Goal: Task Accomplishment & Management: Manage account settings

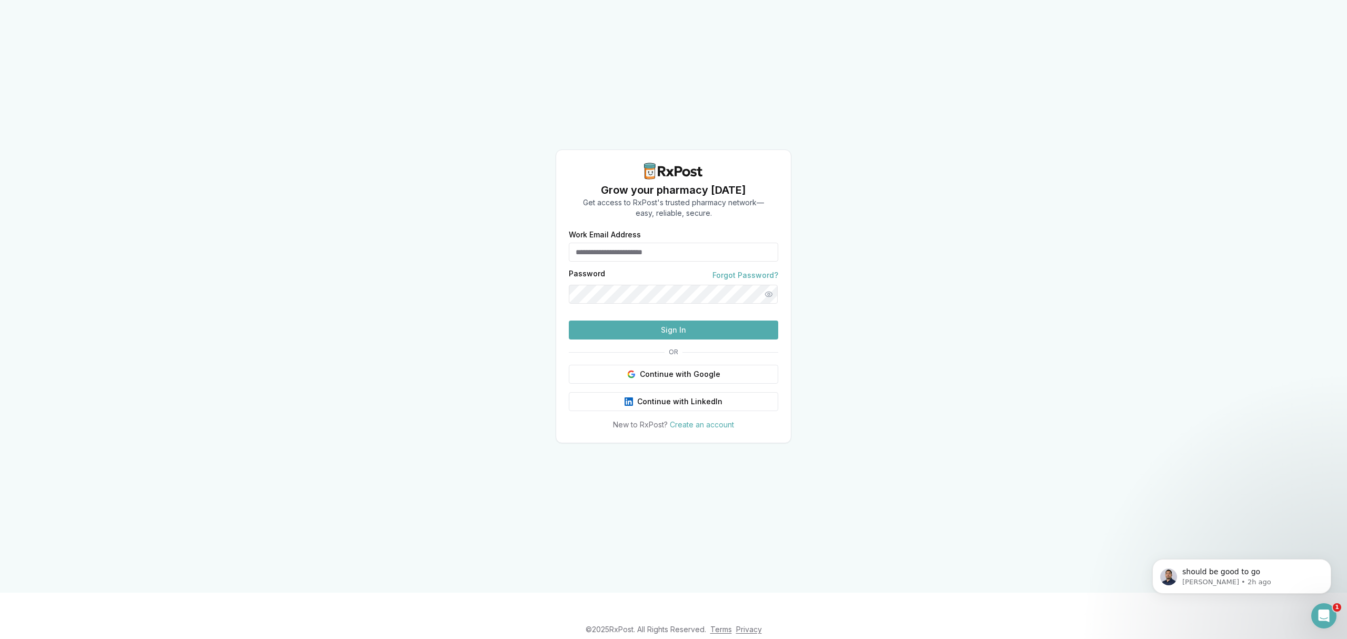
type input "**********"
click at [670, 339] on button "Sign In" at bounding box center [673, 329] width 209 height 19
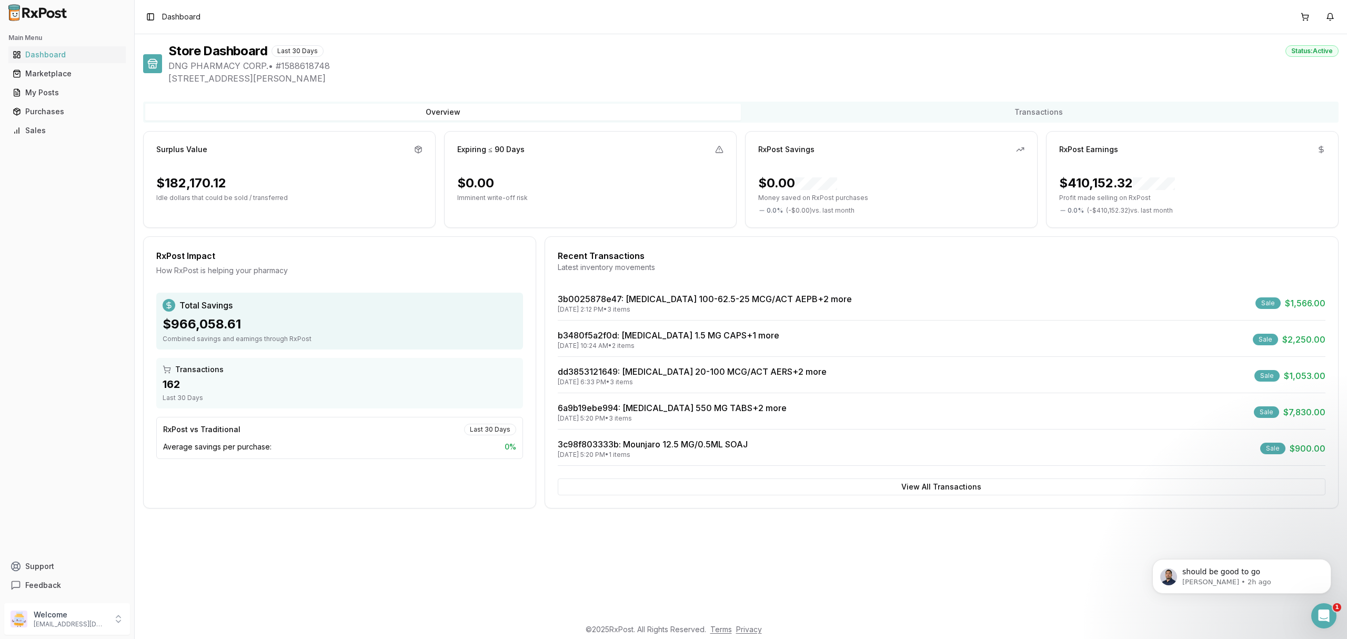
click at [683, 349] on div "09/26/2025 10:24 AM • 2 items" at bounding box center [669, 345] width 222 height 8
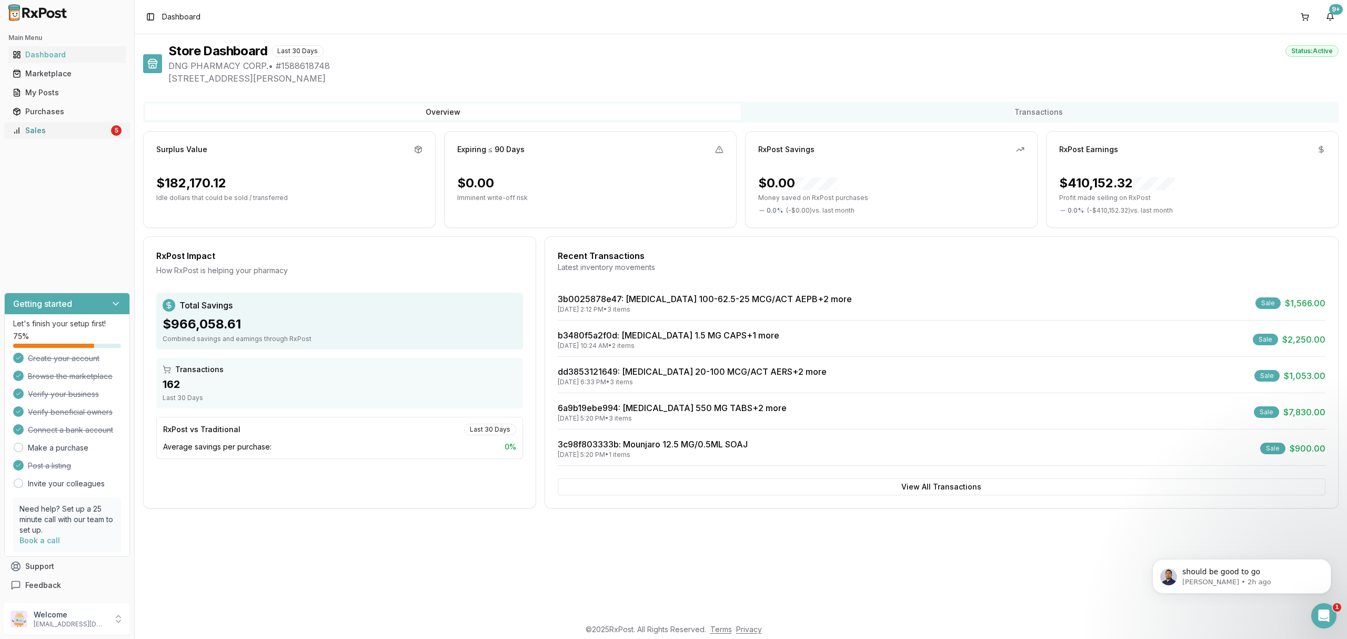
click at [85, 136] on link "Sales 5" at bounding box center [66, 130] width 117 height 19
click at [91, 135] on div "Sales" at bounding box center [61, 130] width 96 height 11
click at [71, 126] on div "Sales" at bounding box center [61, 130] width 96 height 11
click at [95, 137] on link "Sales 5" at bounding box center [66, 130] width 117 height 19
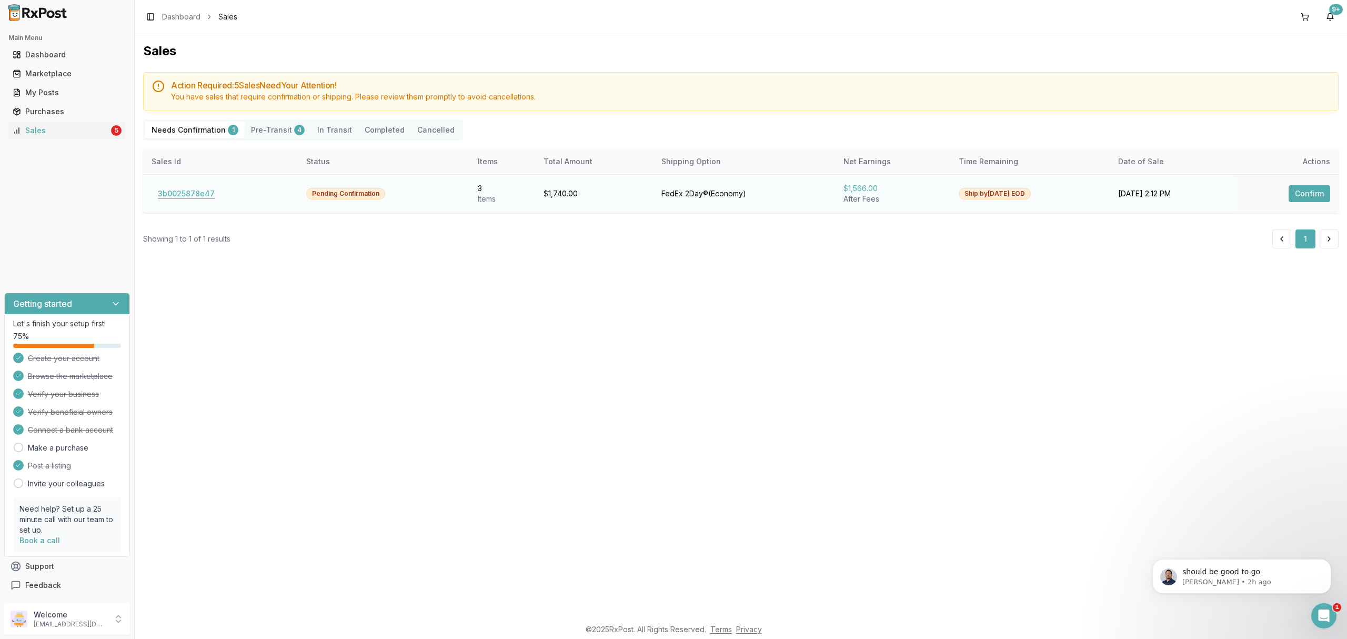
click at [198, 197] on button "3b0025878e47" at bounding box center [186, 193] width 69 height 17
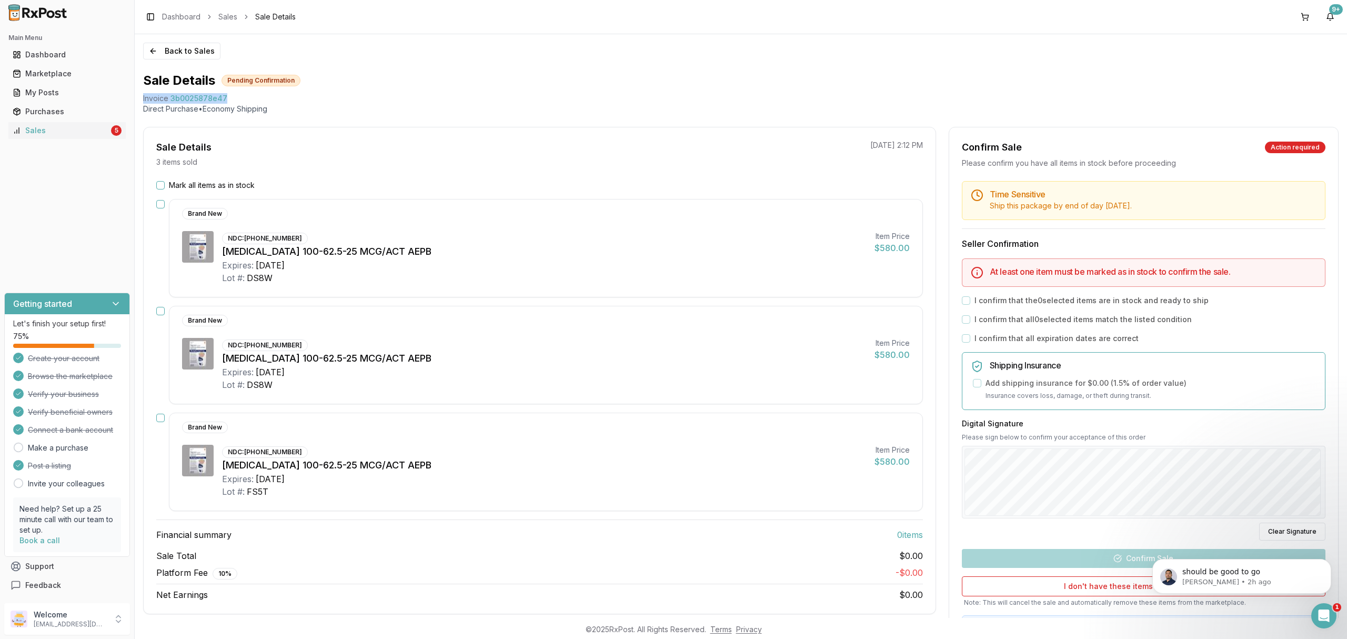
drag, startPoint x: 142, startPoint y: 95, endPoint x: 253, endPoint y: 99, distance: 111.1
click at [253, 99] on div "Back to Sales Sale Details Pending Confirmation Invoice 3b0025878e47 Direct Pur…" at bounding box center [741, 326] width 1212 height 584
copy div "Invoice 3b0025878e47"
click at [1324, 606] on div "Open Intercom Messenger" at bounding box center [1322, 614] width 35 height 35
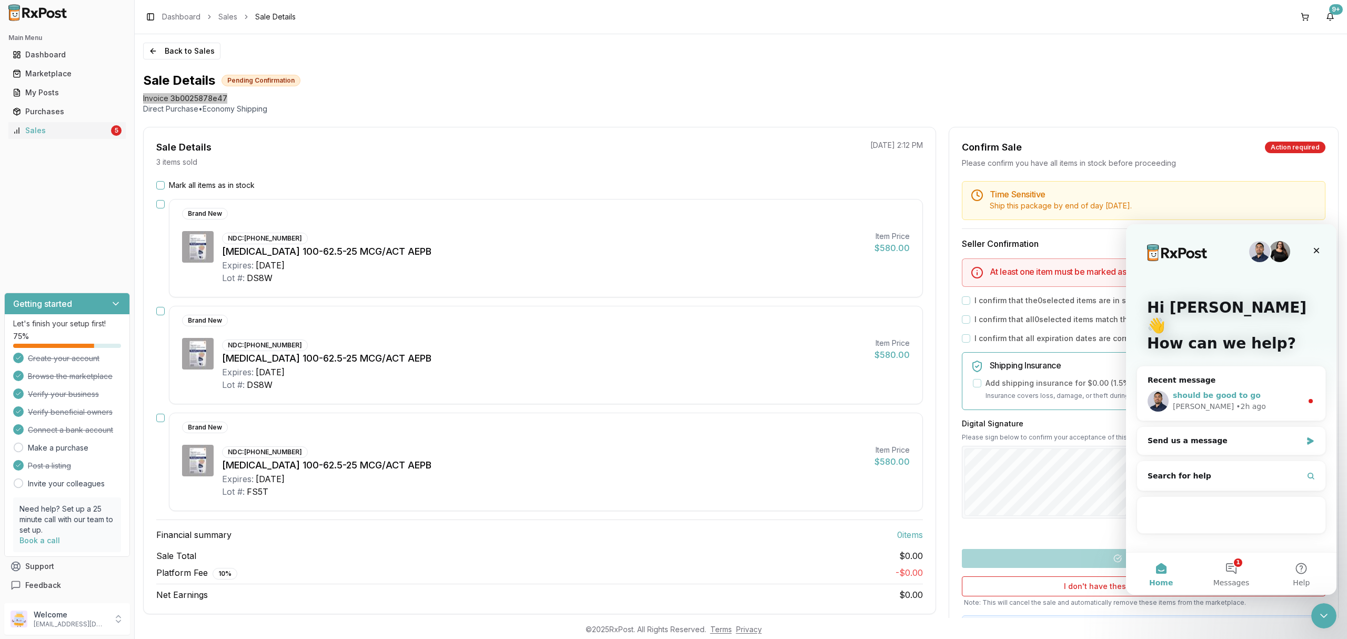
click at [1267, 398] on div "should be good to go Manuel • 2h ago" at bounding box center [1231, 400] width 188 height 39
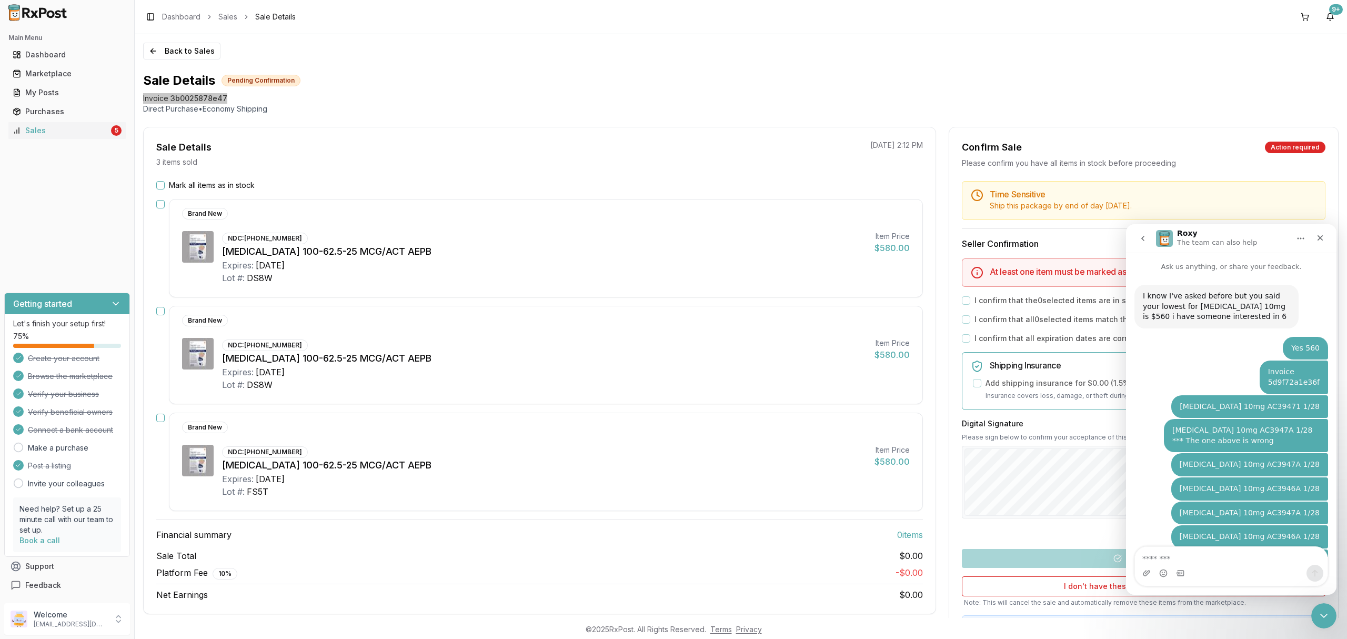
scroll to position [31, 0]
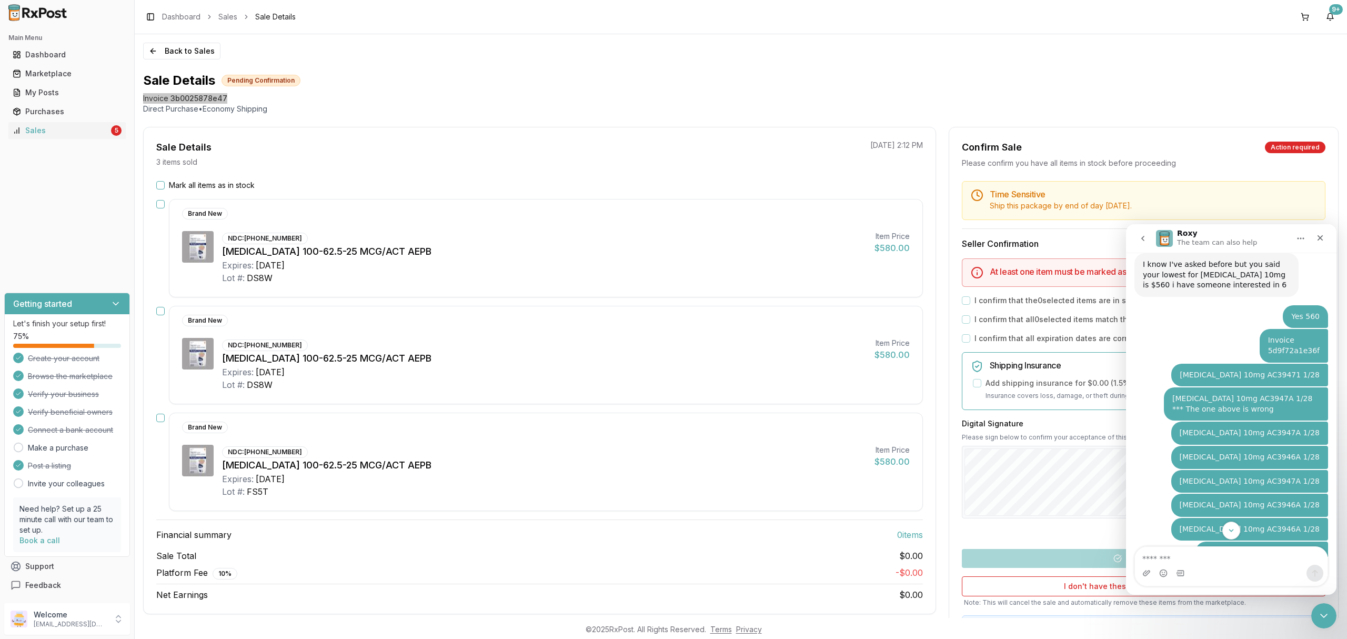
type textarea "**********"
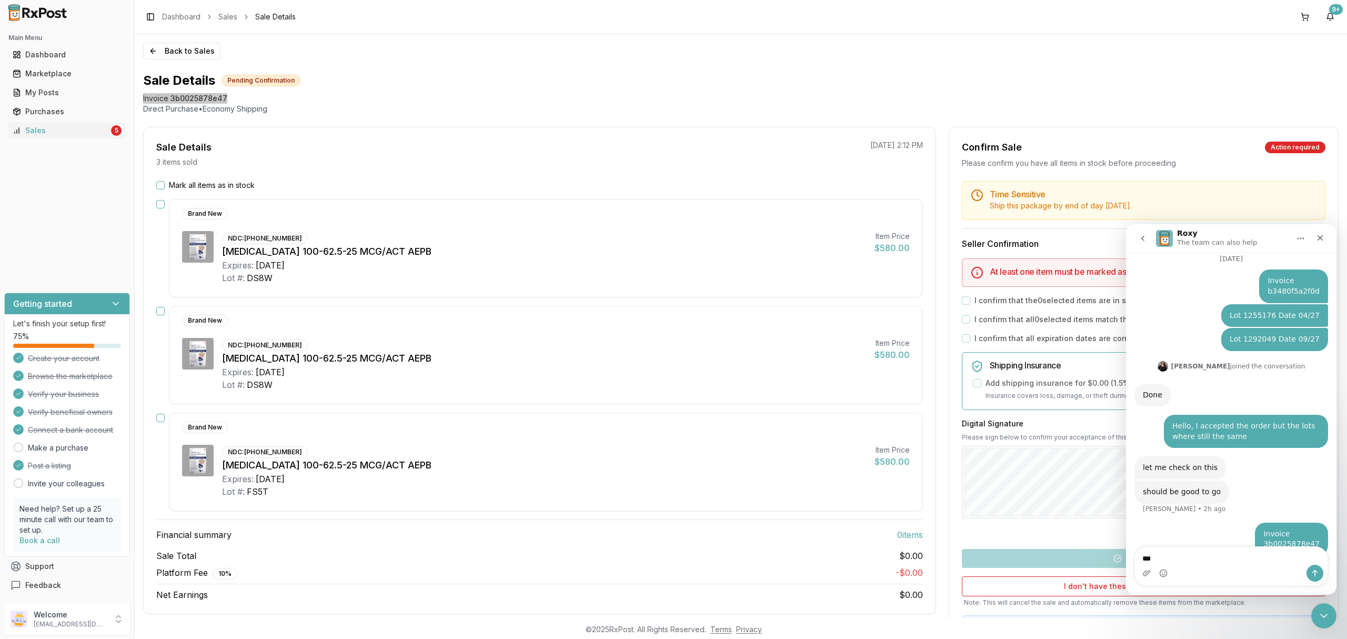
scroll to position [1182, 0]
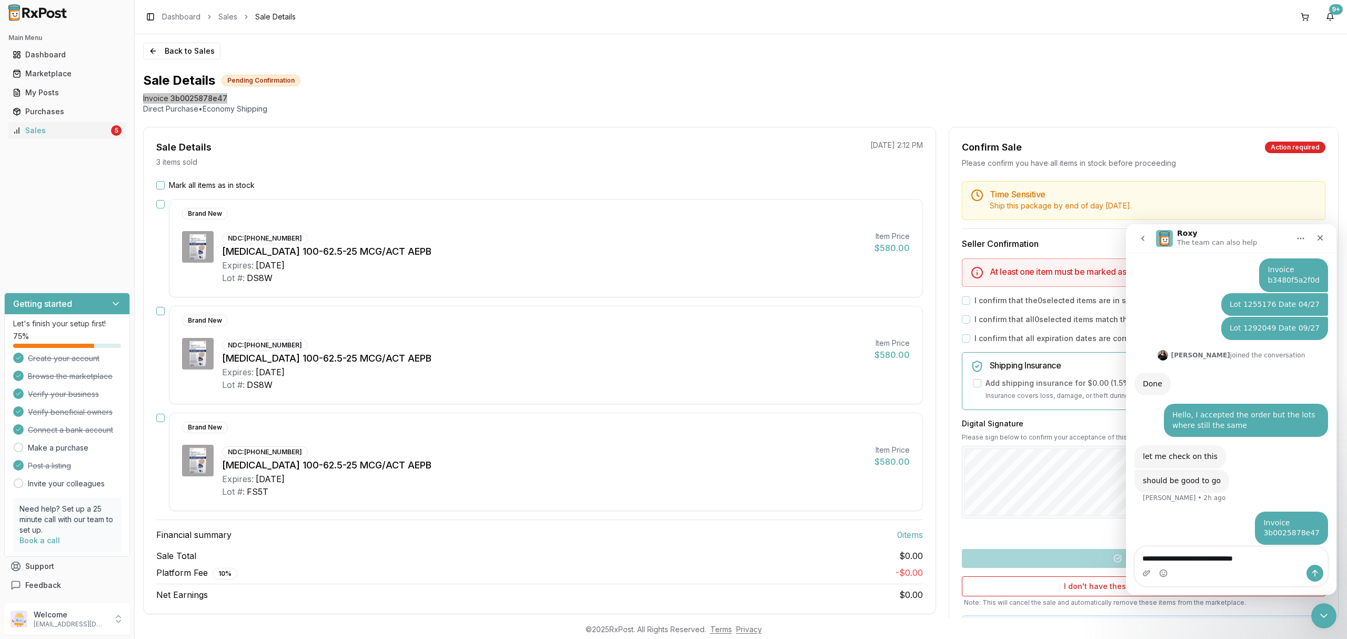
type textarea "**********"
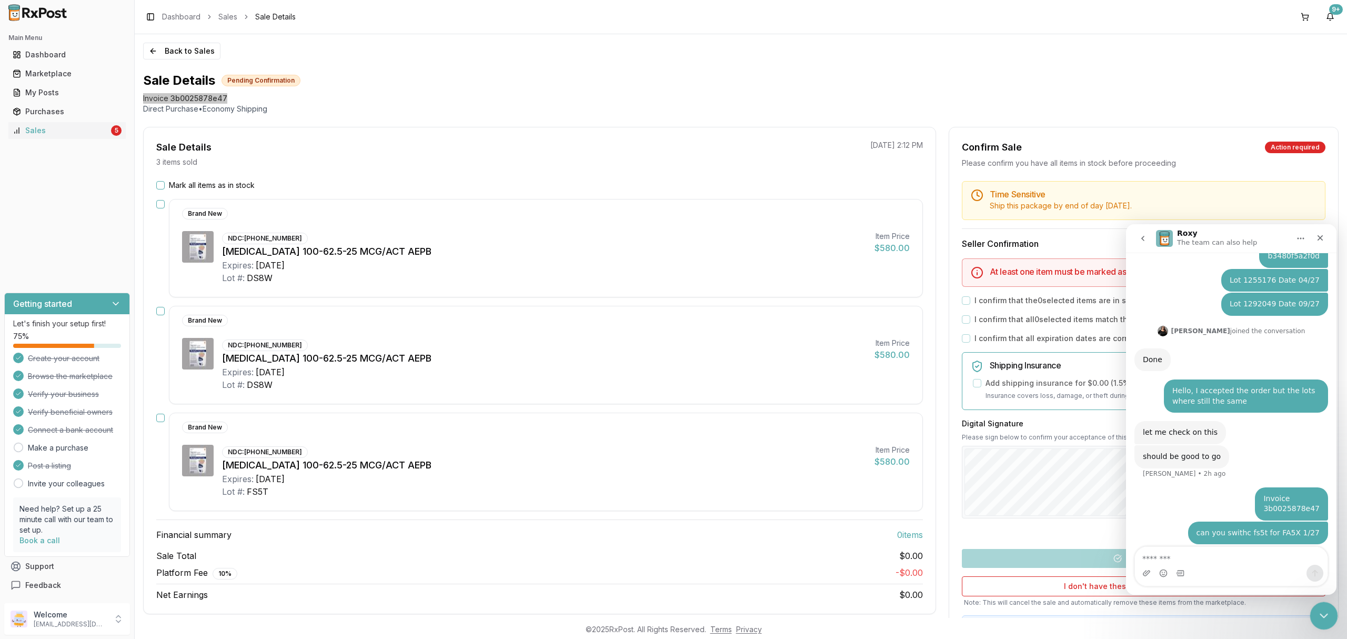
click at [1323, 622] on div "Close Intercom Messenger" at bounding box center [1322, 613] width 25 height 25
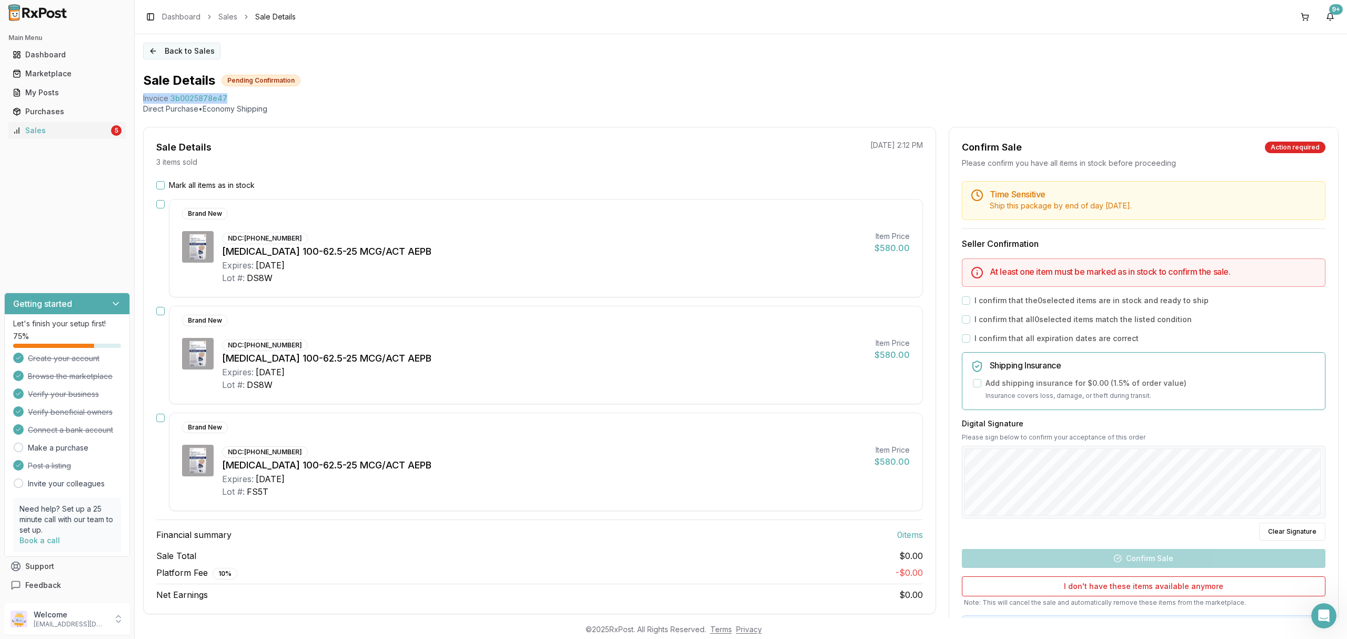
click at [162, 44] on button "Back to Sales" at bounding box center [181, 51] width 77 height 17
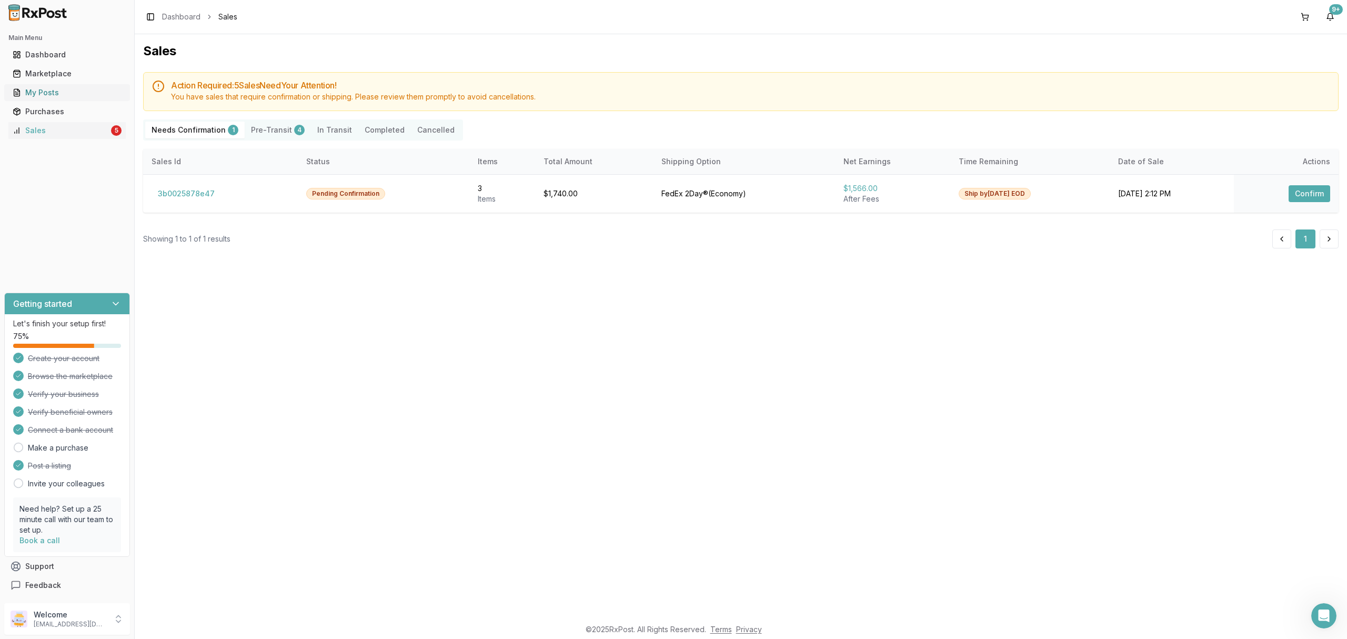
click at [79, 97] on div "My Posts" at bounding box center [67, 92] width 109 height 11
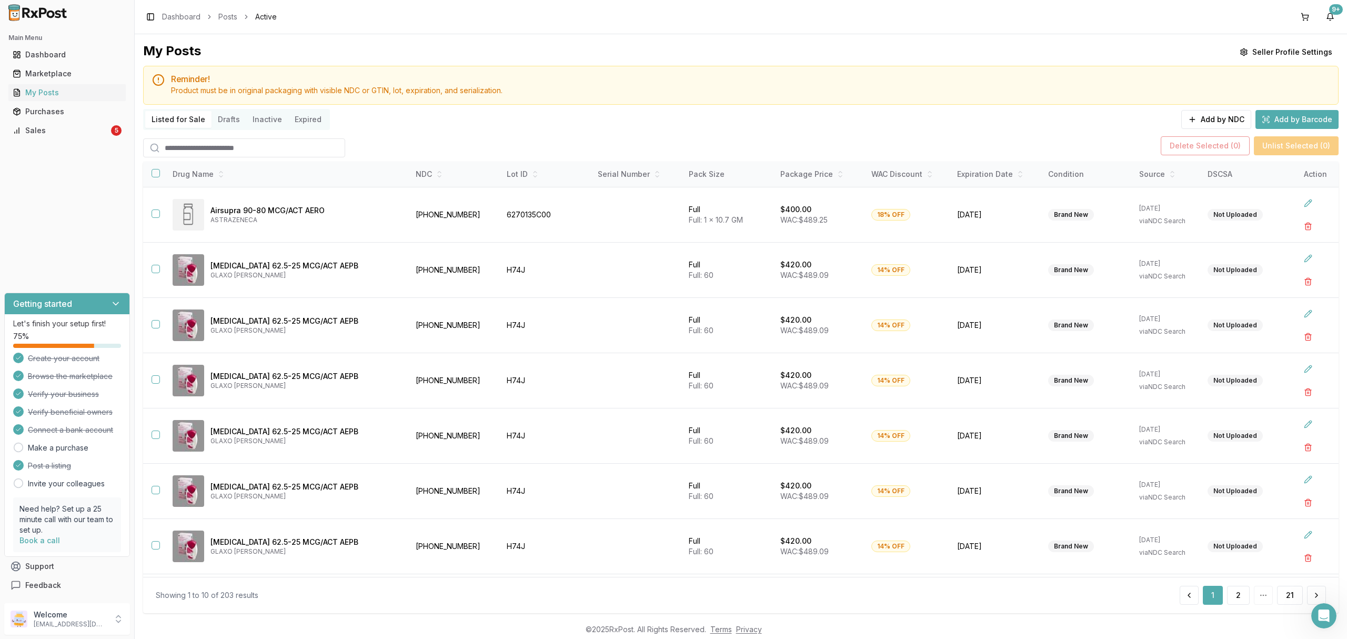
click at [265, 146] on input "search" at bounding box center [244, 147] width 202 height 19
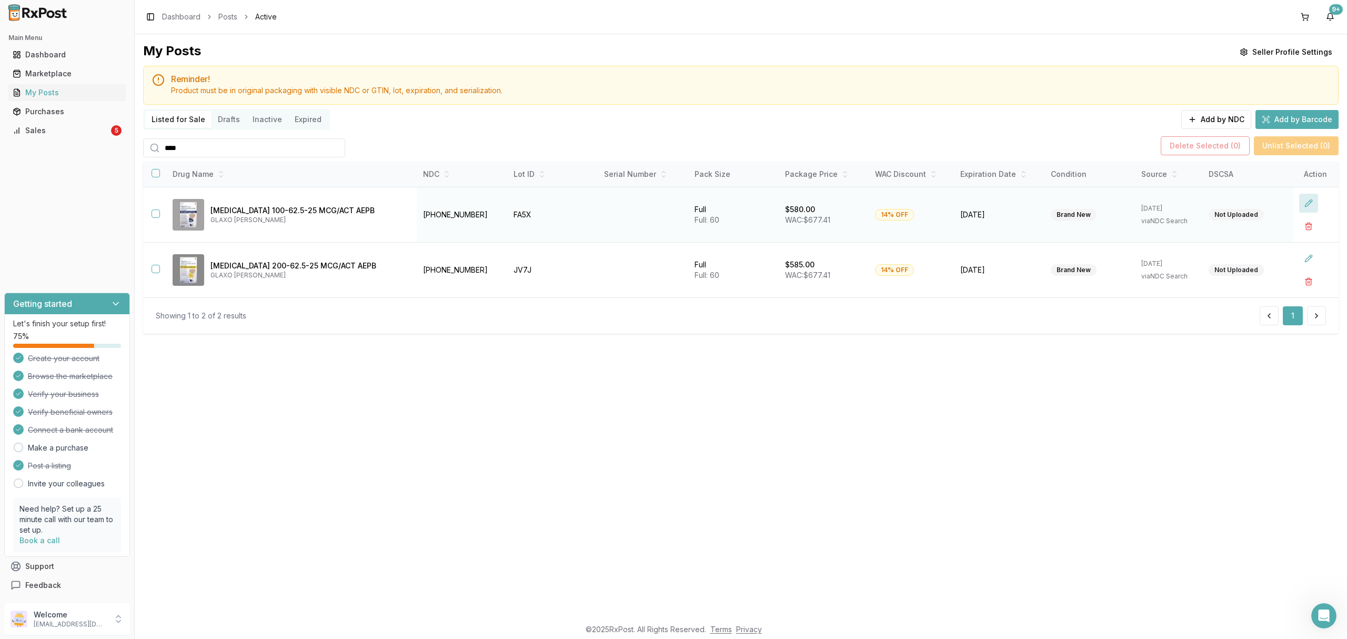
type input "****"
click at [1307, 198] on button at bounding box center [1308, 203] width 19 height 19
click at [1086, 200] on label "Label Residue" at bounding box center [1078, 201] width 53 height 7
click at [1048, 203] on button "button" at bounding box center [1044, 202] width 8 height 8
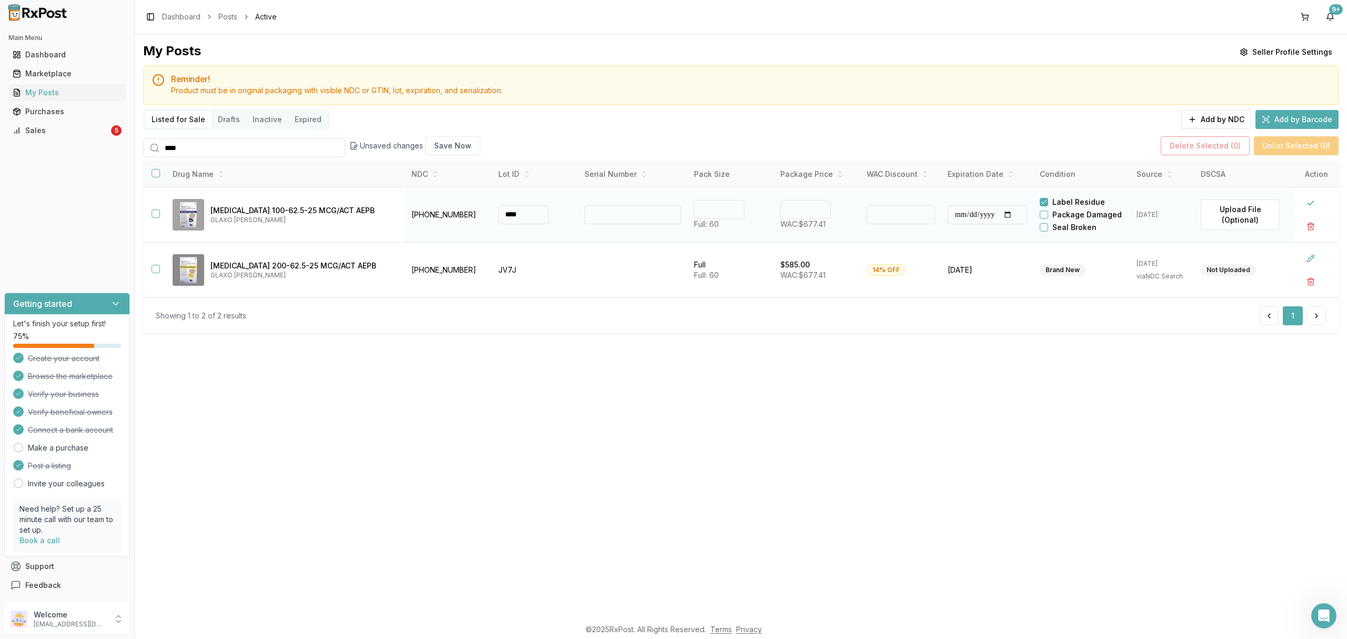
click at [1048, 212] on button "button" at bounding box center [1044, 214] width 8 height 8
click at [1306, 203] on button at bounding box center [1310, 203] width 19 height 19
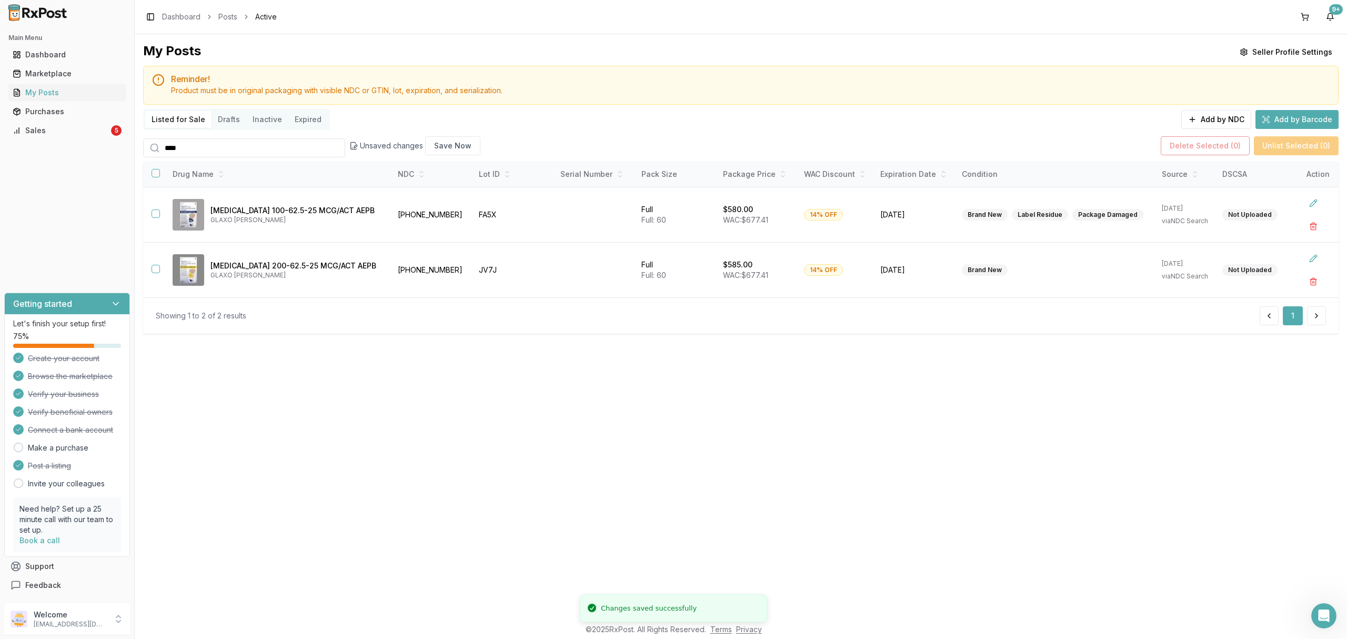
click at [72, 139] on div "Main Menu Dashboard Marketplace My Posts Purchases Sales 5" at bounding box center [67, 84] width 134 height 118
click at [76, 132] on div "Sales" at bounding box center [61, 130] width 96 height 11
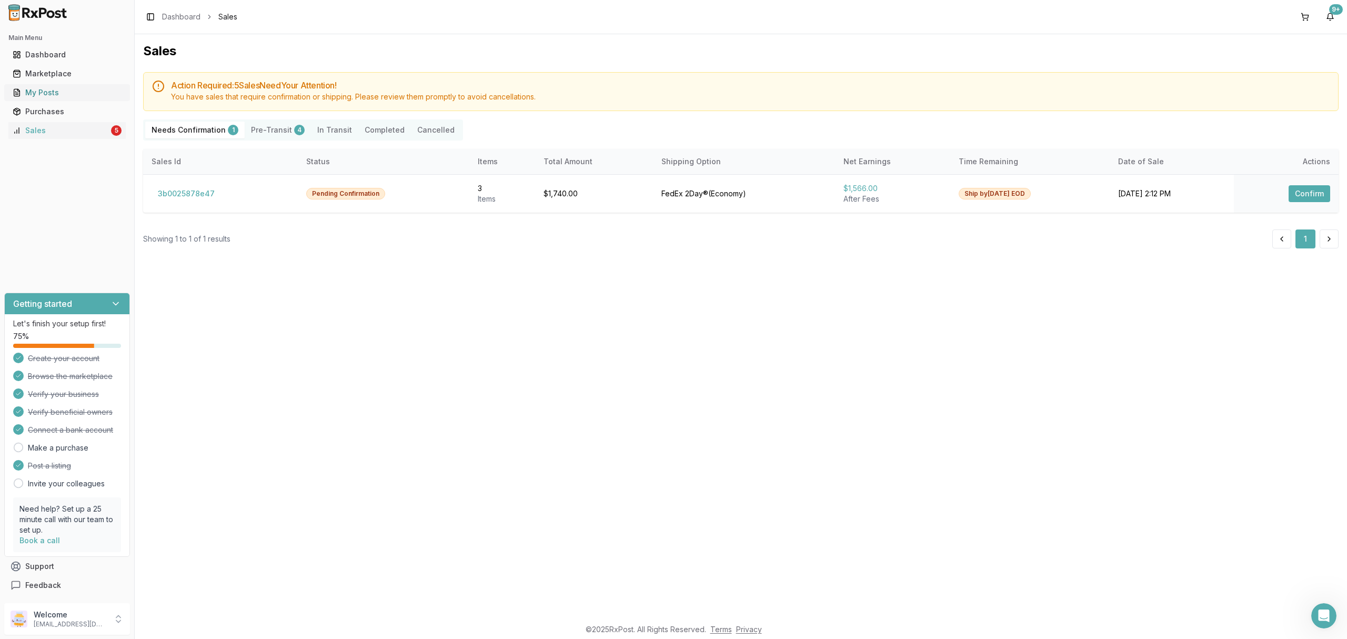
click at [76, 87] on div "My Posts" at bounding box center [67, 92] width 109 height 11
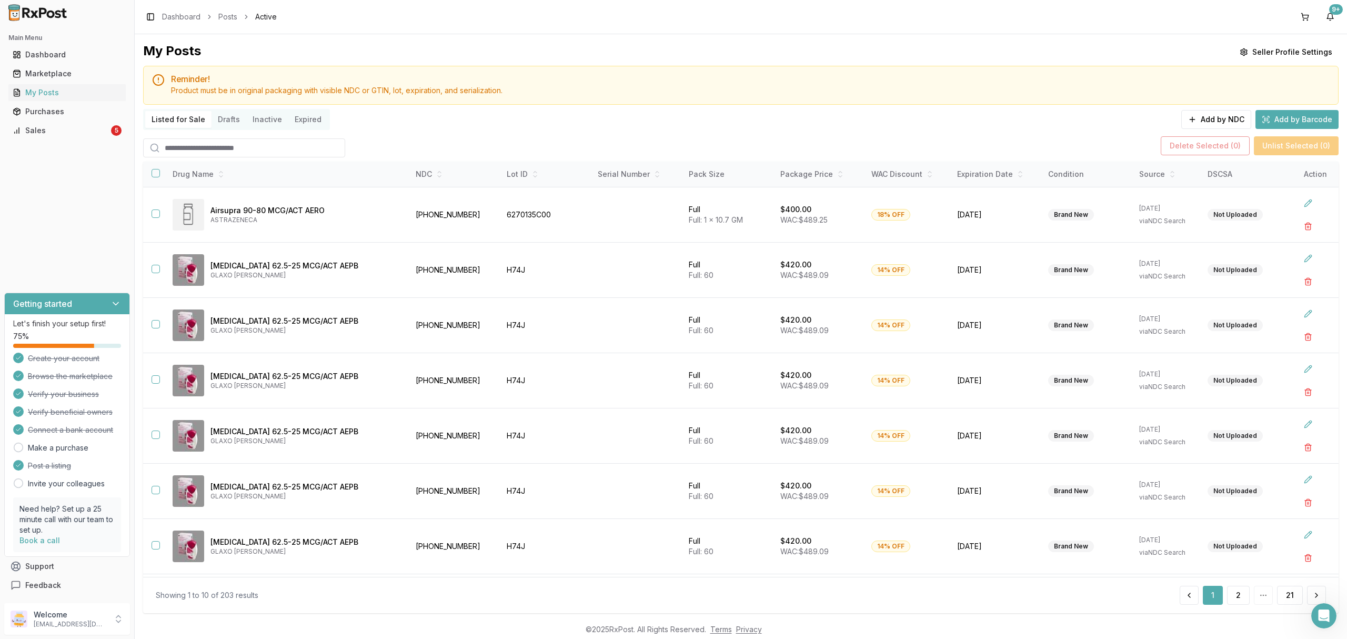
click at [261, 154] on input "search" at bounding box center [244, 147] width 202 height 19
type input "*******"
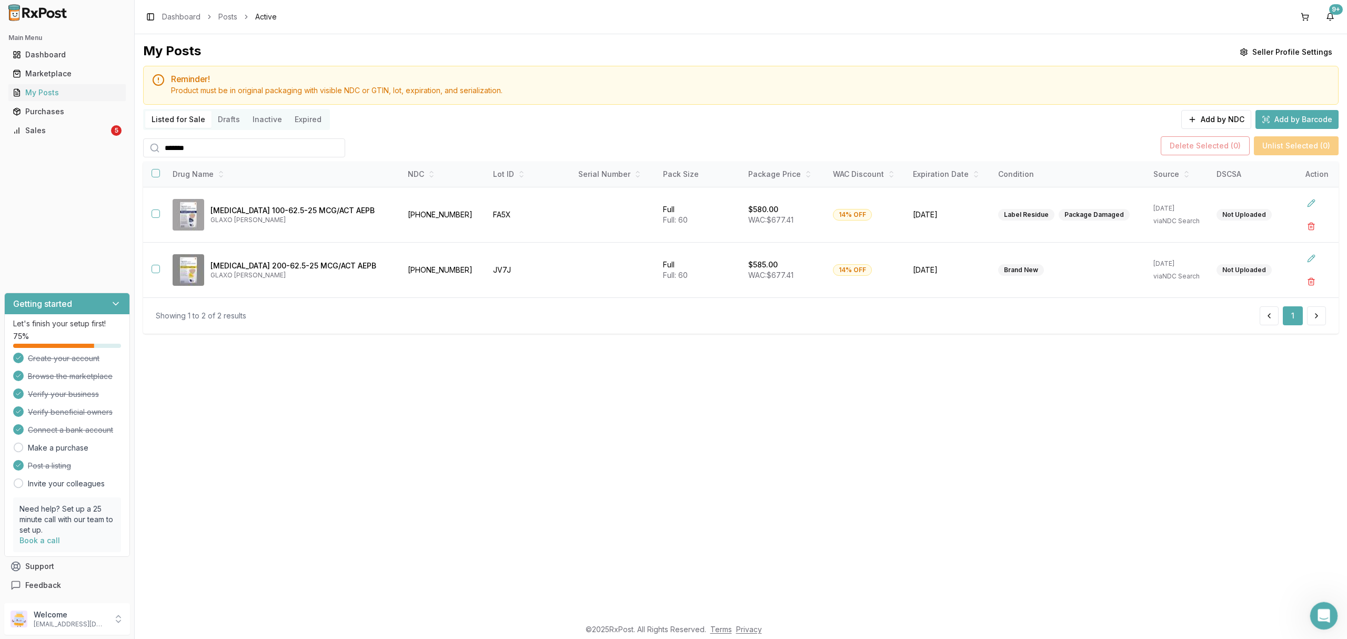
click at [1320, 611] on icon "Open Intercom Messenger" at bounding box center [1322, 614] width 17 height 17
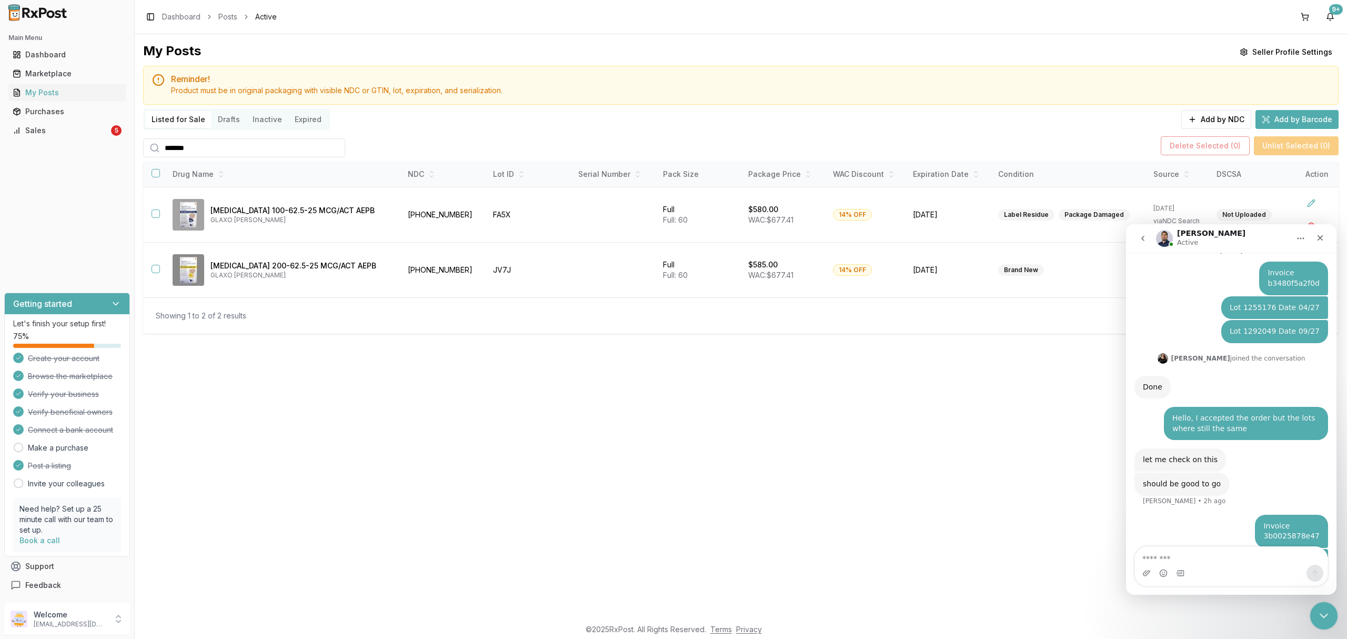
scroll to position [1206, 0]
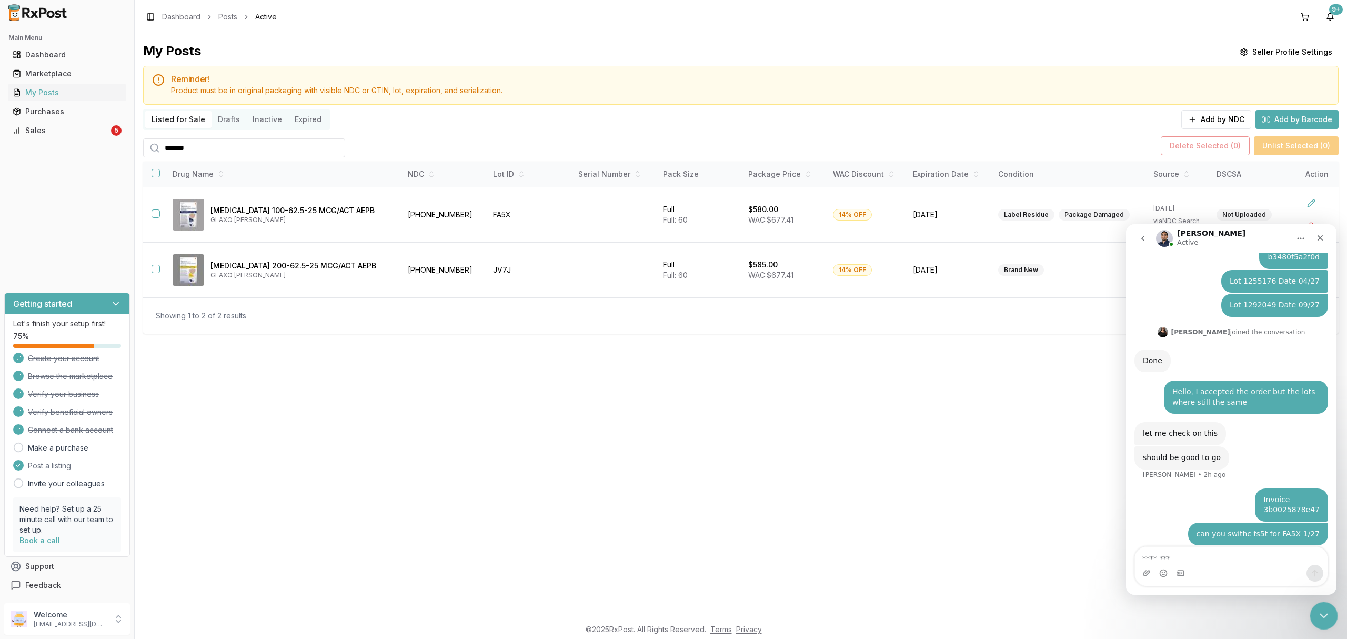
click at [1319, 610] on icon "Close Intercom Messenger" at bounding box center [1322, 614] width 13 height 13
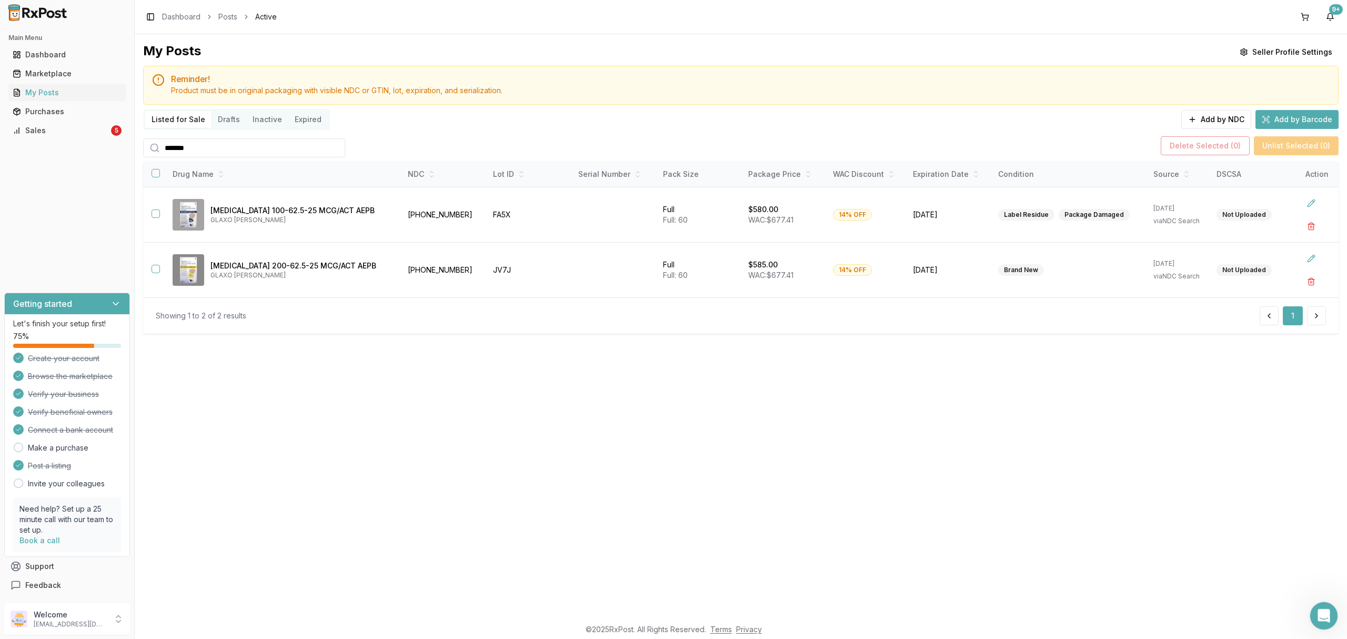
click at [1320, 608] on icon "Open Intercom Messenger" at bounding box center [1322, 614] width 17 height 17
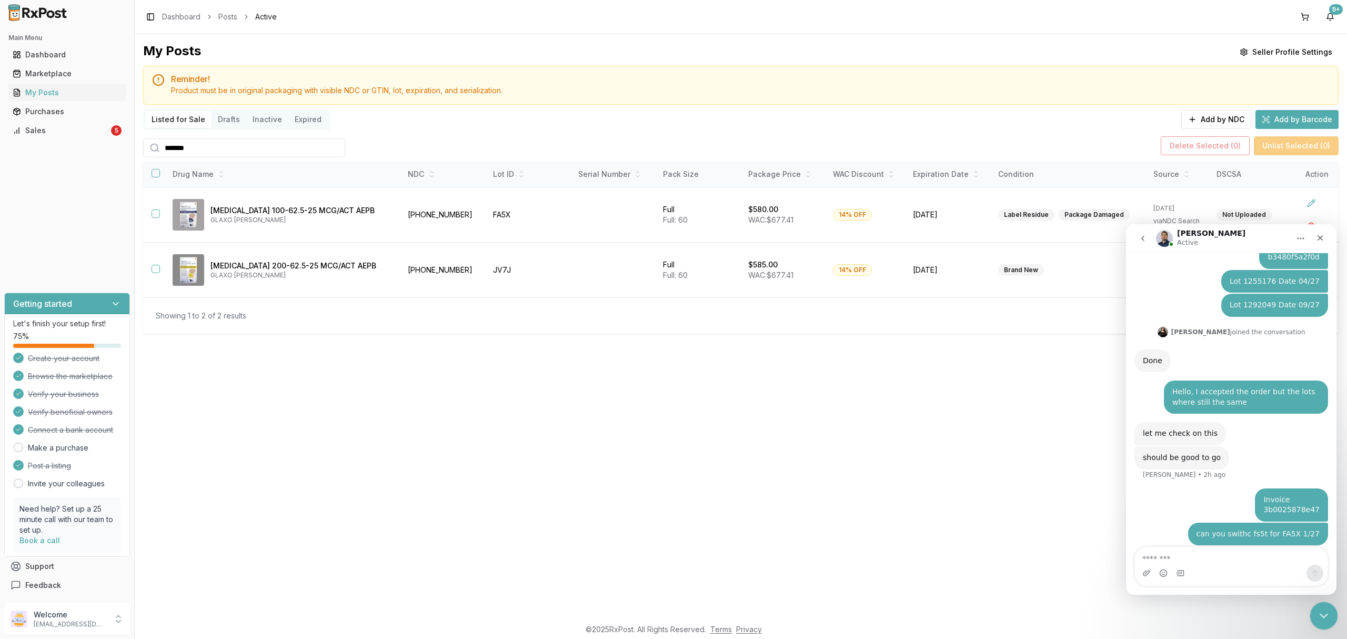
click at [1319, 610] on icon "Close Intercom Messenger" at bounding box center [1322, 614] width 13 height 13
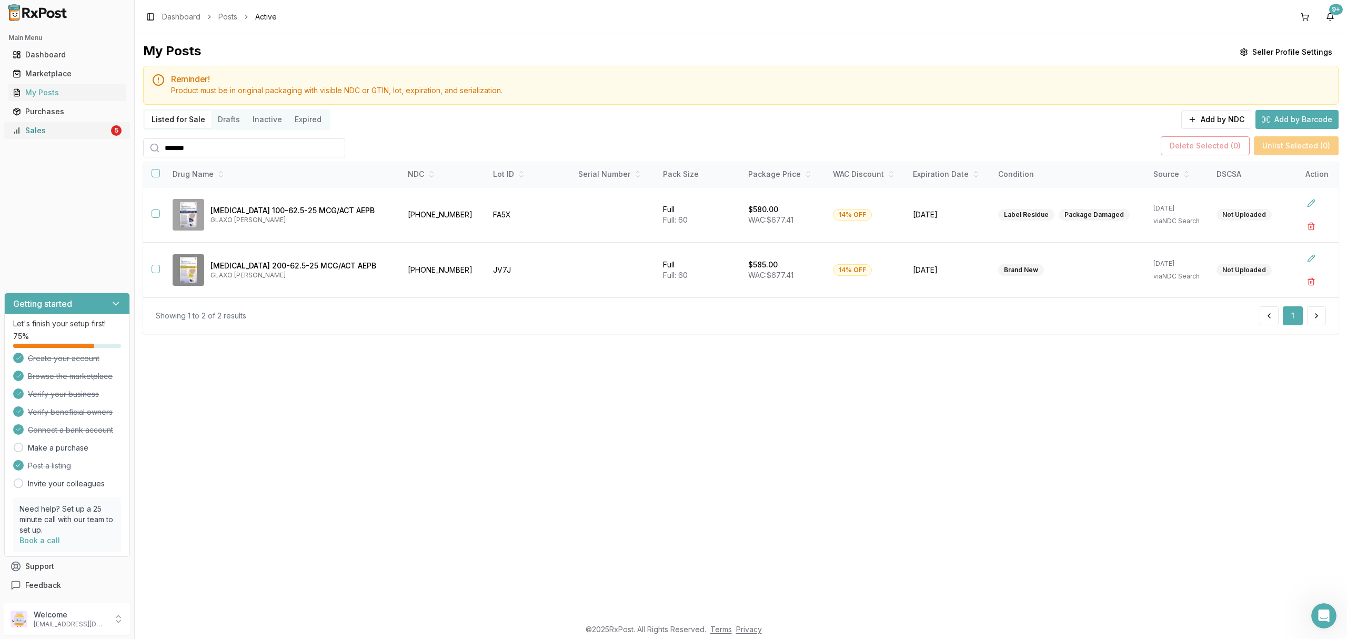
click at [51, 122] on link "Sales 5" at bounding box center [66, 130] width 117 height 19
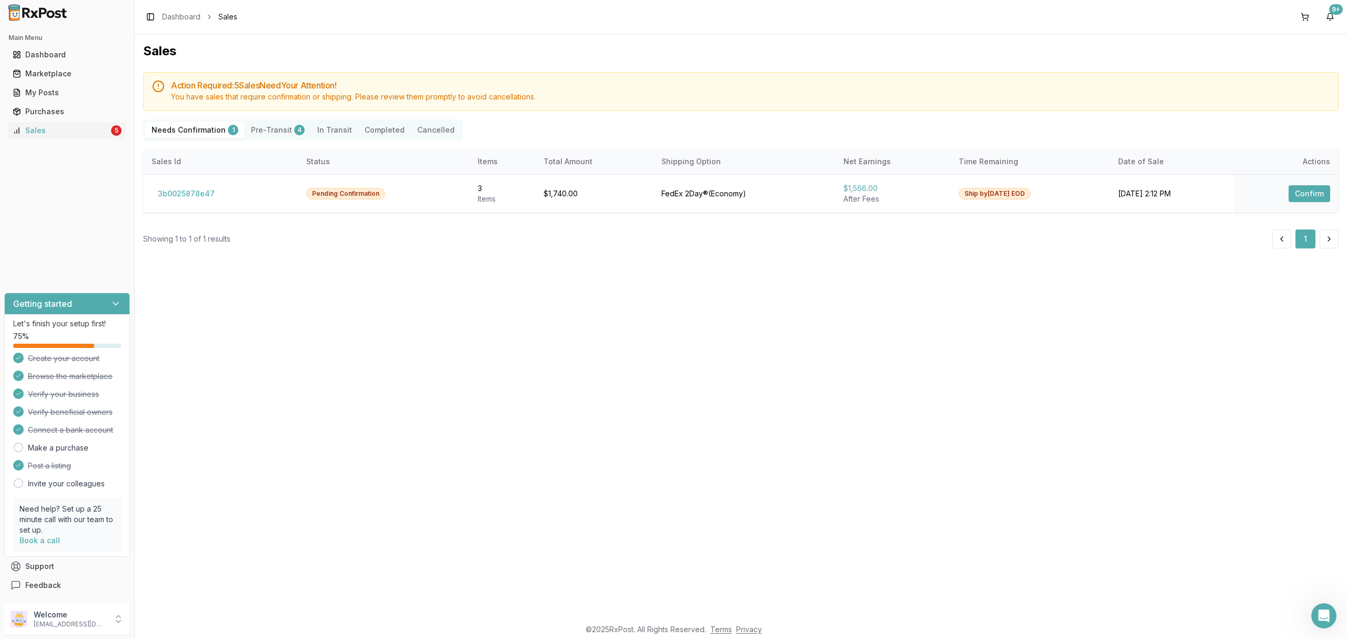
click at [496, 415] on div "Sales Action Required: 5 Sale s Need Your Attention! You have sales that requir…" at bounding box center [741, 326] width 1212 height 584
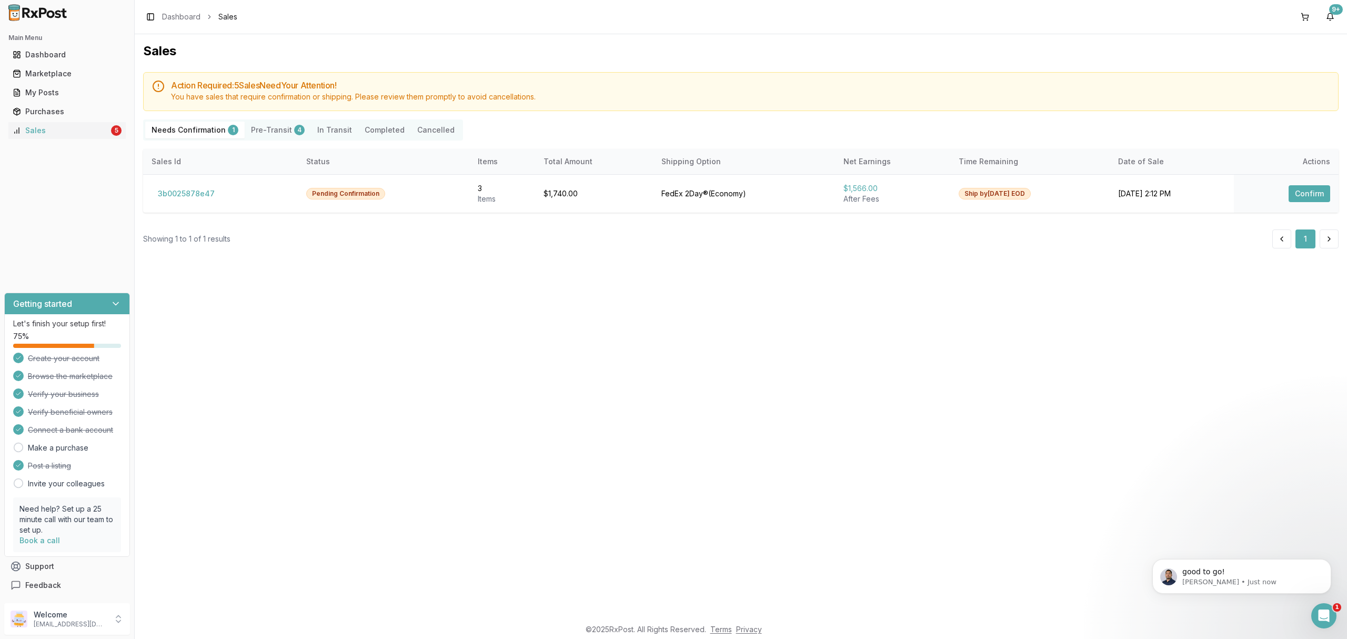
scroll to position [1238, 0]
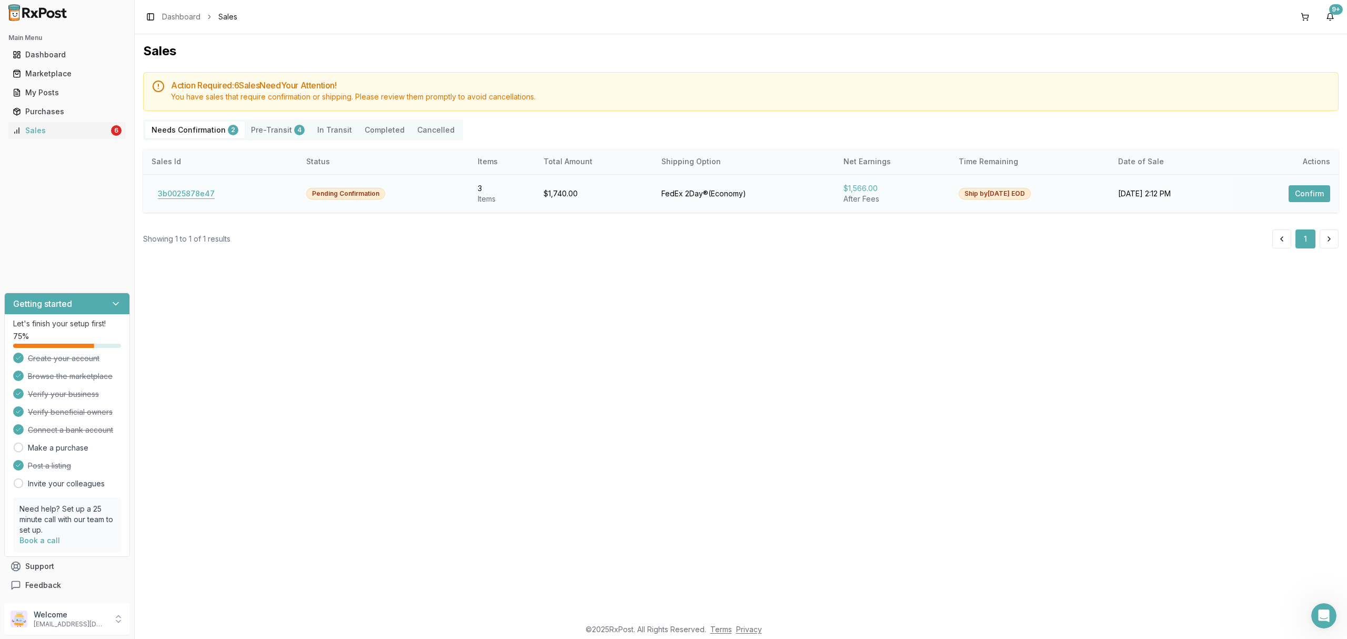
click at [192, 196] on button "3b0025878e47" at bounding box center [186, 193] width 69 height 17
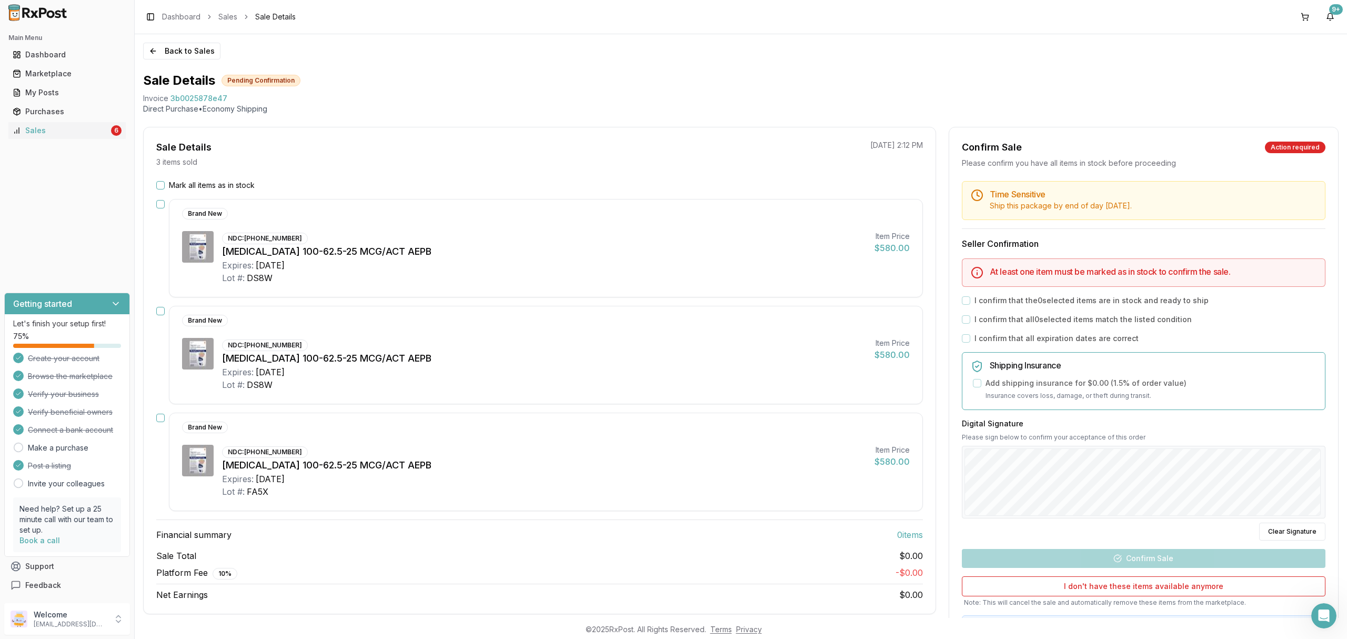
click at [192, 182] on label "Mark all items as in stock" at bounding box center [212, 185] width 86 height 11
click at [165, 182] on button "Mark all items as in stock" at bounding box center [160, 185] width 8 height 8
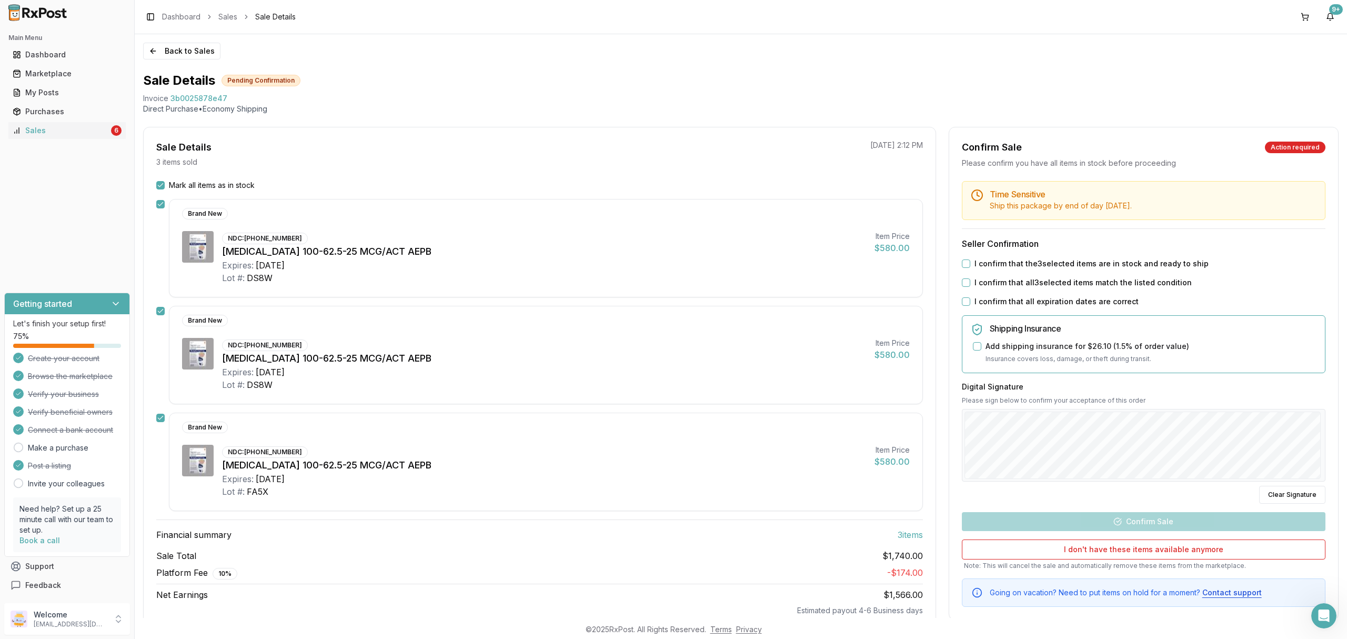
click at [1087, 264] on label "I confirm that the 3 selected items are in stock and ready to ship" at bounding box center [1091, 263] width 234 height 11
click at [970, 264] on button "I confirm that the 3 selected items are in stock and ready to ship" at bounding box center [966, 263] width 8 height 8
click at [1079, 283] on label "I confirm that all 3 selected items match the listed condition" at bounding box center [1082, 282] width 217 height 11
click at [970, 283] on button "I confirm that all 3 selected items match the listed condition" at bounding box center [966, 282] width 8 height 8
click at [1061, 306] on label "I confirm that all expiration dates are correct" at bounding box center [1056, 301] width 164 height 11
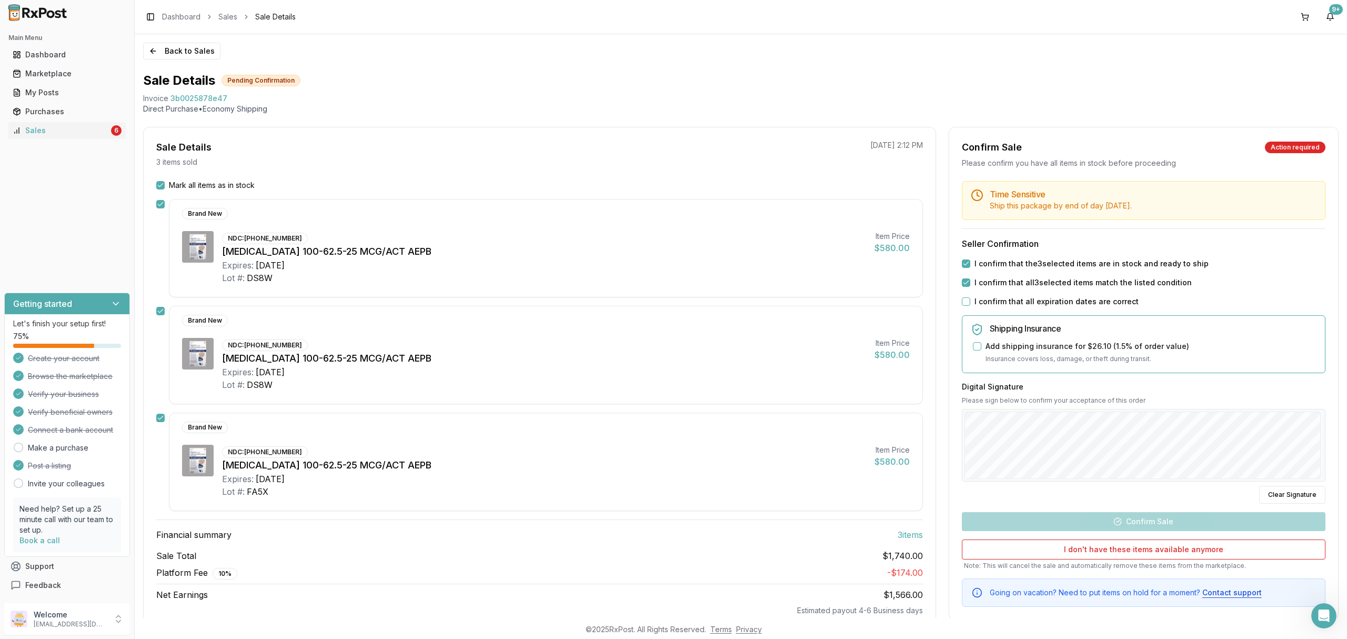
click at [970, 306] on button "I confirm that all expiration dates are correct" at bounding box center [966, 301] width 8 height 8
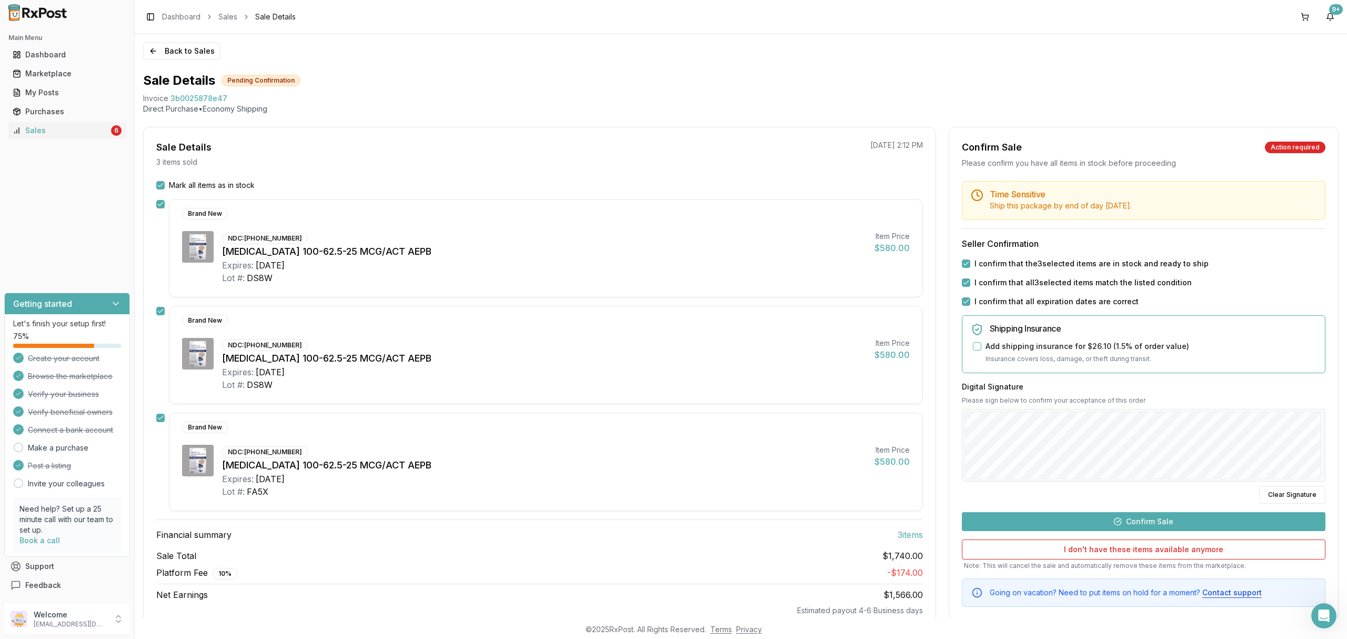
click at [1148, 524] on button "Confirm Sale" at bounding box center [1144, 521] width 364 height 19
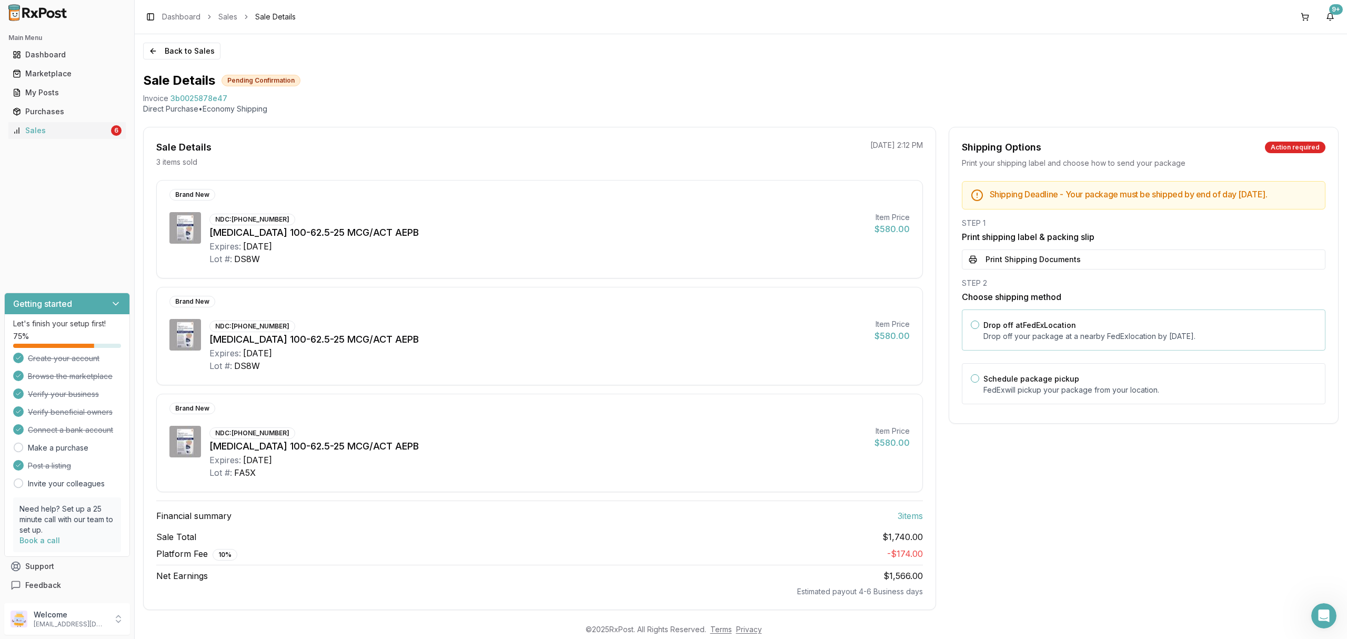
click at [1090, 330] on div "Drop off at FedEx Location Drop off your package at a nearby FedEx location by …" at bounding box center [1149, 329] width 333 height 23
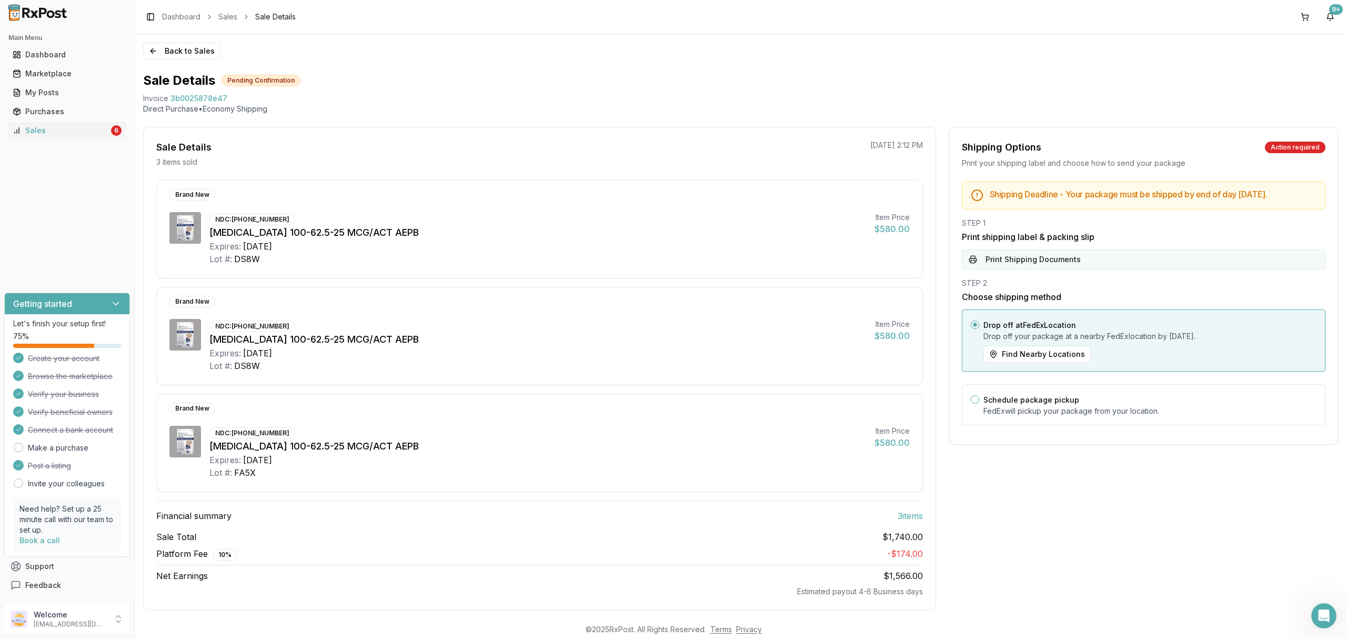
click at [1086, 269] on button "Print Shipping Documents" at bounding box center [1144, 259] width 364 height 20
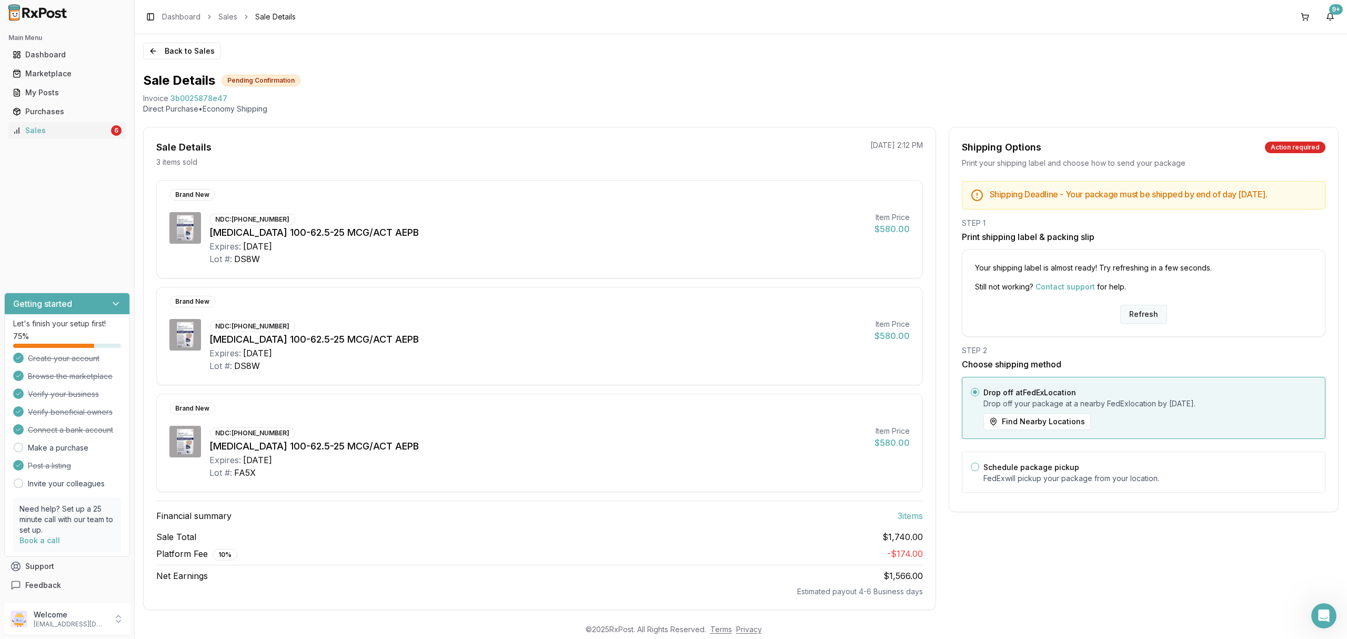
click at [1144, 322] on button "Refresh" at bounding box center [1143, 314] width 47 height 19
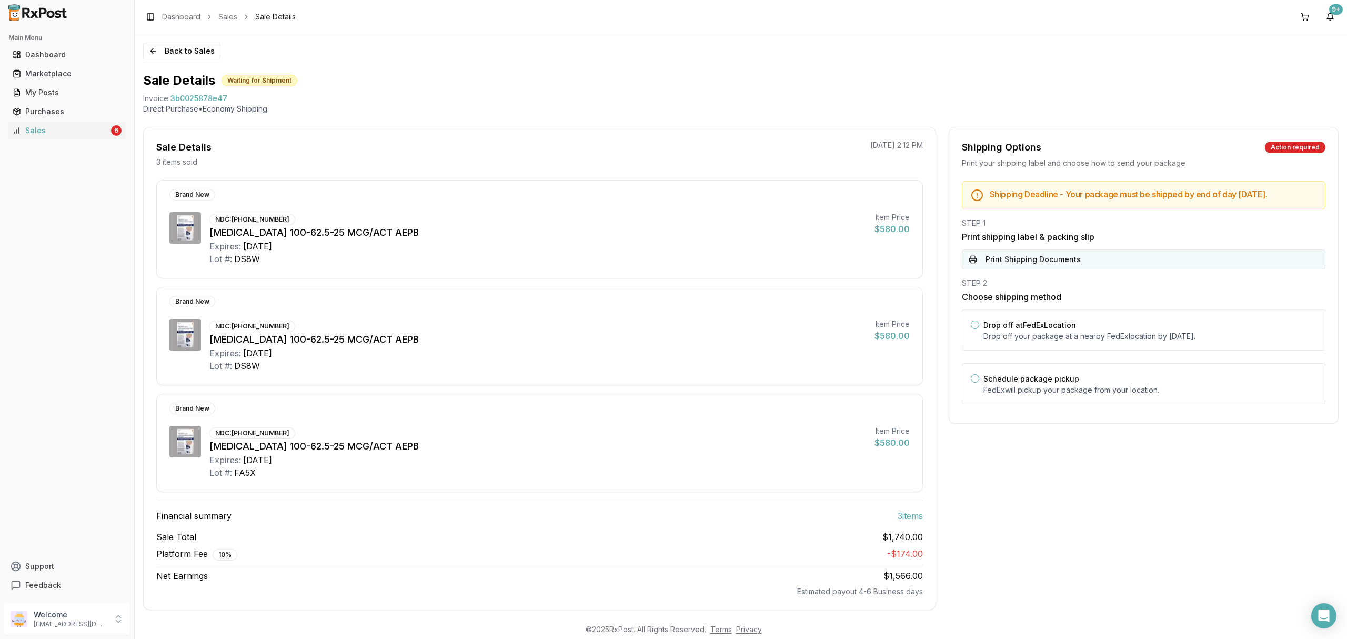
click at [1107, 265] on button "Print Shipping Documents" at bounding box center [1144, 259] width 364 height 20
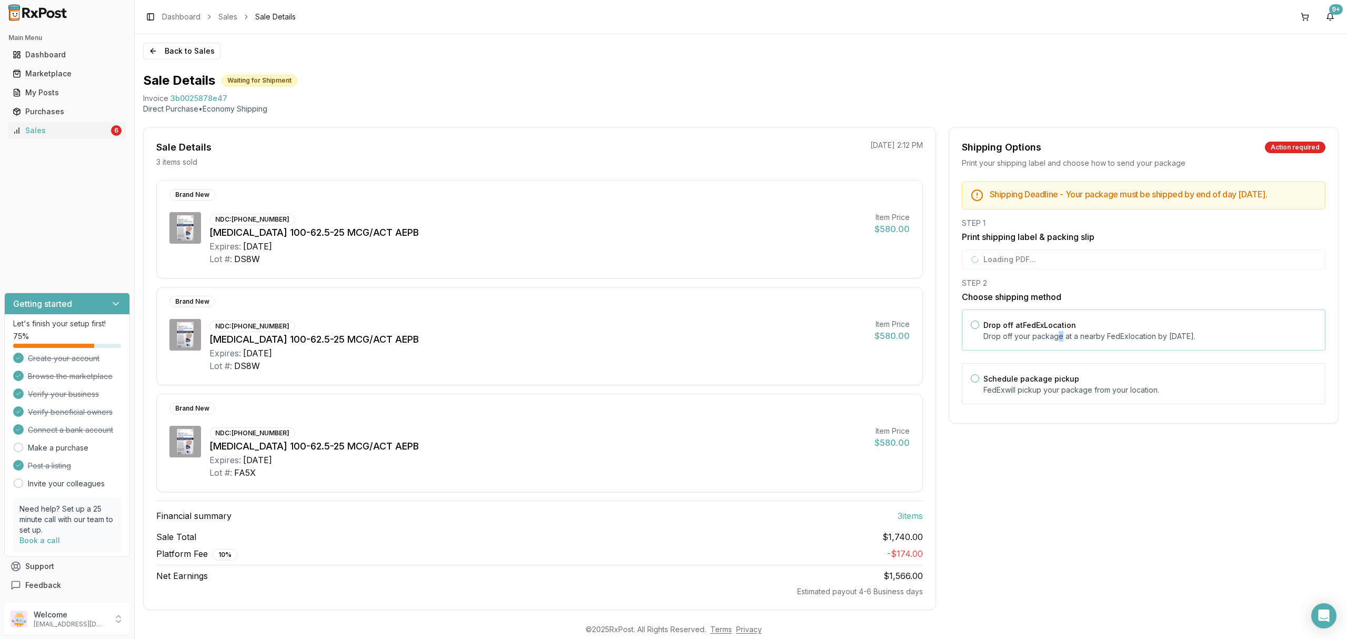
click at [1057, 341] on p "Drop off your package at a nearby [GEOGRAPHIC_DATA] location by [DATE] ." at bounding box center [1149, 336] width 333 height 11
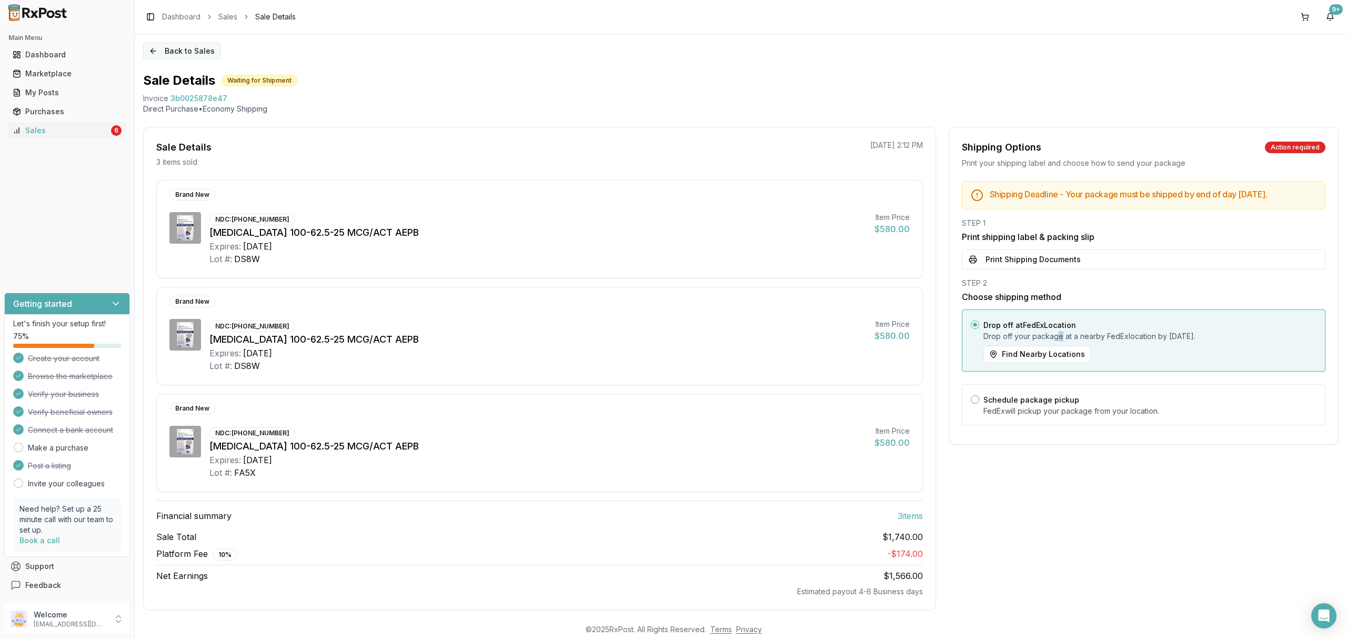
click at [179, 46] on button "Back to Sales" at bounding box center [181, 51] width 77 height 17
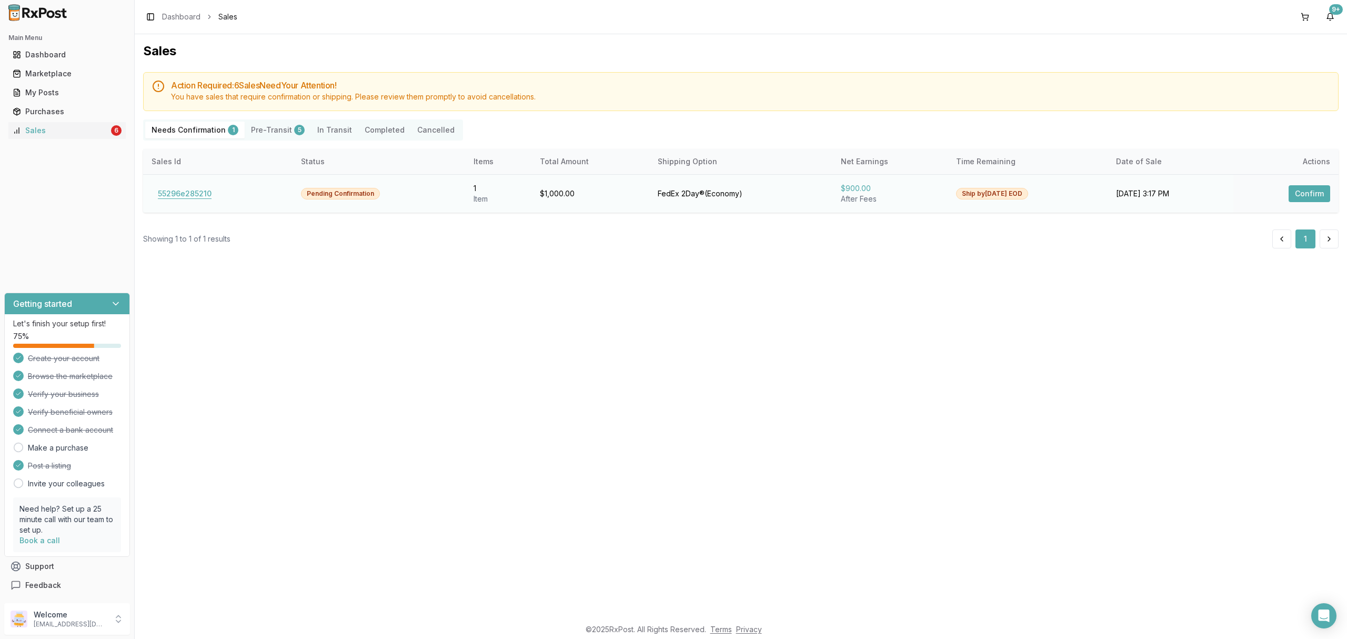
click at [199, 198] on button "55296e285210" at bounding box center [185, 193] width 66 height 17
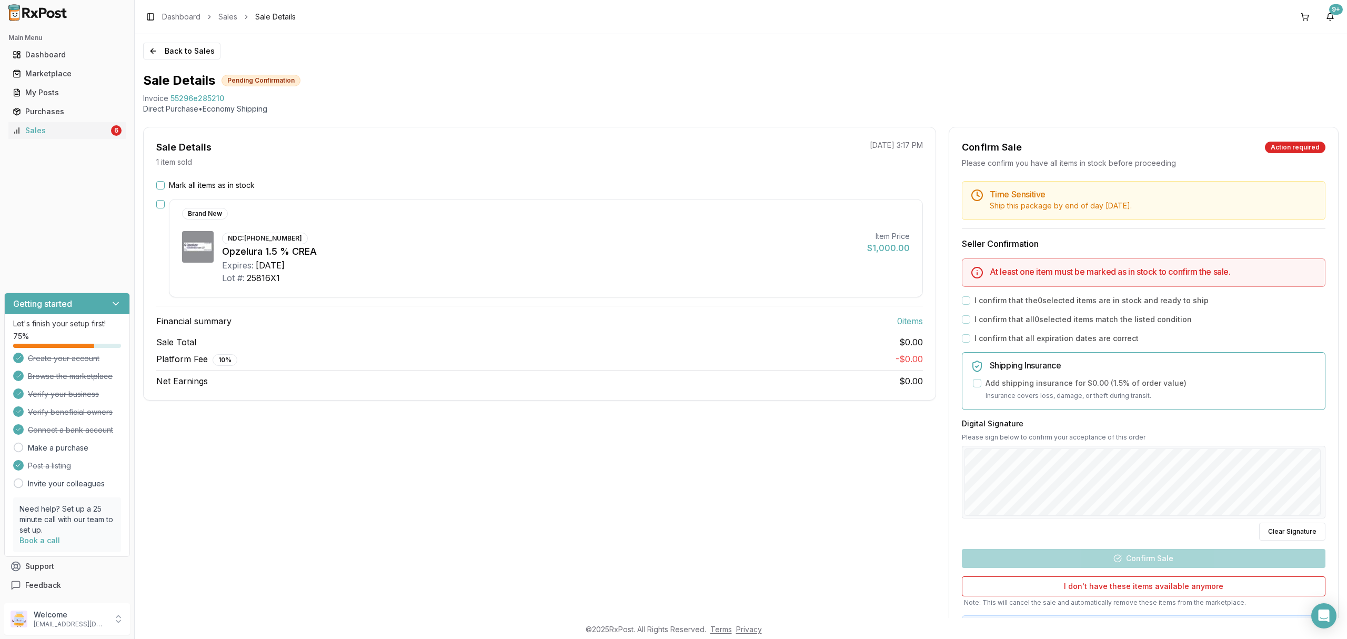
click at [504, 442] on div "Sale Details 1 item sold 09/26/2025 3:17 PM Mark all items as in stock Brand Ne…" at bounding box center [539, 392] width 793 height 530
drag, startPoint x: 140, startPoint y: 95, endPoint x: 243, endPoint y: 99, distance: 102.7
click at [243, 99] on div "Back to Sales Sale Details Pending Confirmation Invoice 55296e285210 Direct Pur…" at bounding box center [741, 326] width 1212 height 584
copy div "Invoice 55296e285210"
drag, startPoint x: 1322, startPoint y: 622, endPoint x: 1314, endPoint y: 621, distance: 8.4
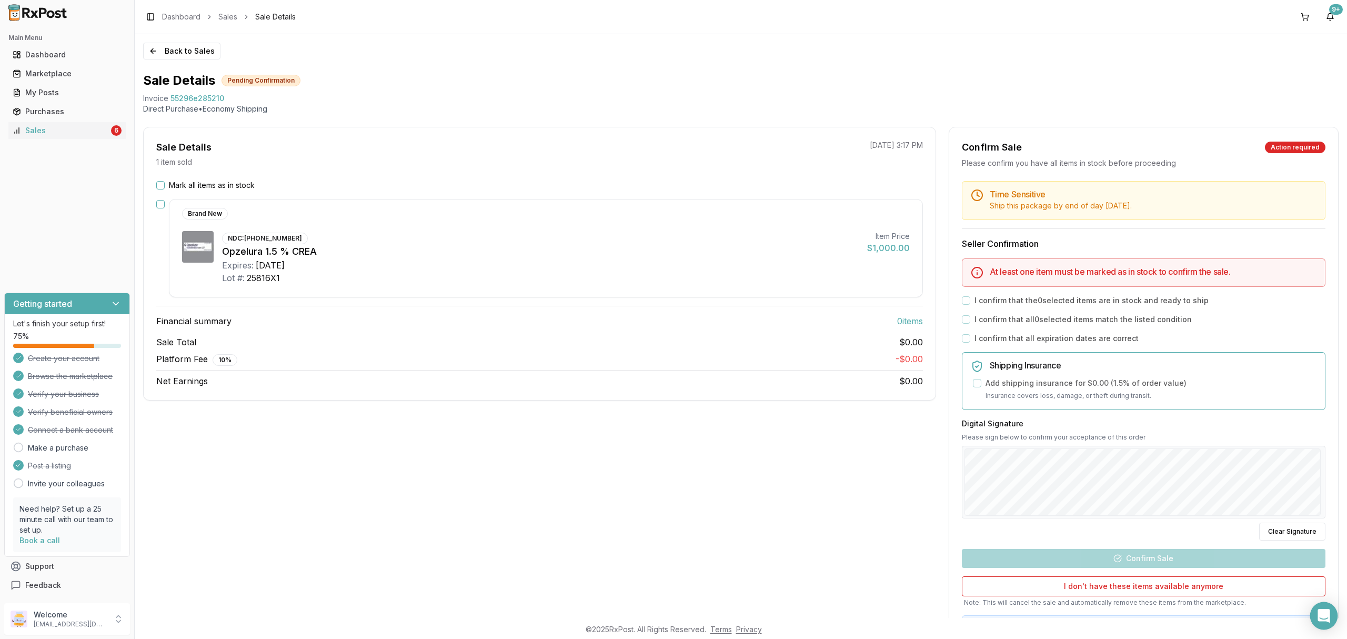
click at [1322, 623] on div "Open Intercom Messenger" at bounding box center [1324, 616] width 28 height 28
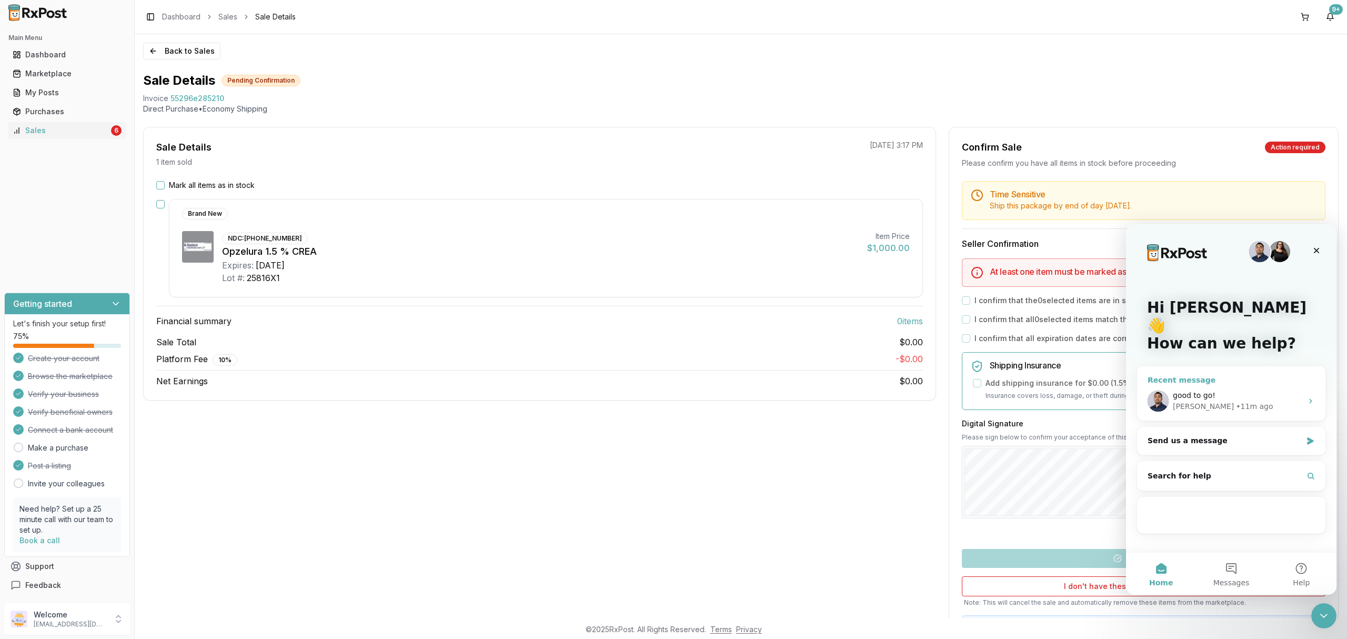
click at [1261, 401] on div "Manuel • 11m ago" at bounding box center [1237, 406] width 129 height 11
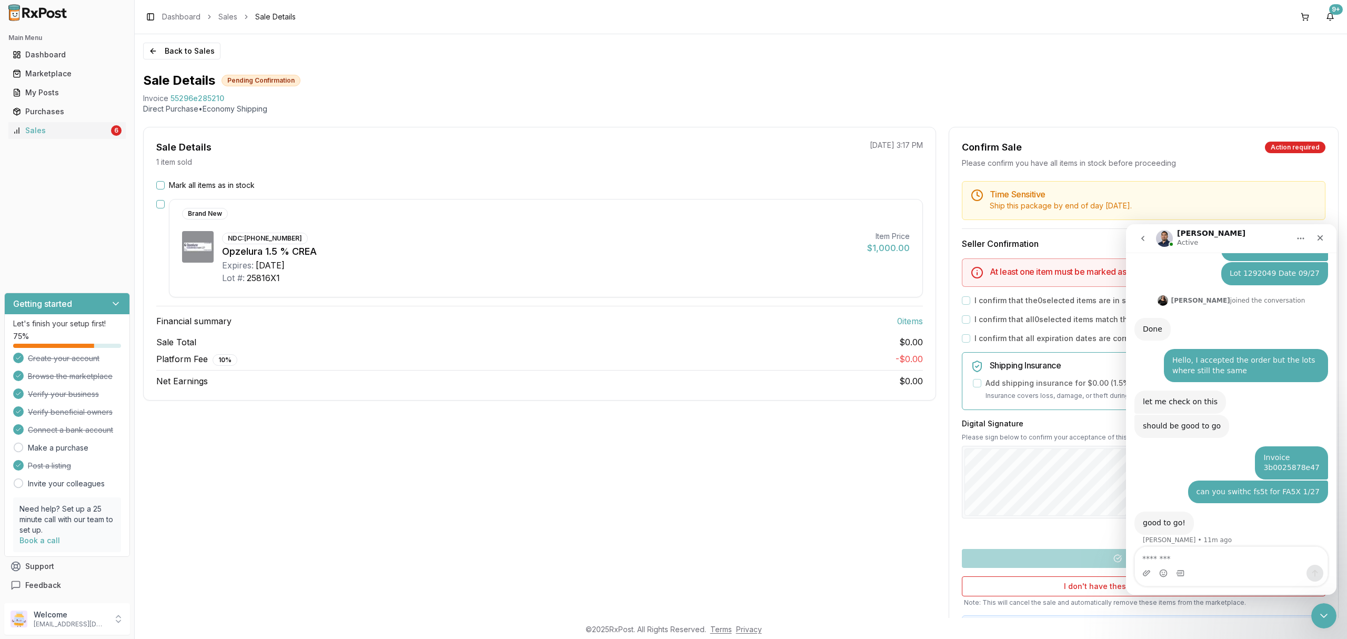
type textarea "**********"
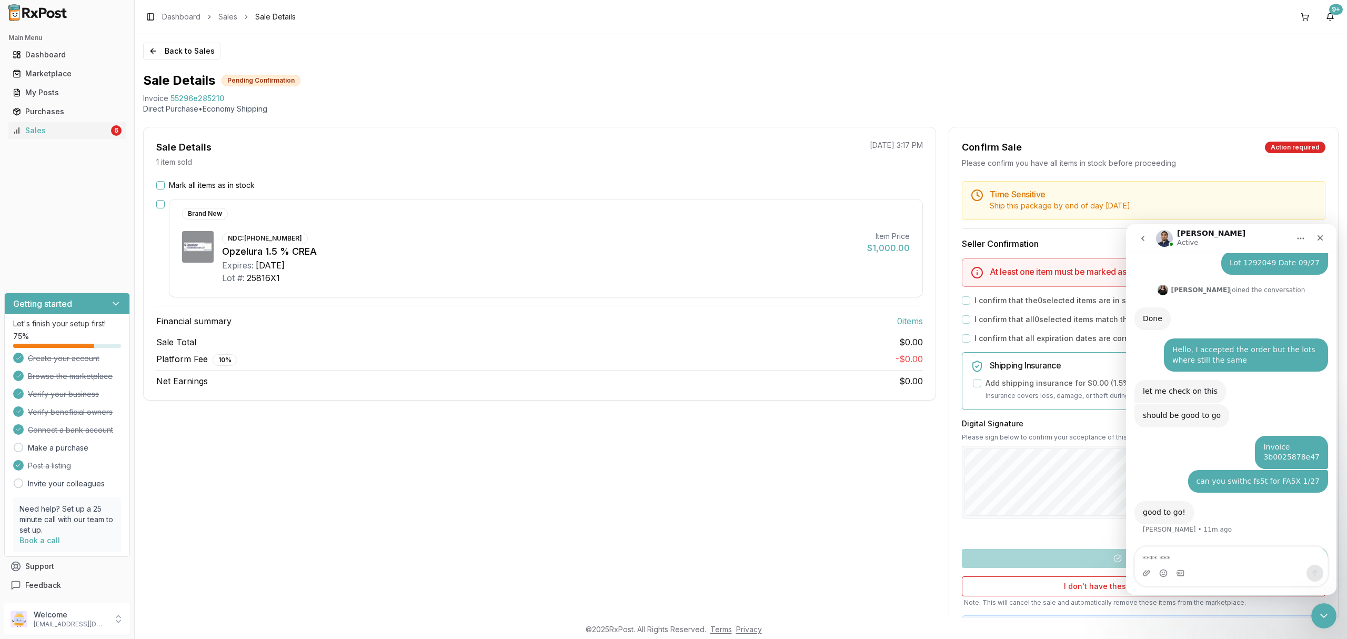
scroll to position [1280, 0]
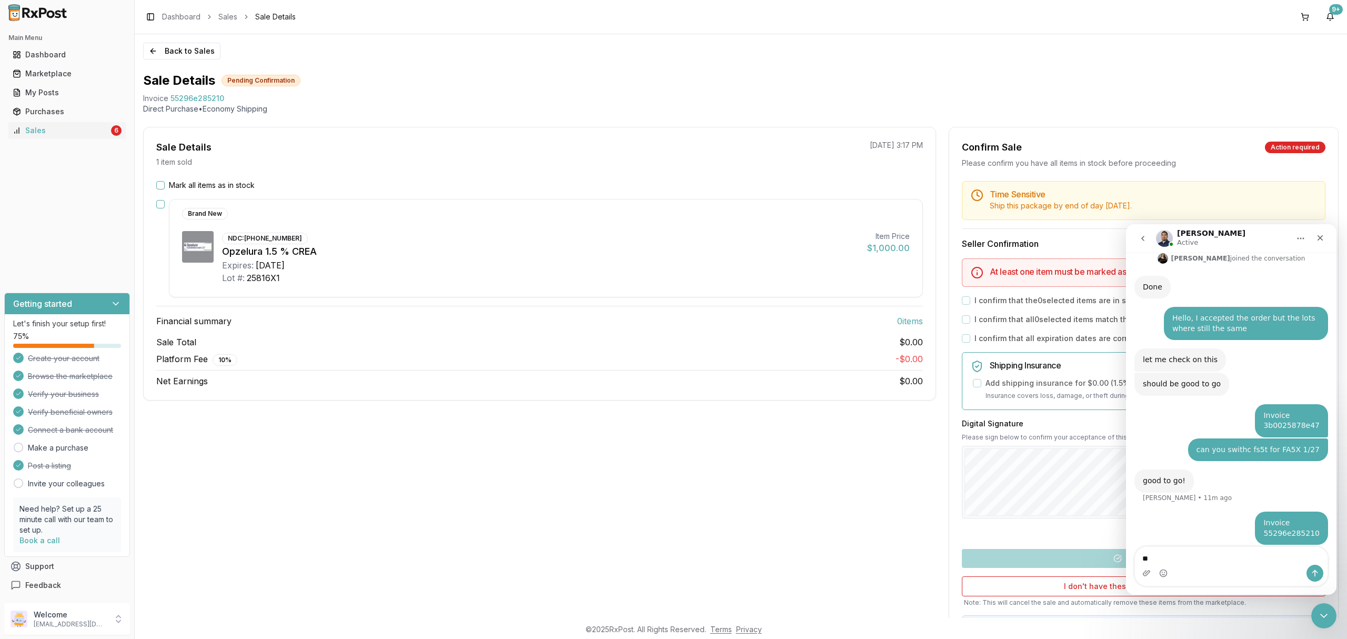
type textarea "*"
type textarea "*********"
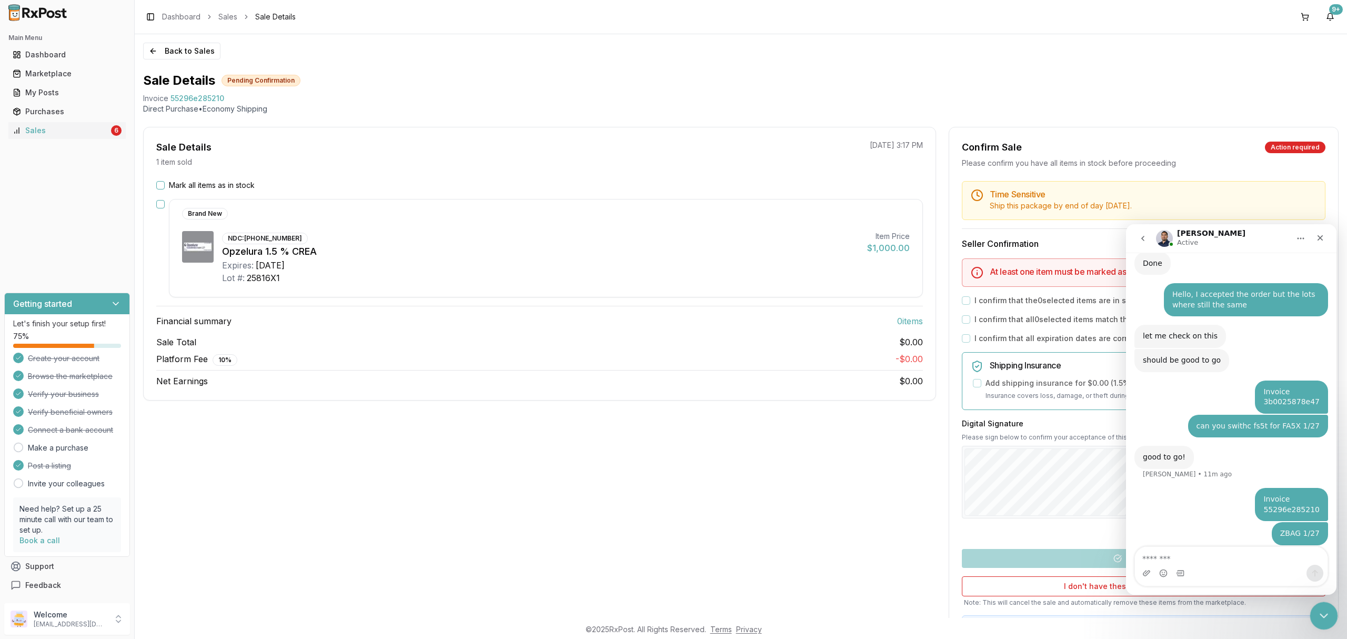
click at [1325, 609] on icon "Close Intercom Messenger" at bounding box center [1322, 614] width 13 height 13
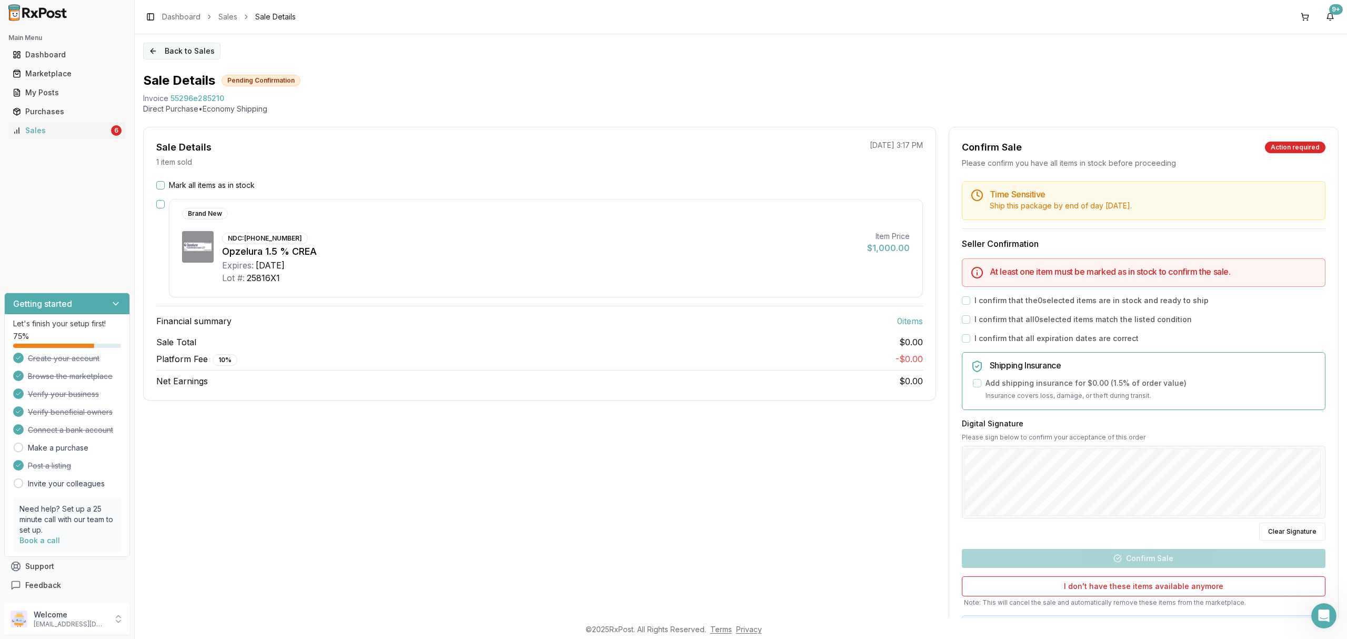
scroll to position [1303, 0]
click at [194, 46] on button "Back to Sales" at bounding box center [181, 51] width 77 height 17
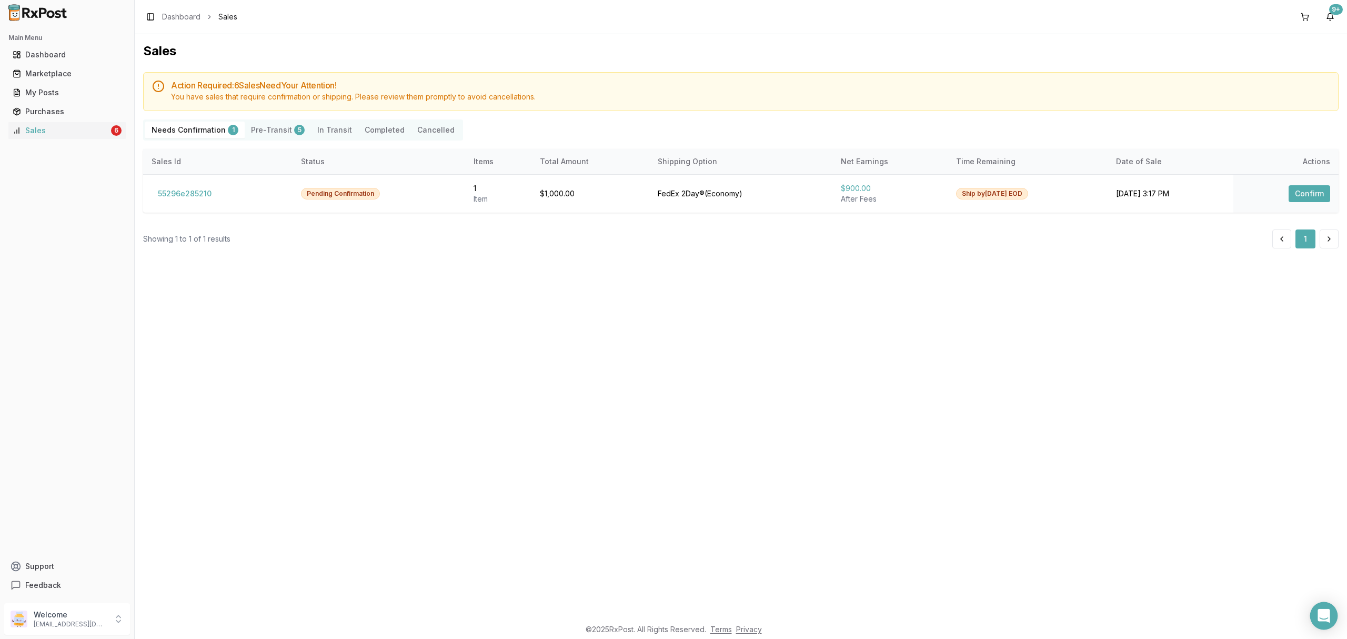
drag, startPoint x: 1316, startPoint y: 614, endPoint x: 1310, endPoint y: 613, distance: 6.3
click at [1316, 614] on div "Open Intercom Messenger" at bounding box center [1323, 615] width 25 height 25
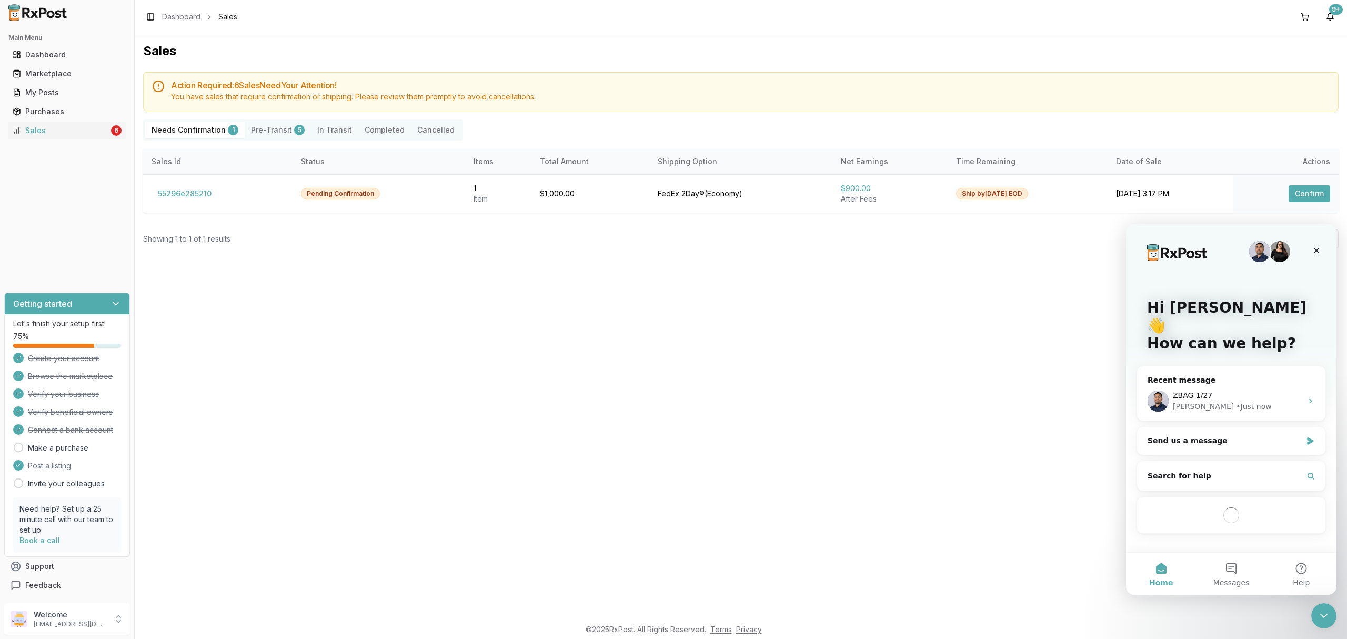
click at [1004, 478] on div "Sales Action Required: 6 Sale s Need Your Attention! You have sales that requir…" at bounding box center [741, 326] width 1212 height 584
click at [205, 194] on button "55296e285210" at bounding box center [185, 193] width 66 height 17
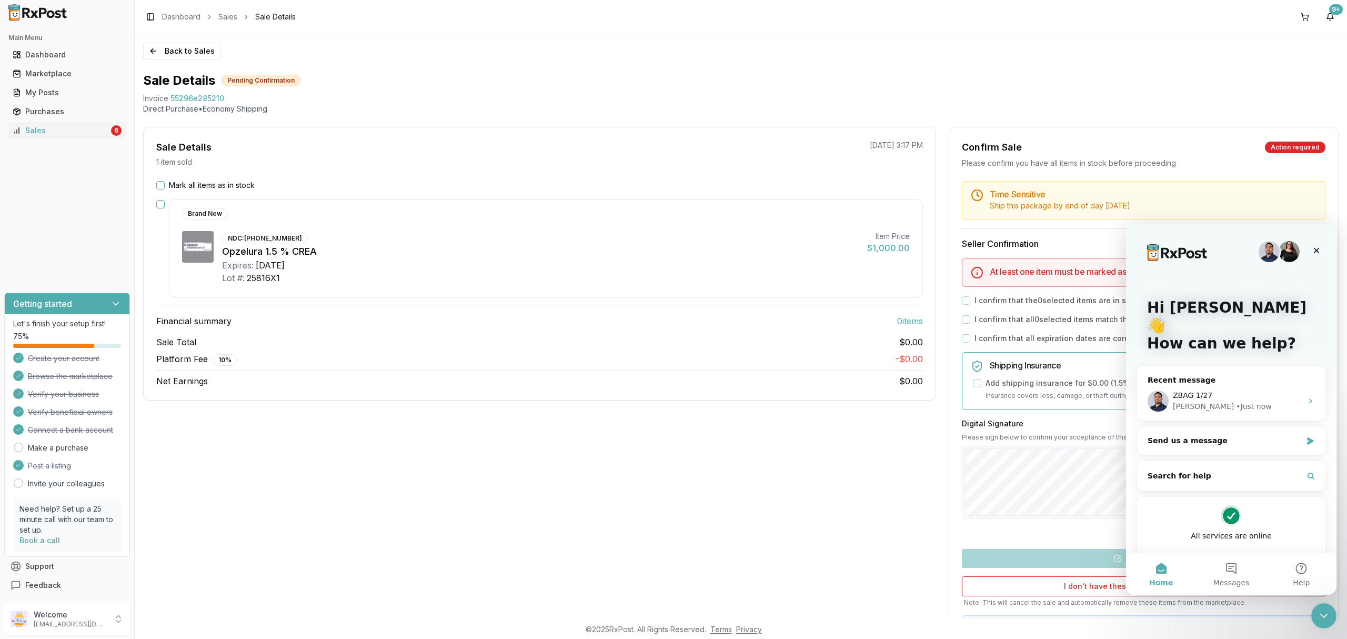
click at [1336, 623] on footer "© 2025 RxPost. All Rights Reserved. Terms Privacy" at bounding box center [673, 629] width 1347 height 19
click at [67, 131] on div "Sales" at bounding box center [61, 130] width 96 height 11
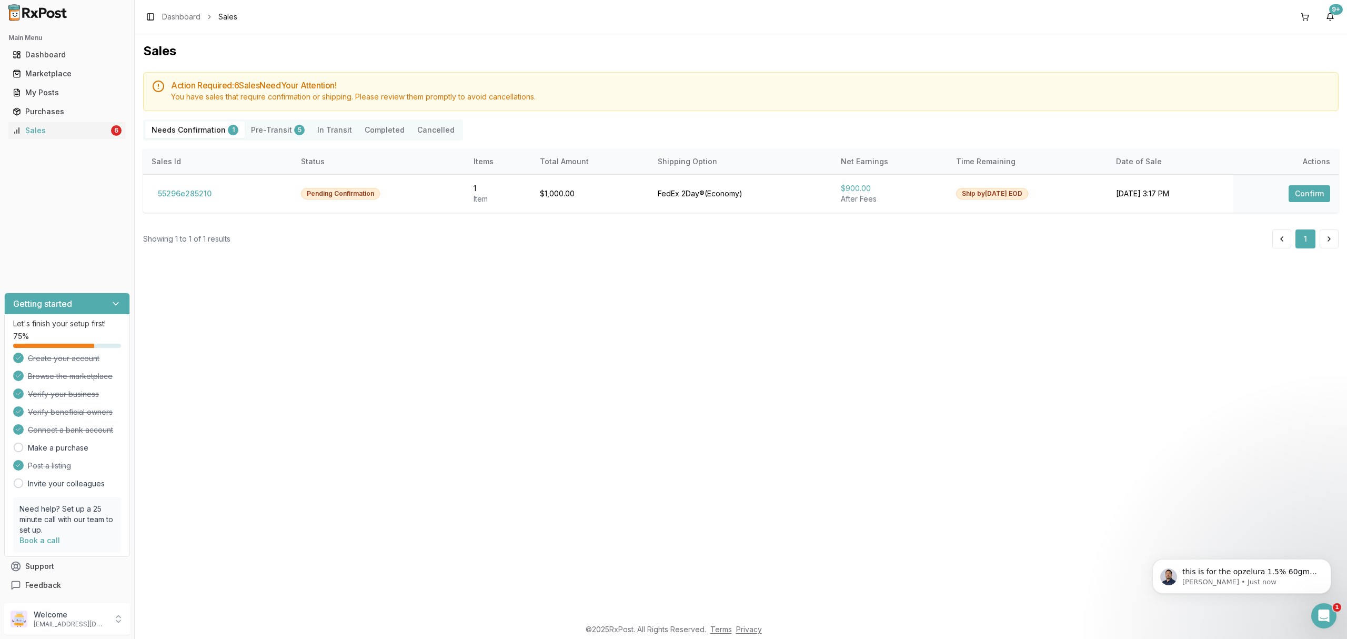
click at [986, 347] on div "Sales Action Required: 6 Sale s Need Your Attention! You have sales that requir…" at bounding box center [741, 326] width 1212 height 584
click at [1310, 612] on html at bounding box center [1322, 613] width 25 height 25
click at [1323, 618] on icon "Open Intercom Messenger" at bounding box center [1322, 614] width 17 height 17
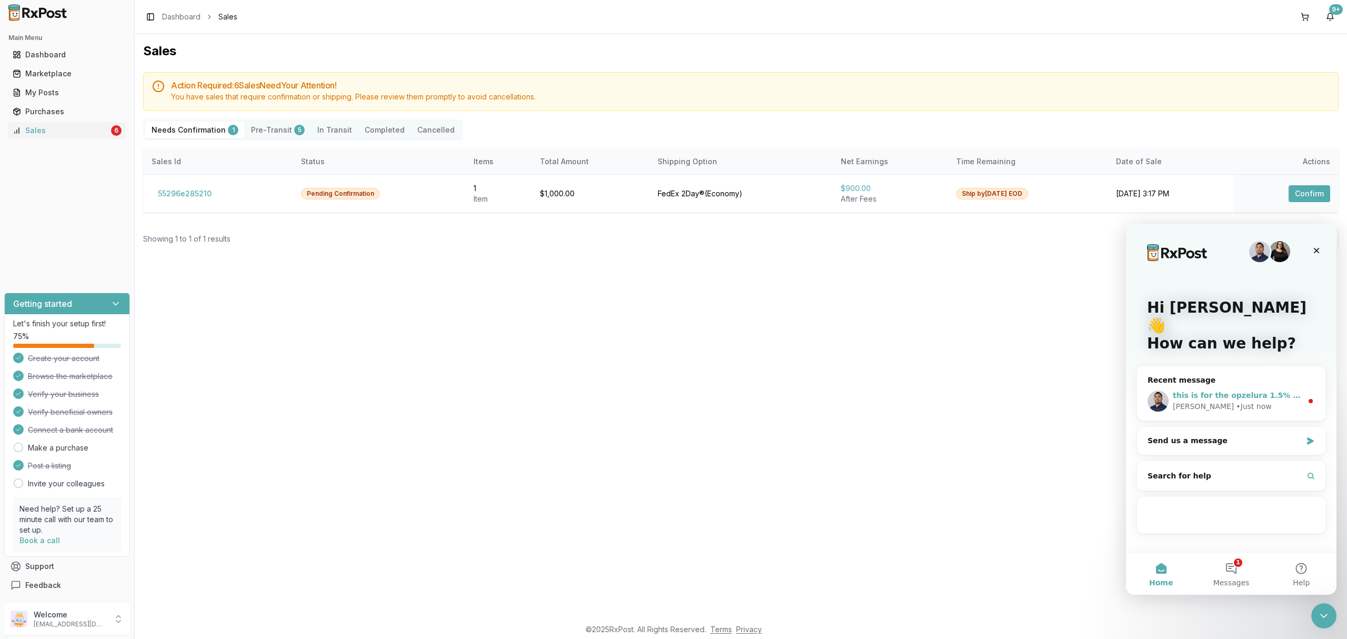
click at [1270, 401] on div "Manuel • Just now" at bounding box center [1237, 406] width 129 height 11
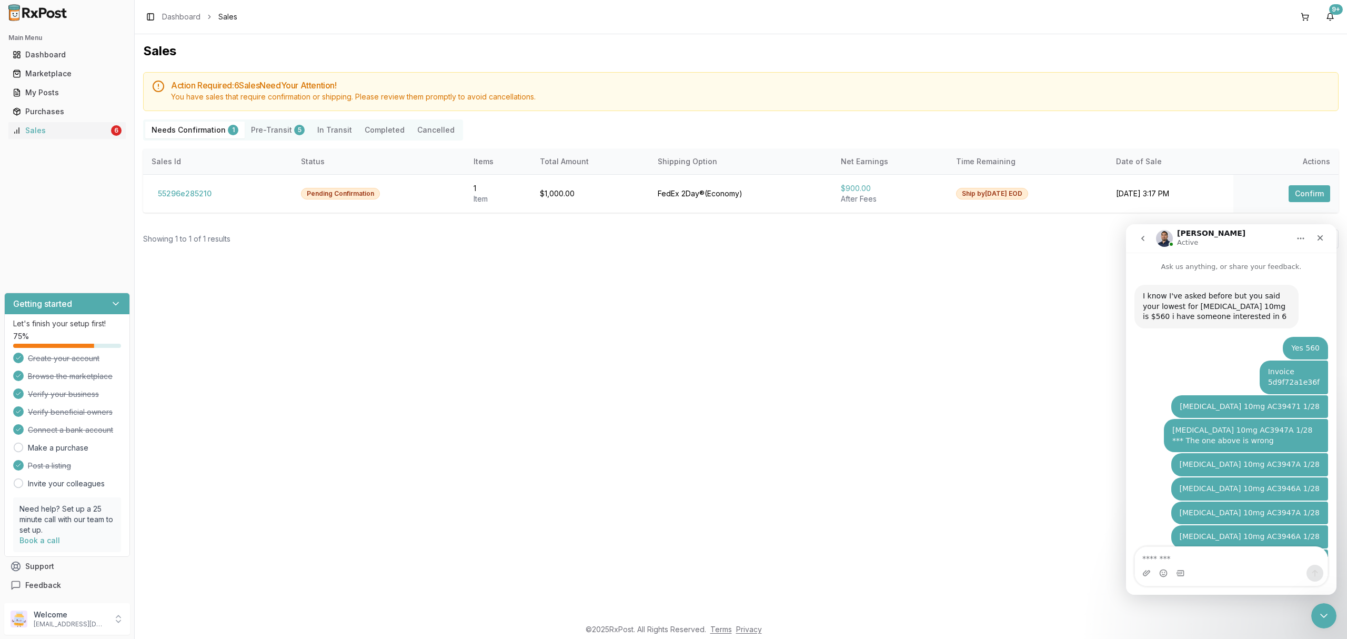
scroll to position [31, 0]
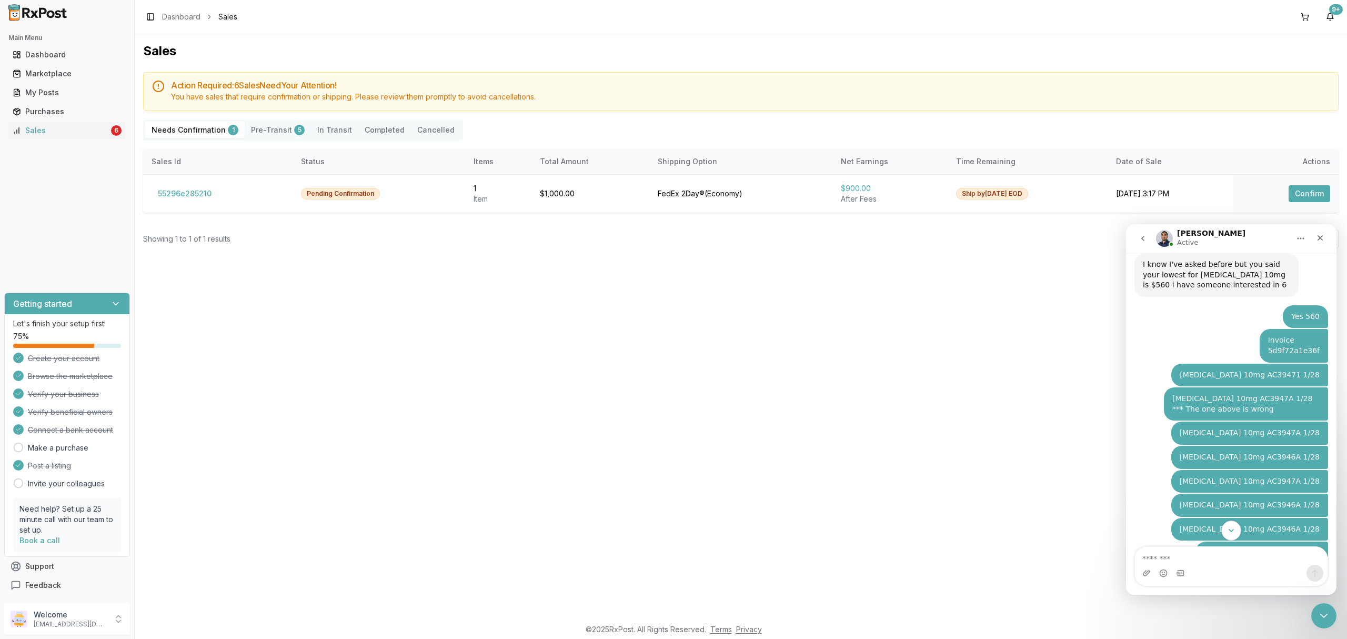
click at [1230, 534] on icon "Scroll to bottom" at bounding box center [1231, 530] width 9 height 9
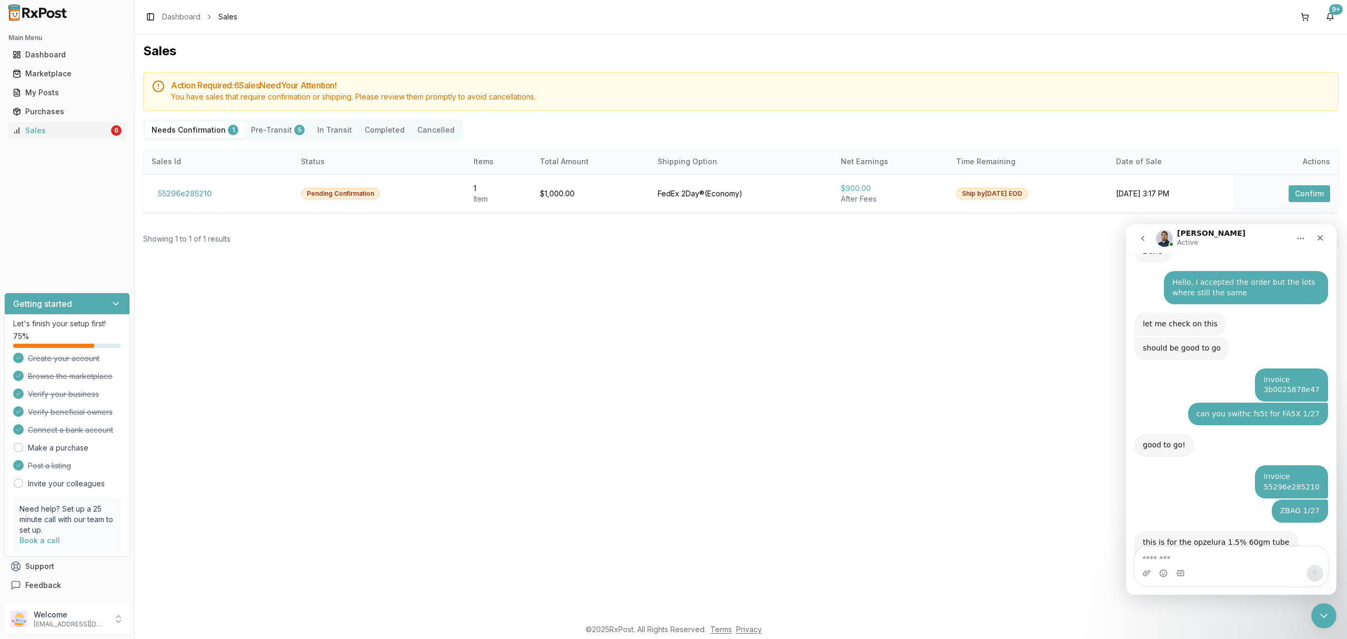
scroll to position [1345, 0]
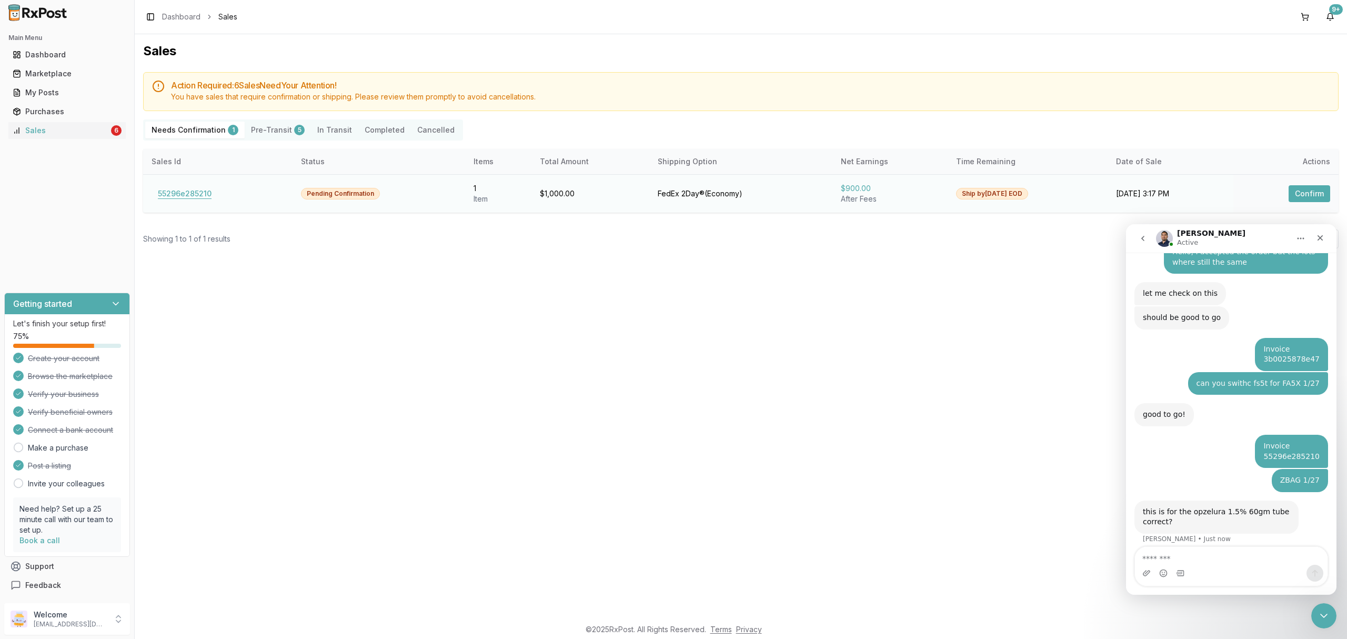
click at [199, 192] on button "55296e285210" at bounding box center [185, 193] width 66 height 17
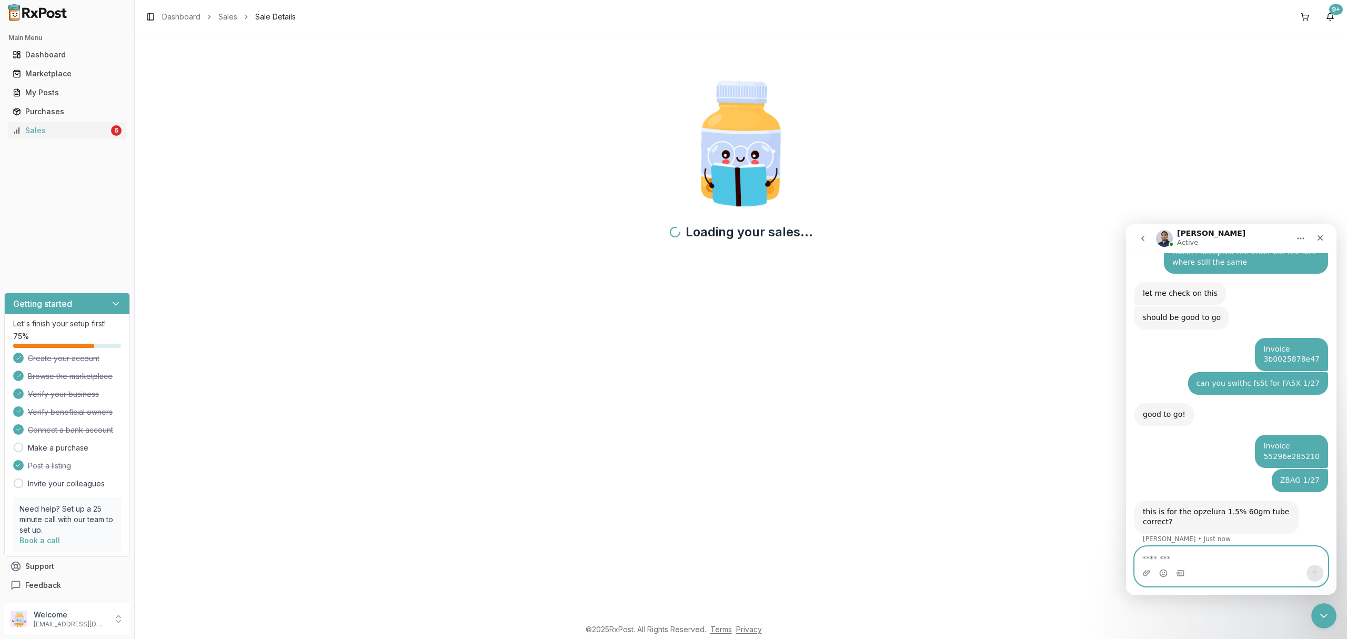
click at [1260, 548] on textarea "Message…" at bounding box center [1231, 556] width 193 height 18
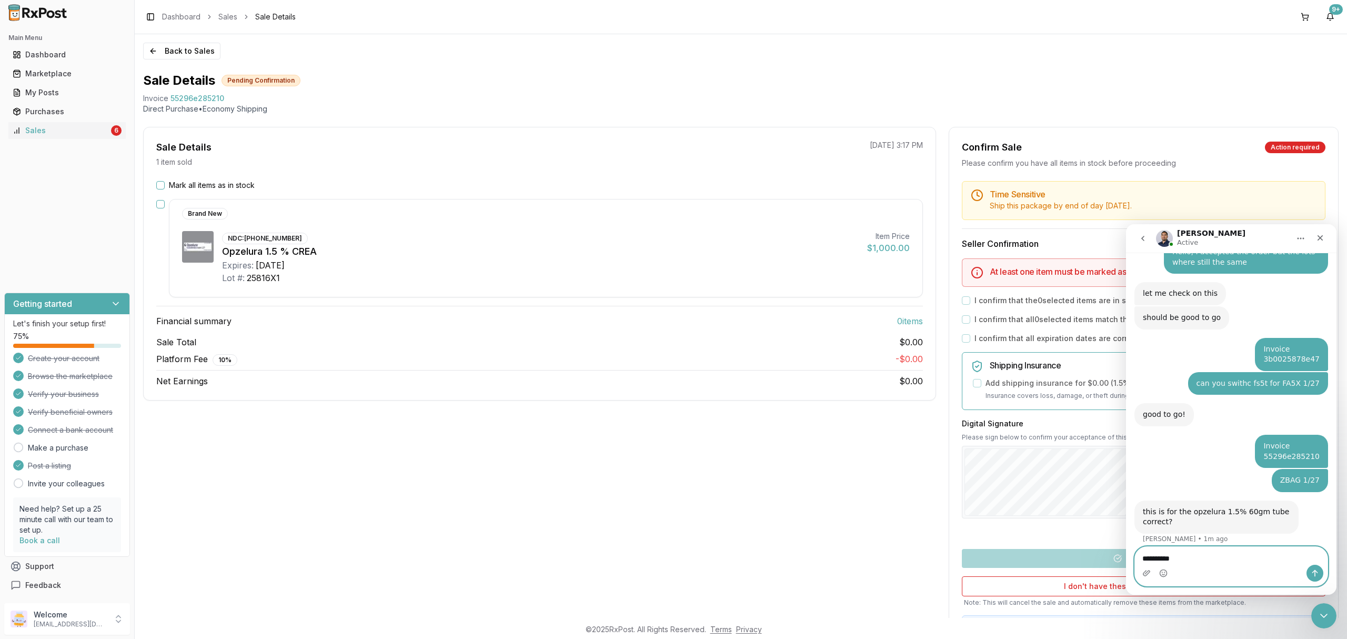
type textarea "**********"
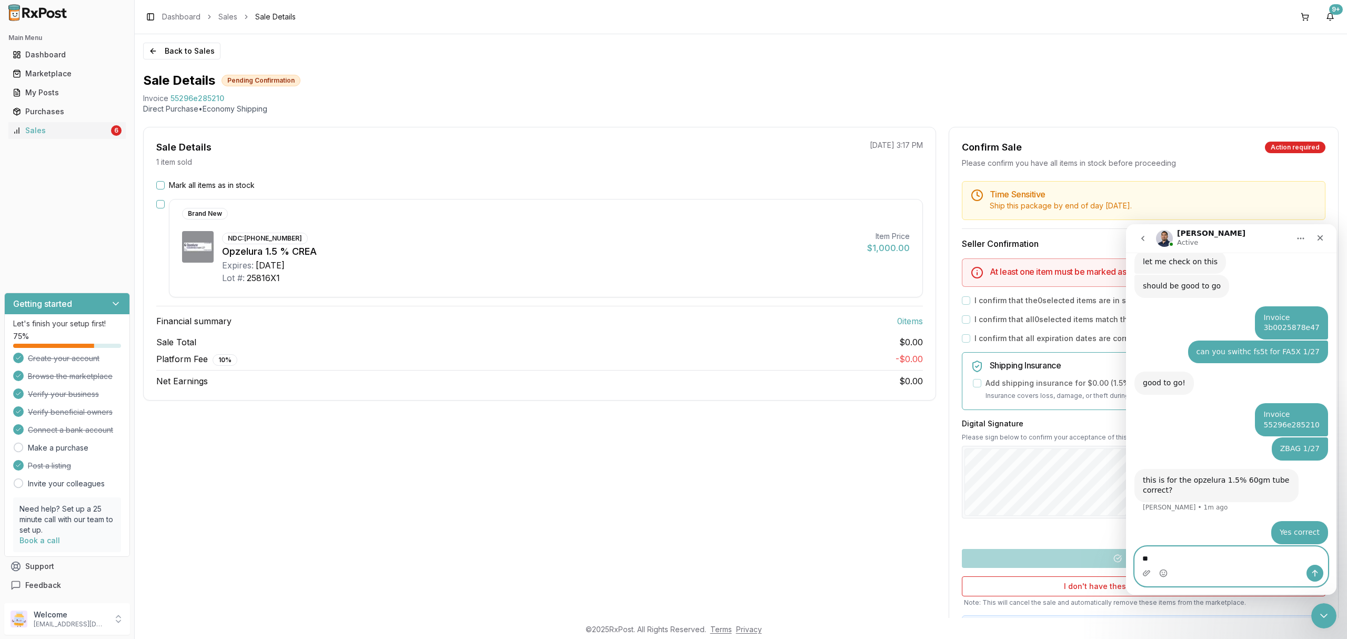
type textarea "*"
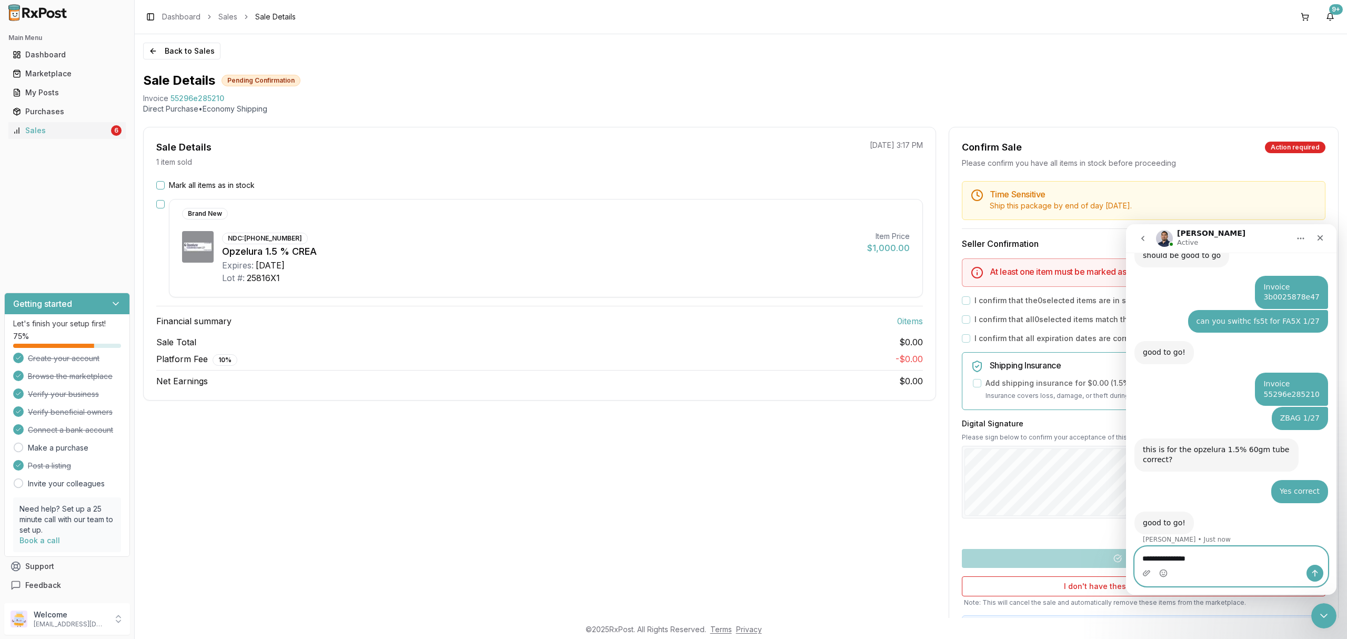
type textarea "**********"
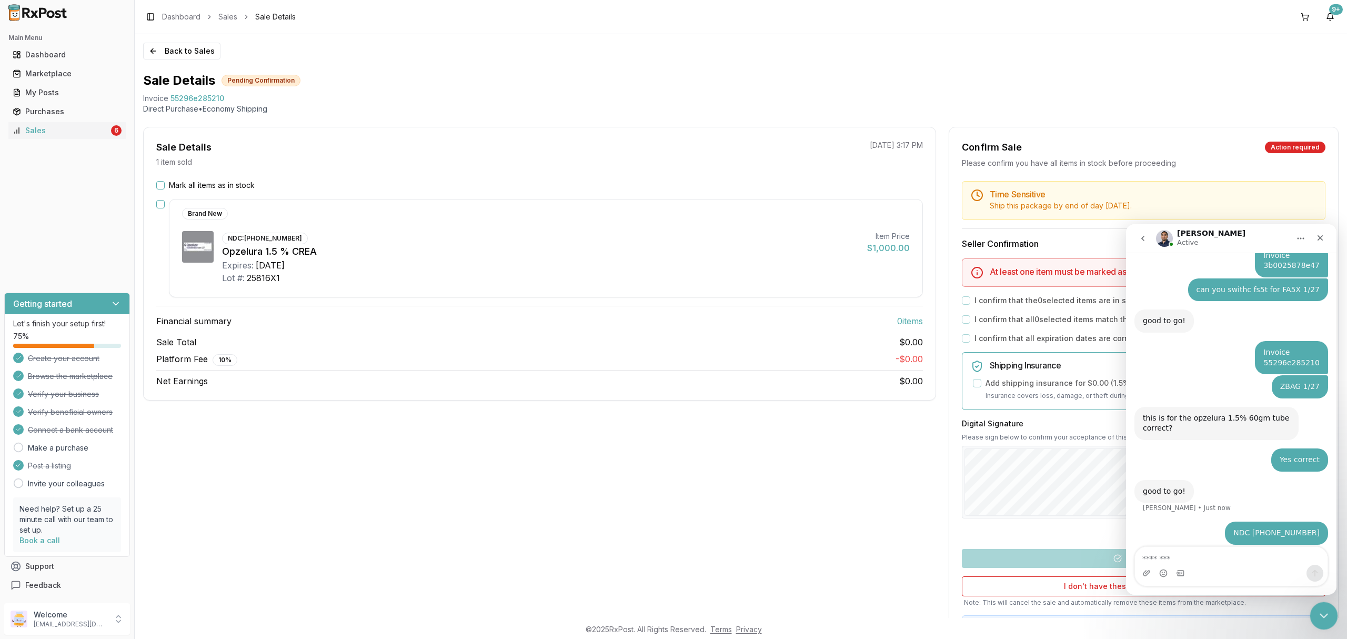
click at [1322, 610] on icon "Close Intercom Messenger" at bounding box center [1322, 614] width 13 height 13
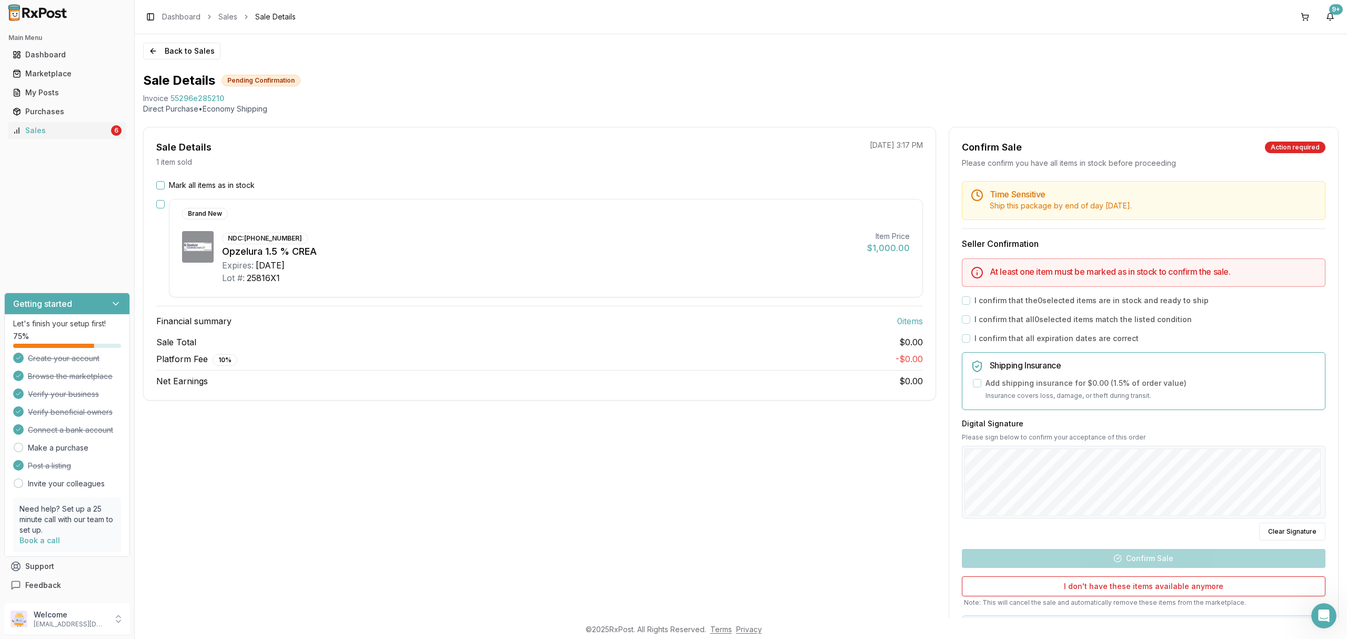
click at [555, 494] on div "Sale Details 1 item sold 09/26/2025 3:17 PM Mark all items as in stock Brand Ne…" at bounding box center [539, 392] width 793 height 530
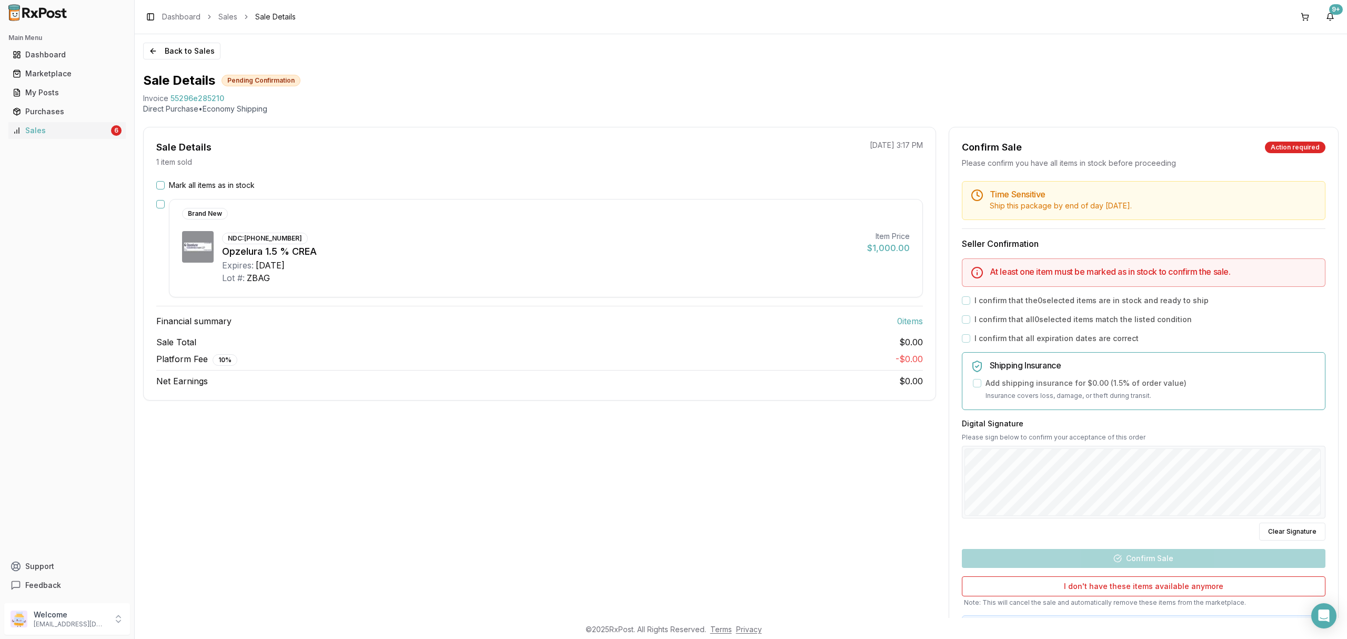
drag, startPoint x: 188, startPoint y: 188, endPoint x: 205, endPoint y: 197, distance: 19.5
click at [188, 188] on label "Mark all items as in stock" at bounding box center [212, 185] width 86 height 11
click at [165, 188] on button "Mark all items as in stock" at bounding box center [160, 185] width 8 height 8
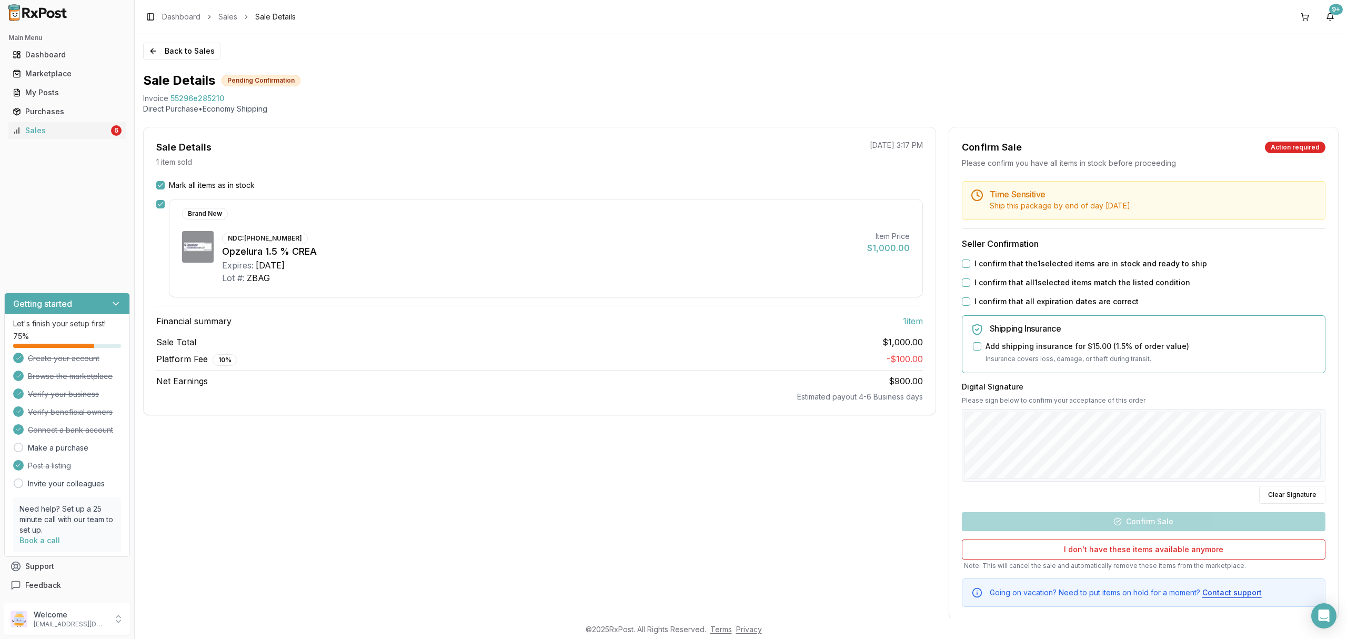
click at [1070, 260] on label "I confirm that the 1 selected items are in stock and ready to ship" at bounding box center [1090, 263] width 233 height 11
click at [970, 260] on button "I confirm that the 1 selected items are in stock and ready to ship" at bounding box center [966, 263] width 8 height 8
drag, startPoint x: 1058, startPoint y: 281, endPoint x: 1051, endPoint y: 295, distance: 15.1
click at [1058, 280] on label "I confirm that all 1 selected items match the listed condition" at bounding box center [1082, 282] width 216 height 11
click at [970, 280] on button "I confirm that all 1 selected items match the listed condition" at bounding box center [966, 282] width 8 height 8
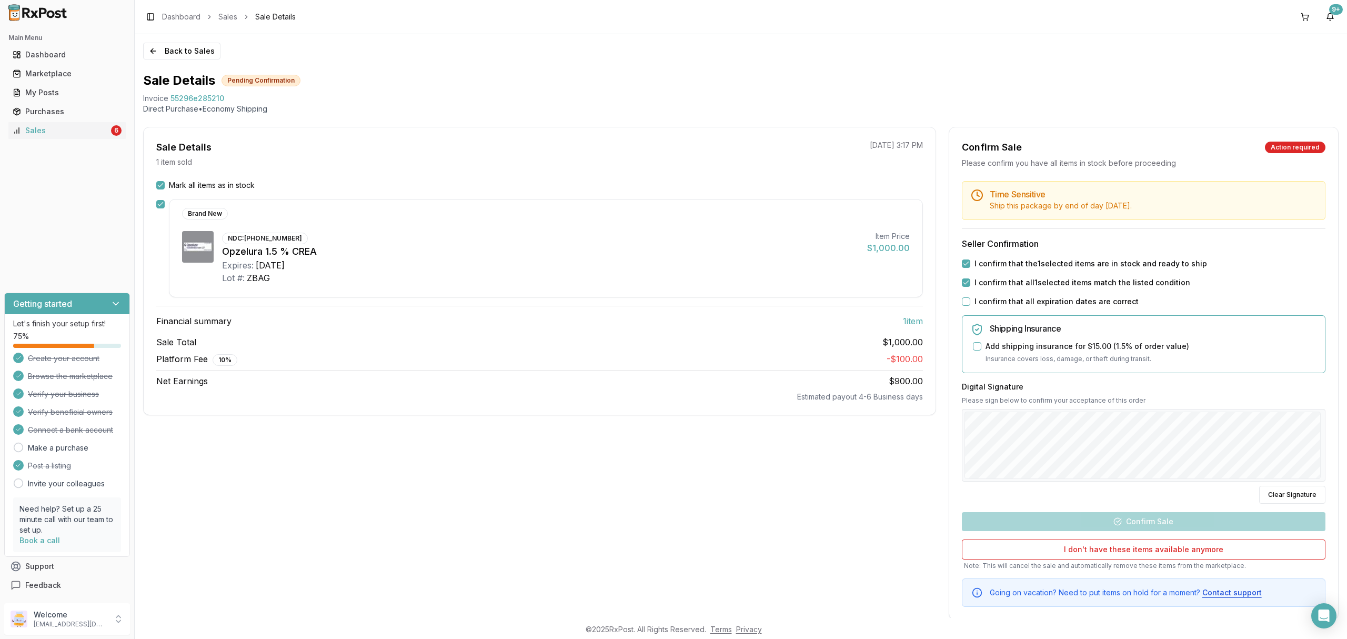
click at [1049, 298] on label "I confirm that all expiration dates are correct" at bounding box center [1056, 301] width 164 height 11
click at [970, 298] on button "I confirm that all expiration dates are correct" at bounding box center [966, 301] width 8 height 8
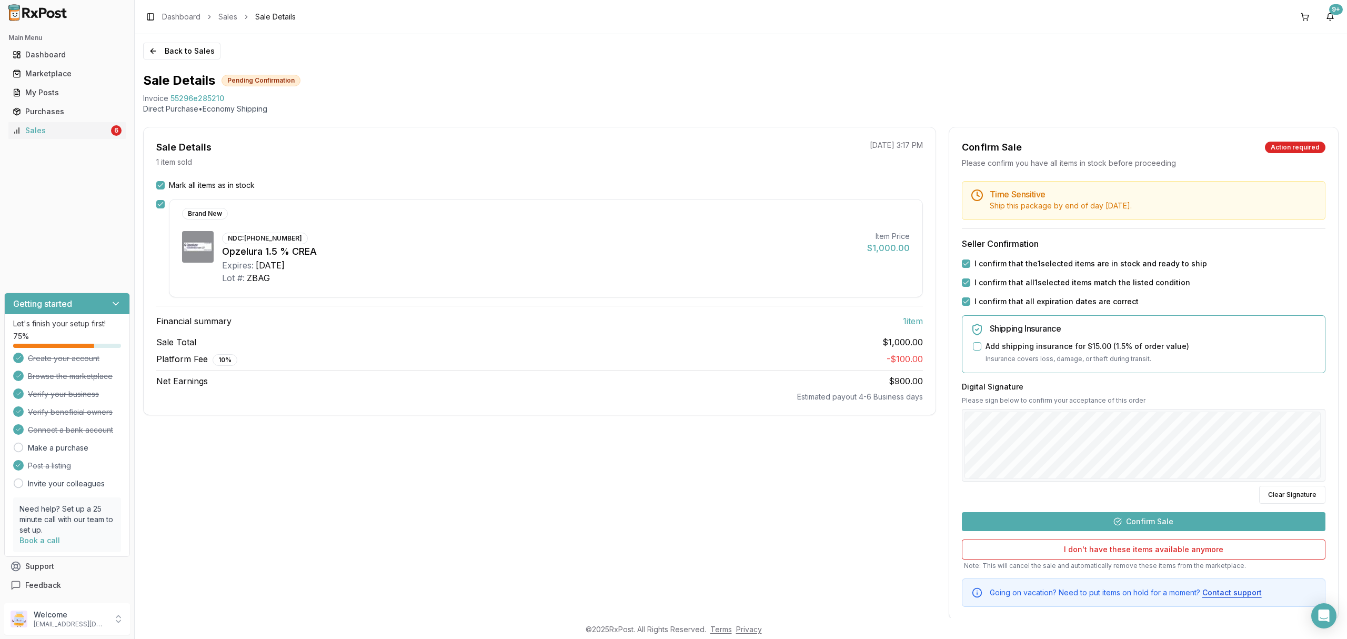
click at [1164, 520] on button "Confirm Sale" at bounding box center [1144, 521] width 364 height 19
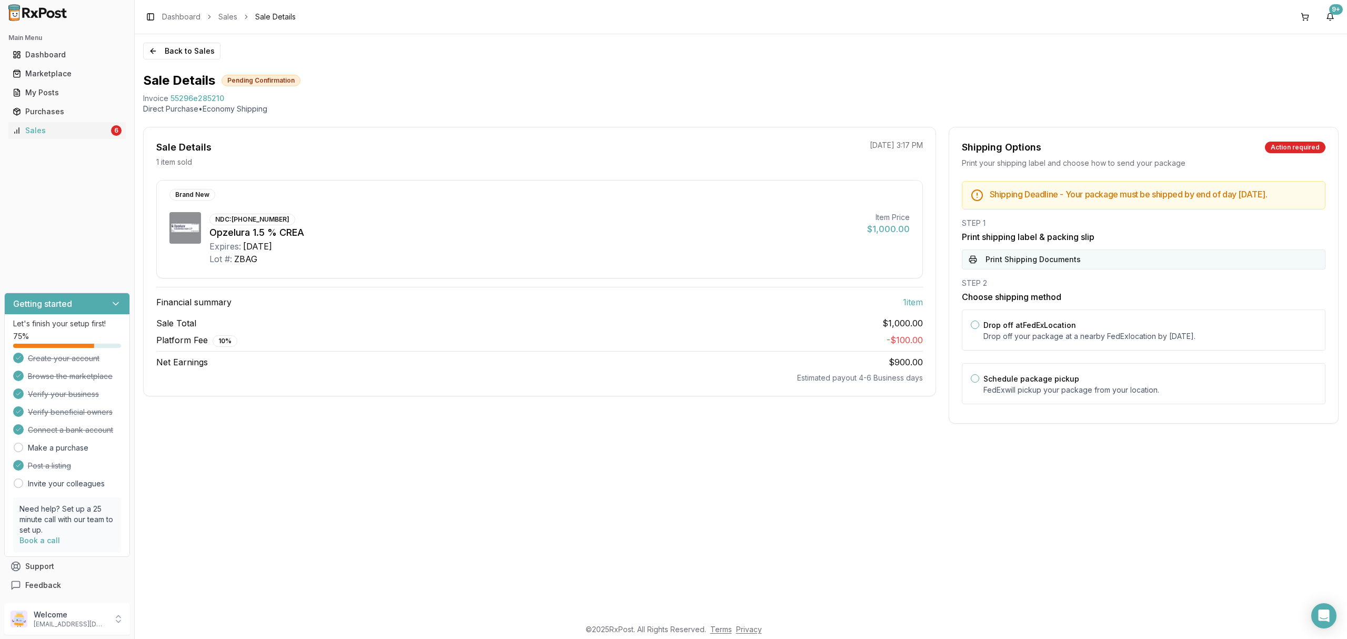
click at [1112, 261] on div "STEP 1 Print shipping label & packing slip Print Shipping Documents" at bounding box center [1144, 244] width 364 height 52
click at [1109, 264] on button "Print Shipping Documents" at bounding box center [1144, 259] width 364 height 20
click at [1089, 330] on div "Drop off at FedEx Location Drop off your package at a nearby [GEOGRAPHIC_DATA] …" at bounding box center [1149, 329] width 333 height 23
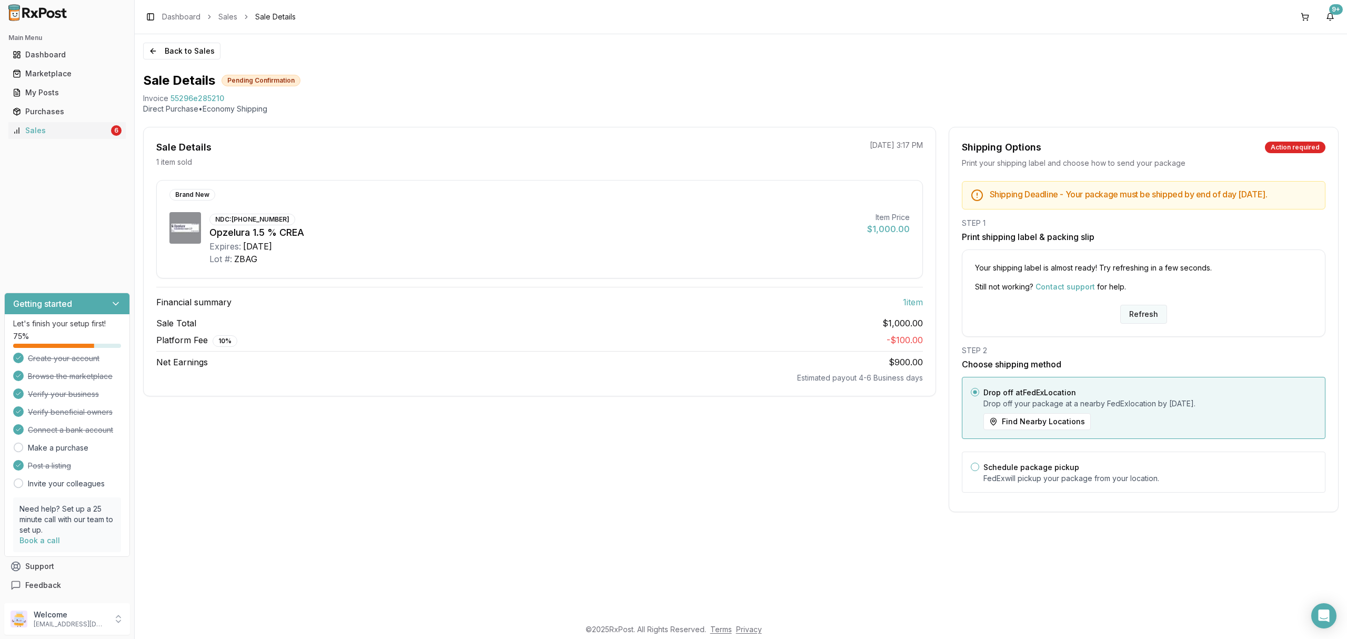
click at [1131, 323] on button "Refresh" at bounding box center [1143, 314] width 47 height 19
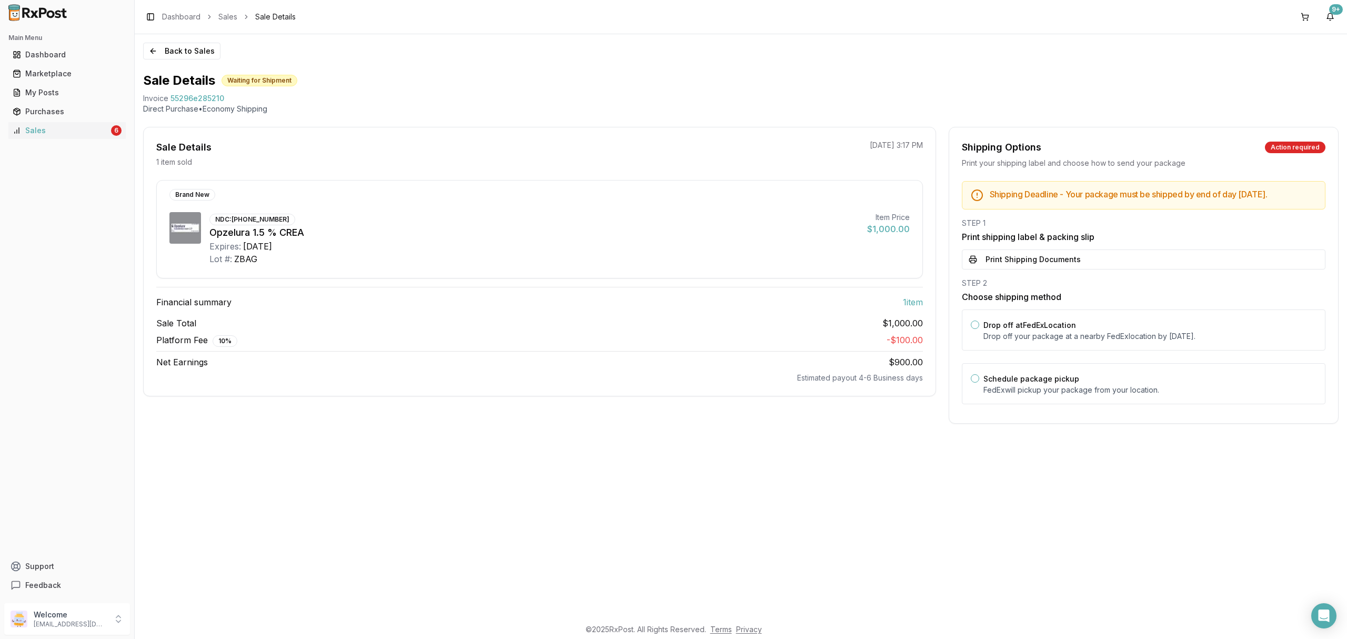
drag, startPoint x: 1086, startPoint y: 270, endPoint x: 1072, endPoint y: 278, distance: 16.0
click at [1086, 269] on button "Print Shipping Documents" at bounding box center [1144, 259] width 364 height 20
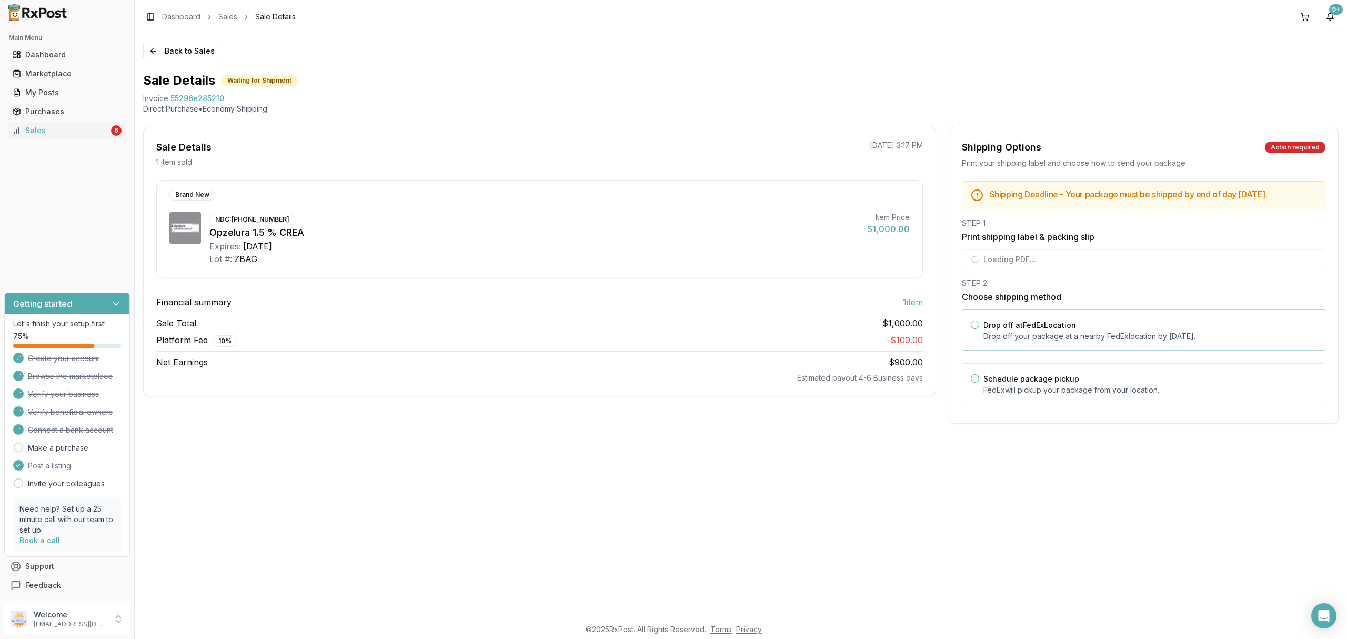
click at [1082, 339] on div "Drop off at FedEx Location Drop off your package at a nearby [GEOGRAPHIC_DATA] …" at bounding box center [1149, 329] width 333 height 23
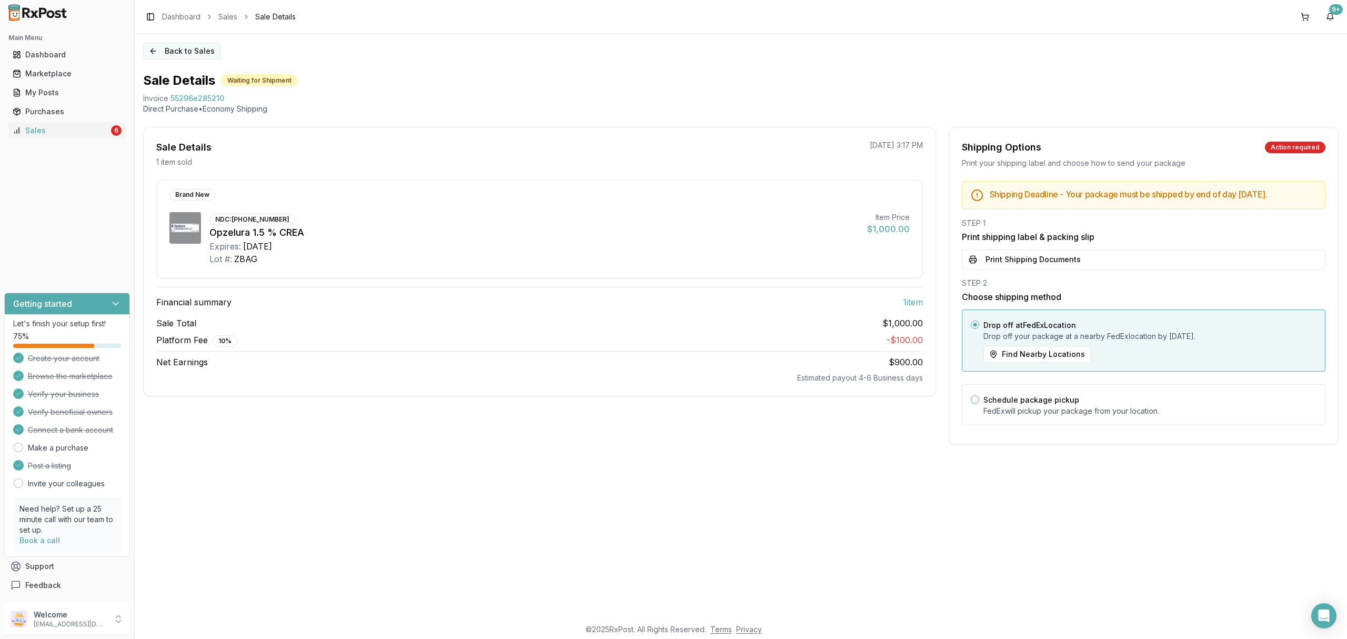
click at [162, 52] on button "Back to Sales" at bounding box center [181, 51] width 77 height 17
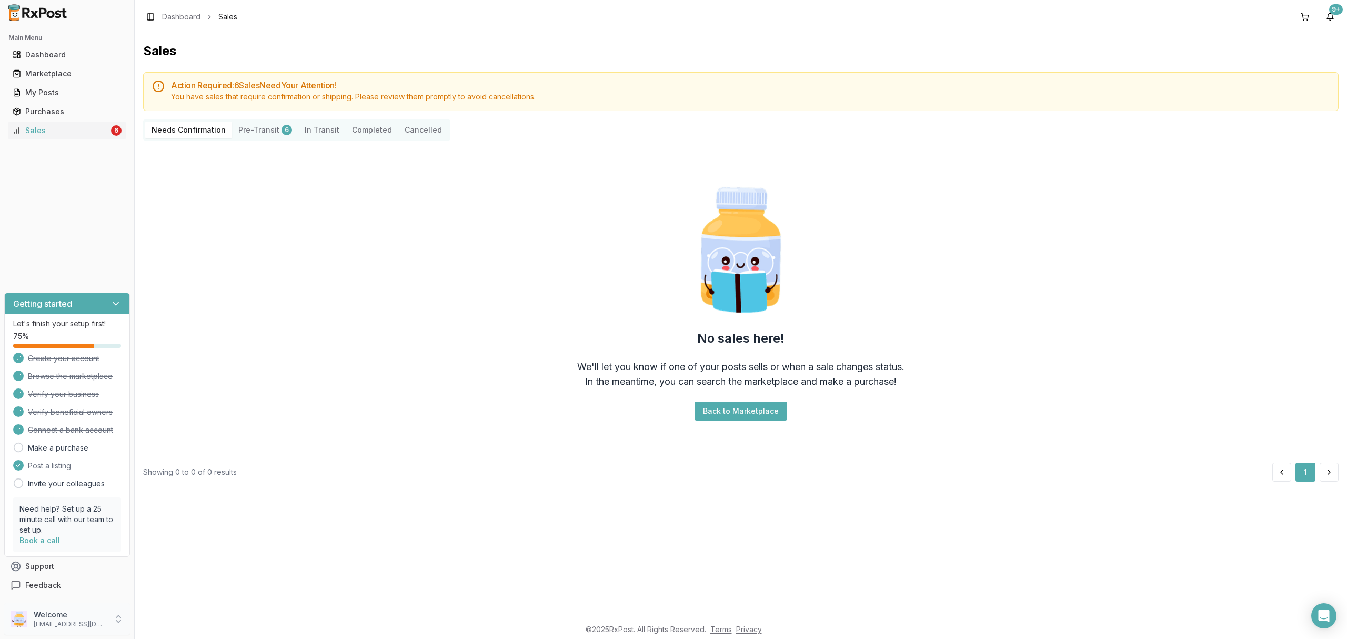
click at [55, 631] on div "Welcome [EMAIL_ADDRESS][DOMAIN_NAME]" at bounding box center [67, 619] width 126 height 32
click at [172, 619] on span "Sign Out" at bounding box center [191, 621] width 100 height 11
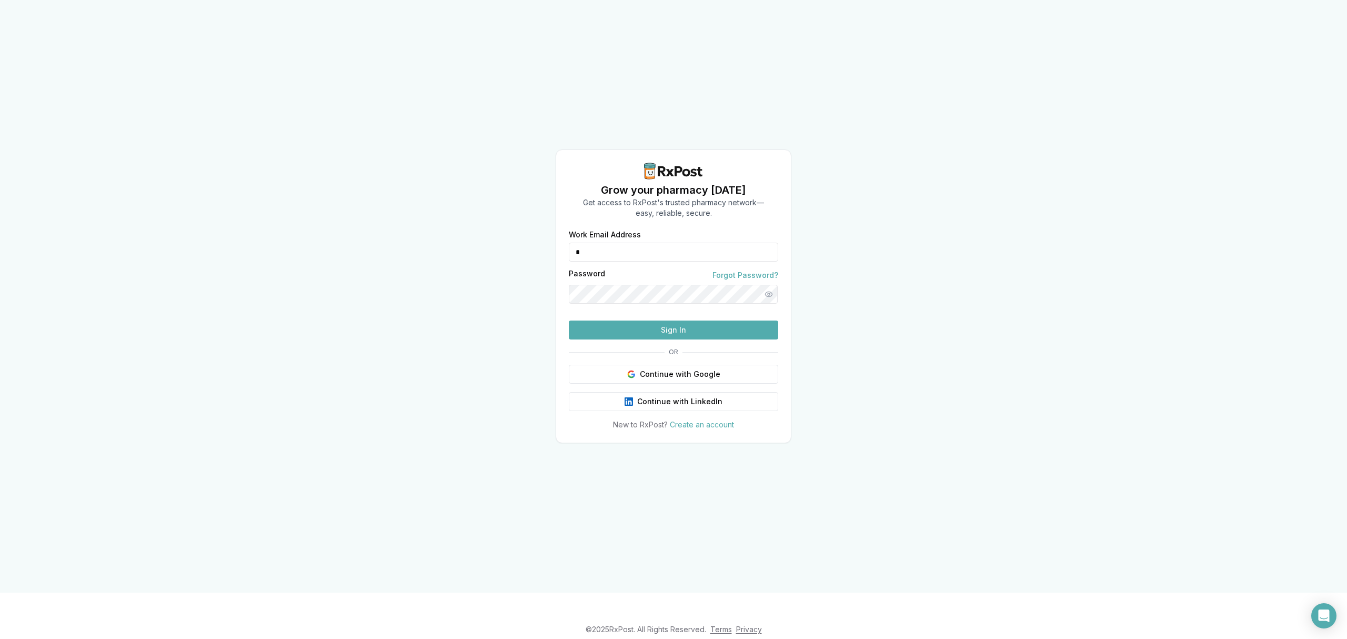
drag, startPoint x: 681, startPoint y: 237, endPoint x: 498, endPoint y: 229, distance: 183.3
click at [498, 229] on div "Grow your pharmacy [DATE] Get access to RxPost's trusted pharmacy network— easy…" at bounding box center [673, 296] width 1347 height 592
type input "**********"
click at [636, 339] on button "Sign In" at bounding box center [673, 329] width 209 height 19
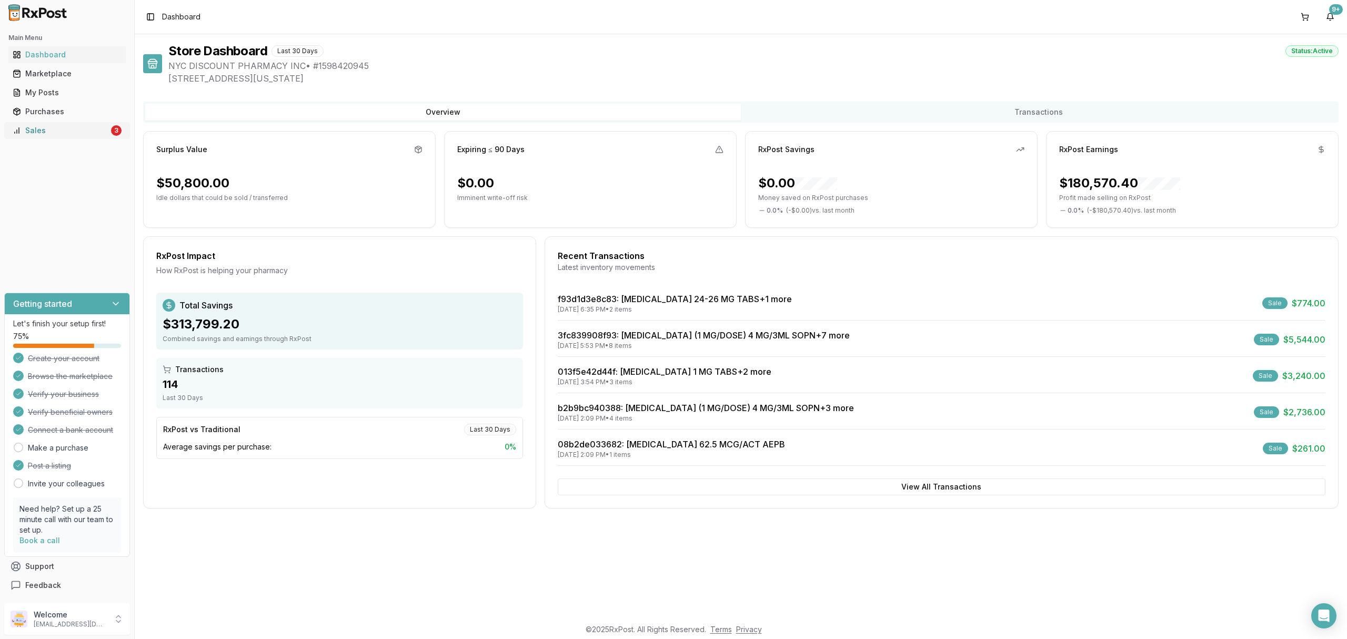
click at [63, 130] on div "Sales" at bounding box center [61, 130] width 96 height 11
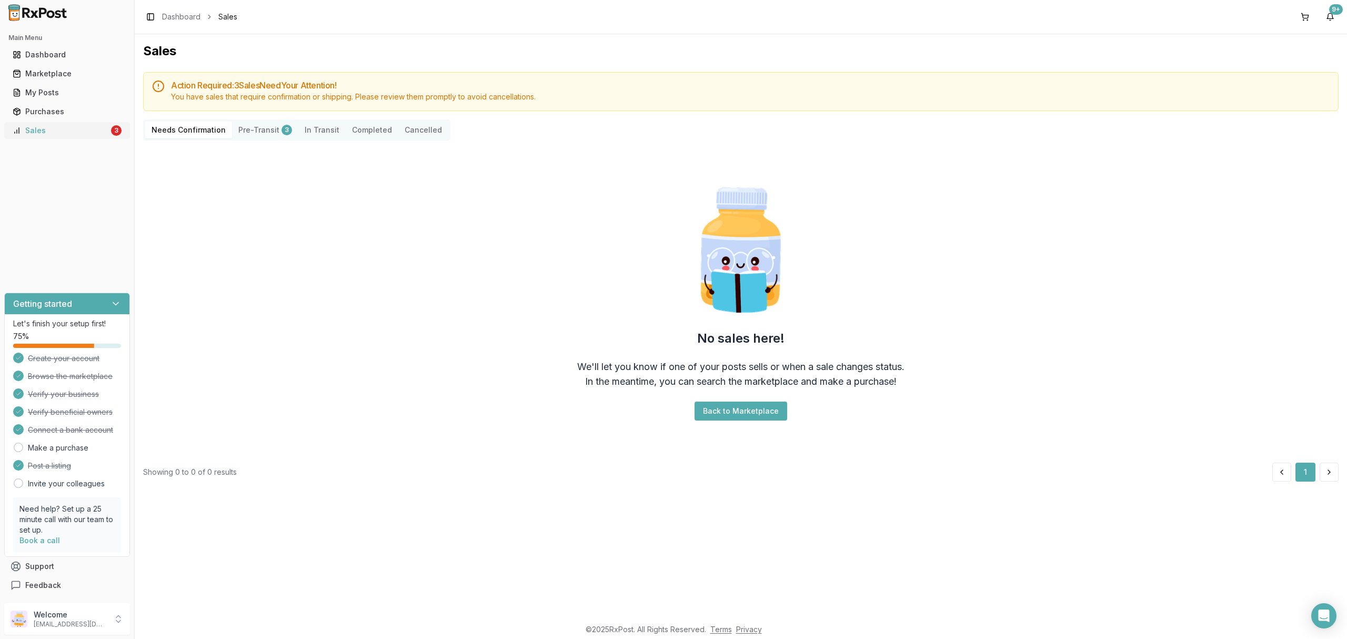
click at [78, 134] on div "Sales" at bounding box center [61, 130] width 96 height 11
click at [107, 622] on div "Welcome [EMAIL_ADDRESS][DOMAIN_NAME]" at bounding box center [67, 619] width 126 height 32
click at [182, 619] on span "Sign Out" at bounding box center [191, 621] width 100 height 11
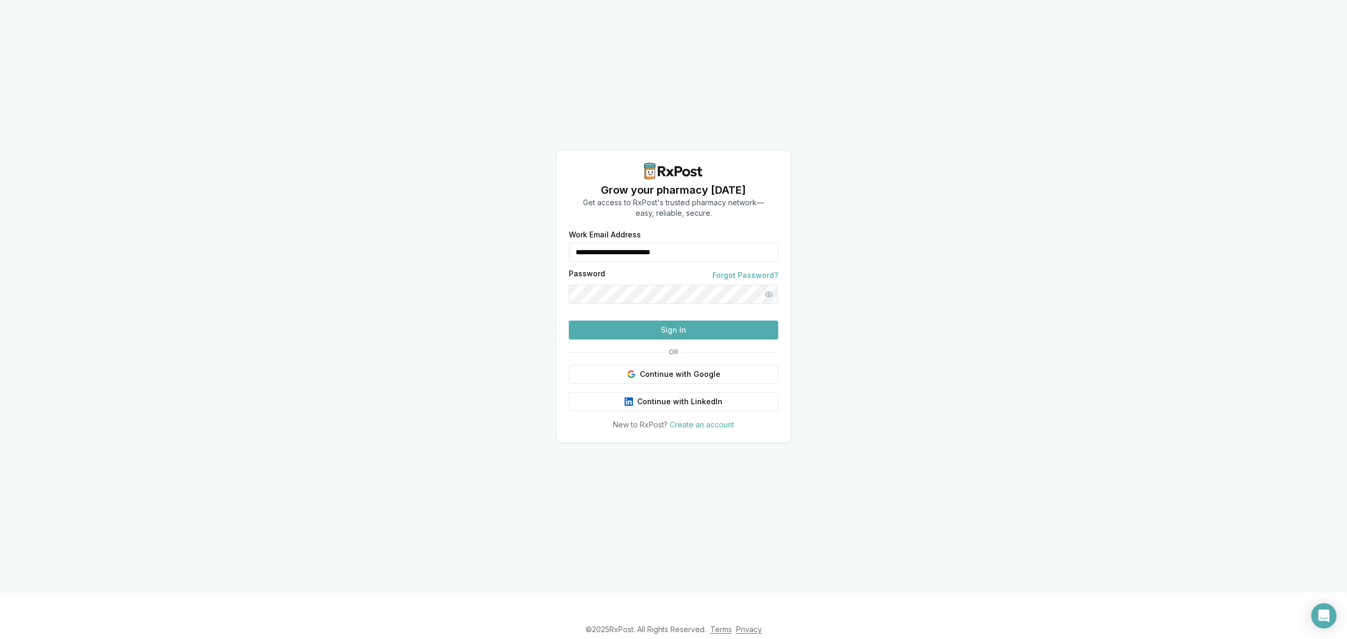
drag, startPoint x: 714, startPoint y: 234, endPoint x: 560, endPoint y: 242, distance: 154.4
click at [560, 242] on div "**********" at bounding box center [673, 330] width 235 height 199
type input "**********"
click at [626, 339] on button "Sign In" at bounding box center [673, 329] width 209 height 19
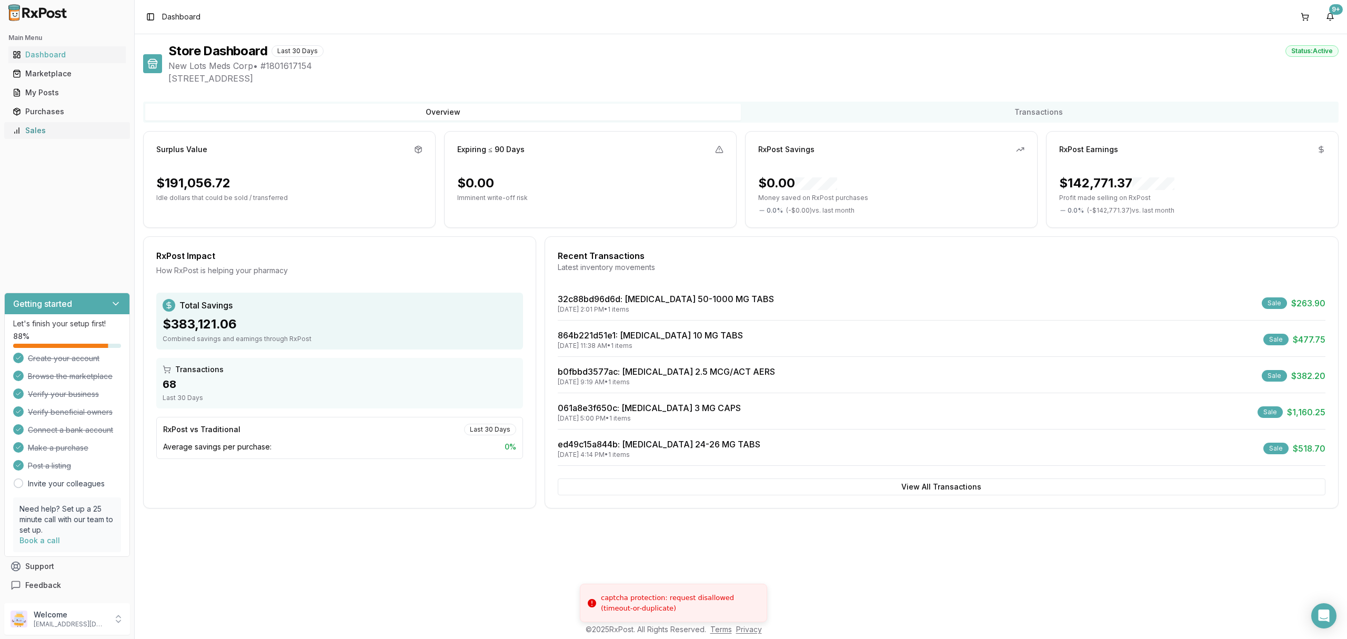
click at [56, 136] on link "Sales" at bounding box center [66, 130] width 117 height 19
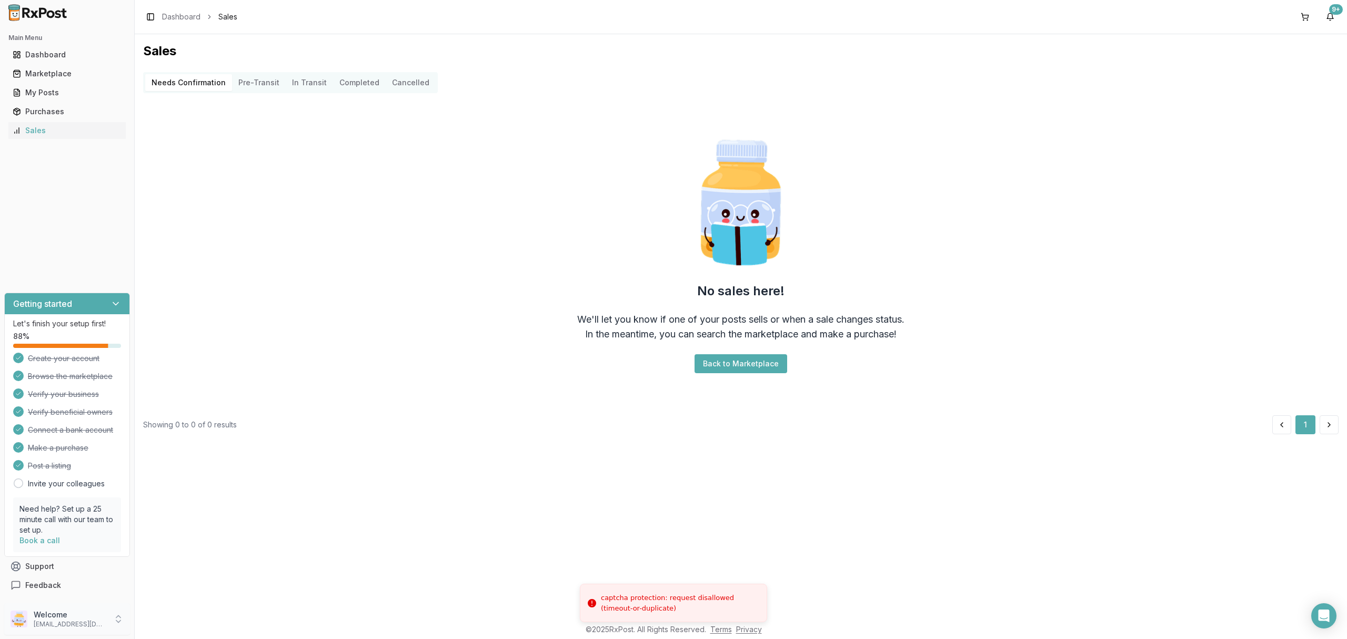
click at [78, 611] on p "Welcome" at bounding box center [70, 614] width 73 height 11
click at [190, 625] on span "Sign Out" at bounding box center [191, 621] width 100 height 11
